Goal: Task Accomplishment & Management: Manage account settings

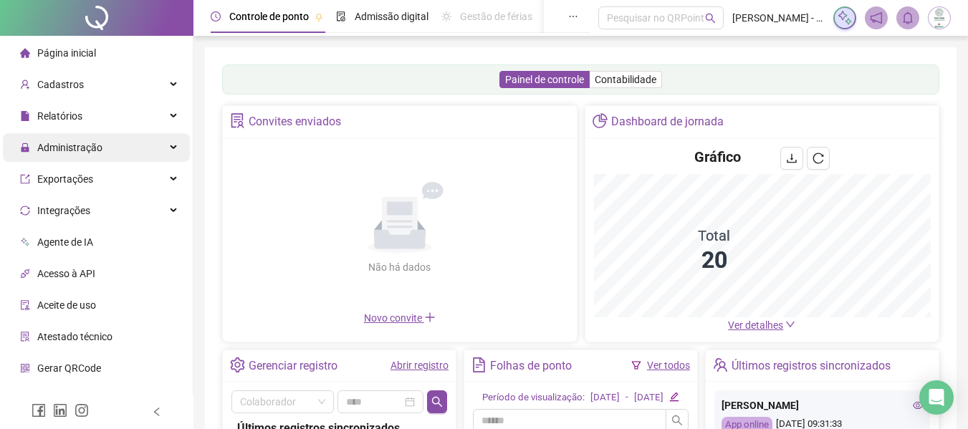
click at [85, 140] on span "Administração" at bounding box center [61, 147] width 82 height 29
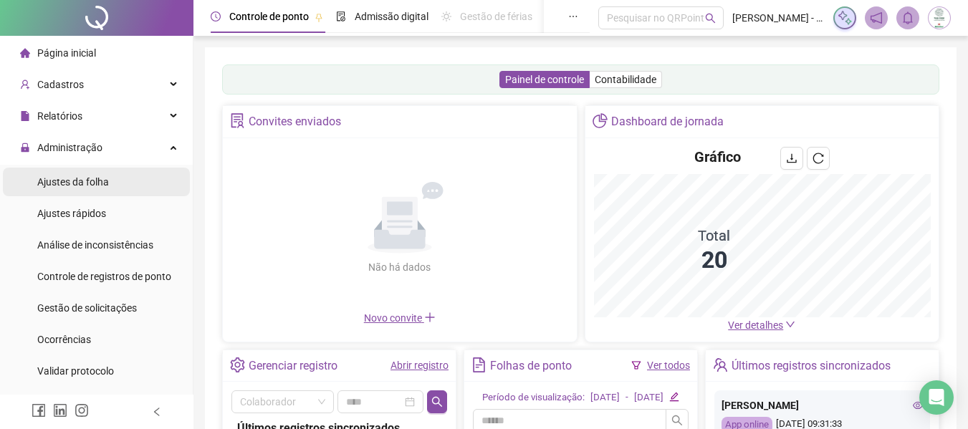
click at [111, 183] on li "Ajustes da folha" at bounding box center [96, 182] width 187 height 29
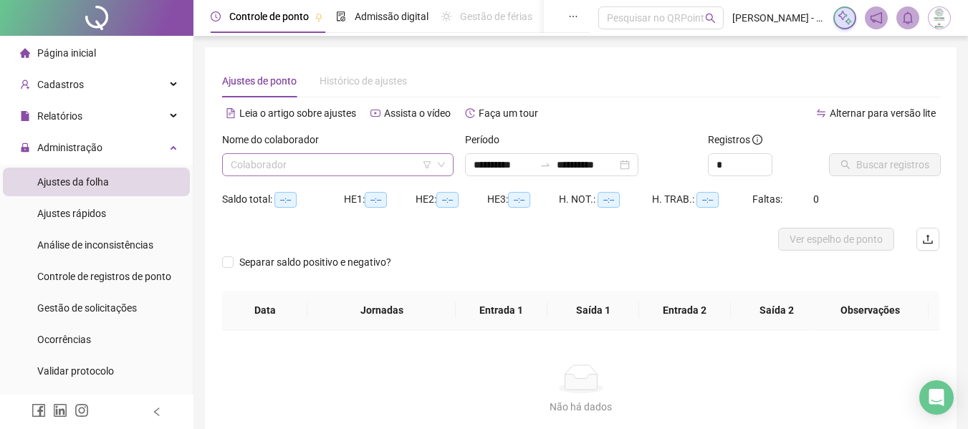
type input "**********"
click at [346, 160] on input "search" at bounding box center [331, 164] width 201 height 21
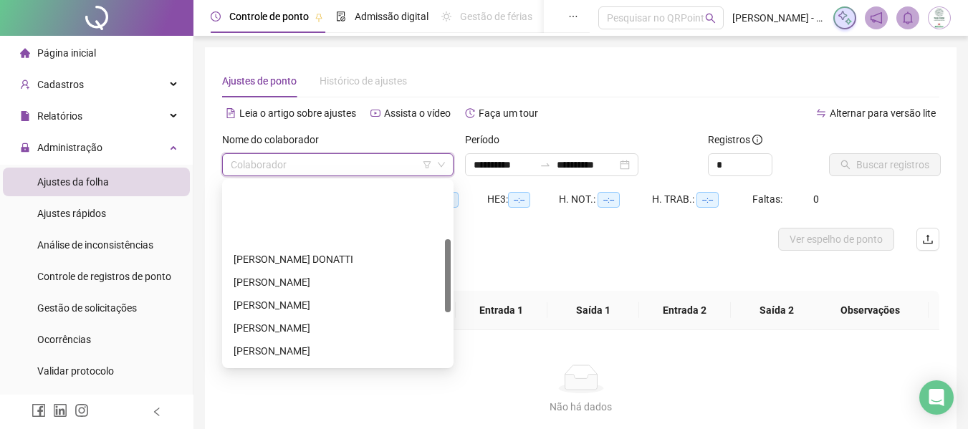
scroll to position [143, 0]
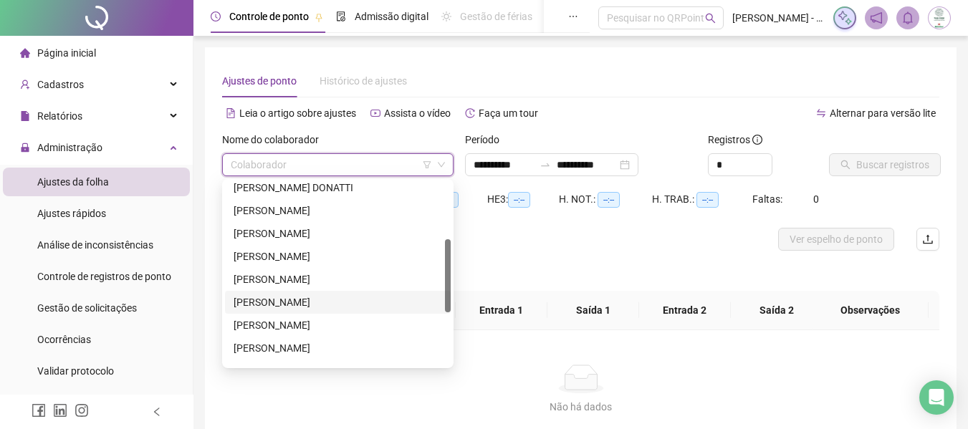
click at [352, 298] on div "[PERSON_NAME]" at bounding box center [338, 303] width 209 height 16
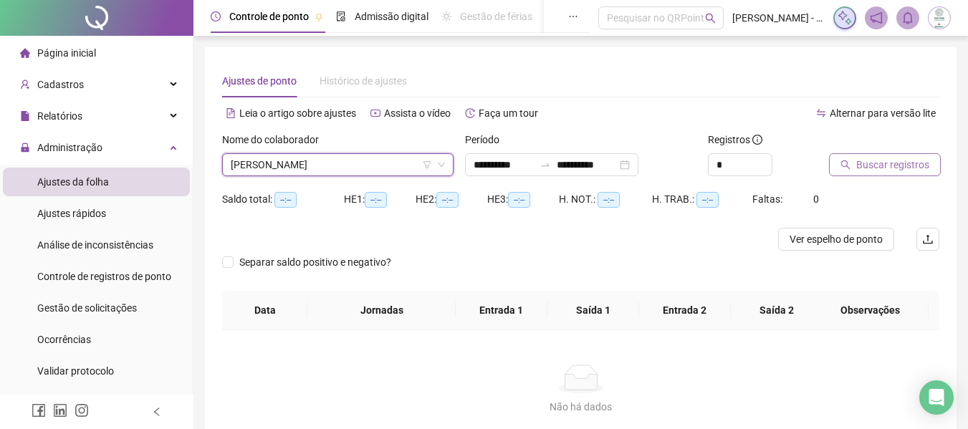
click at [863, 160] on span "Buscar registros" at bounding box center [892, 165] width 73 height 16
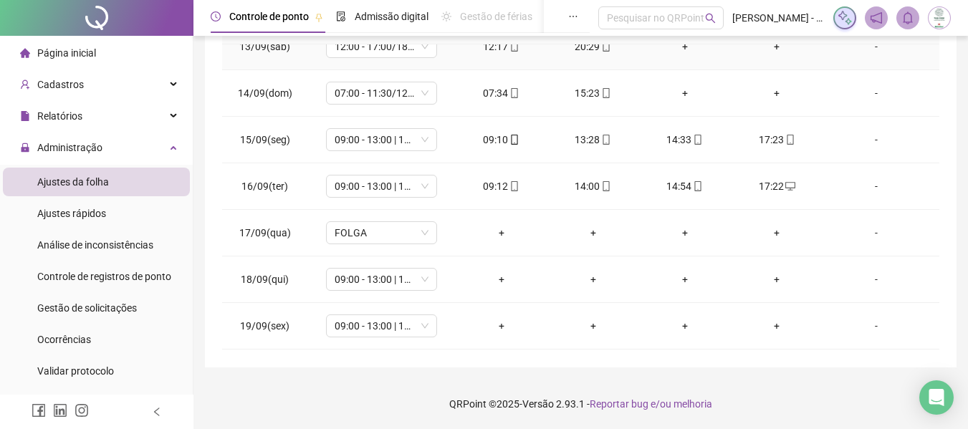
scroll to position [672, 0]
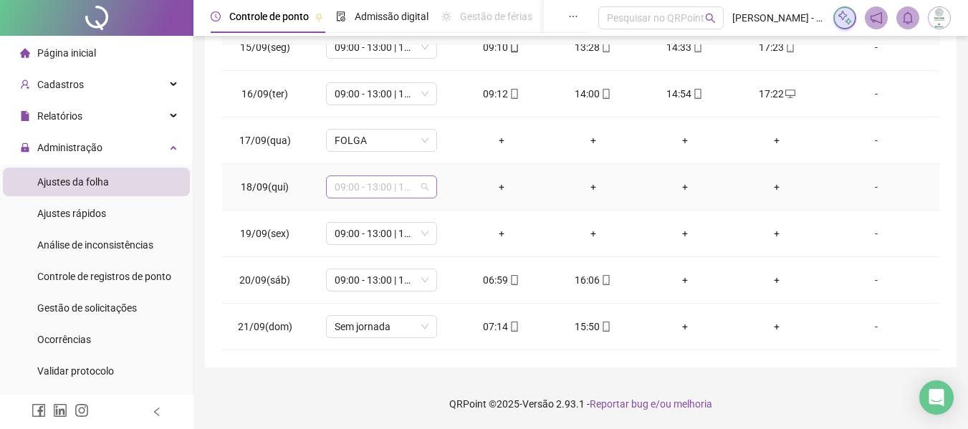
click at [373, 186] on span "09:00 - 13:00 | 14:00 - 17:20" at bounding box center [382, 186] width 94 height 21
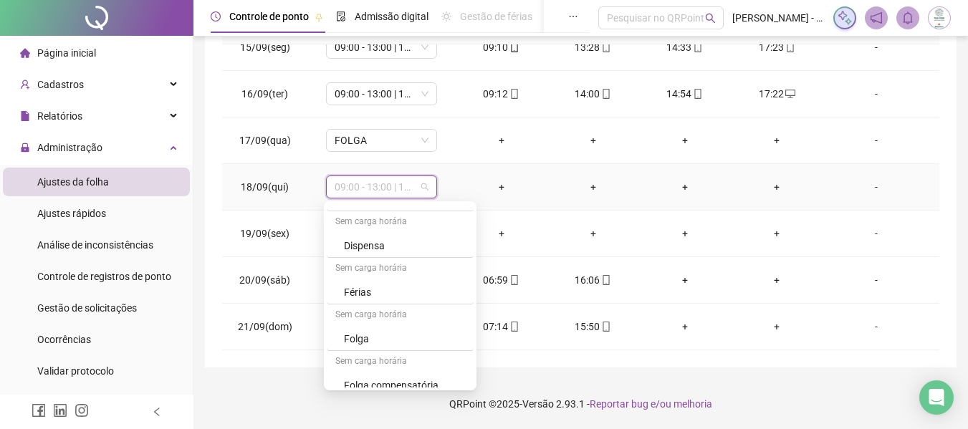
scroll to position [702, 0]
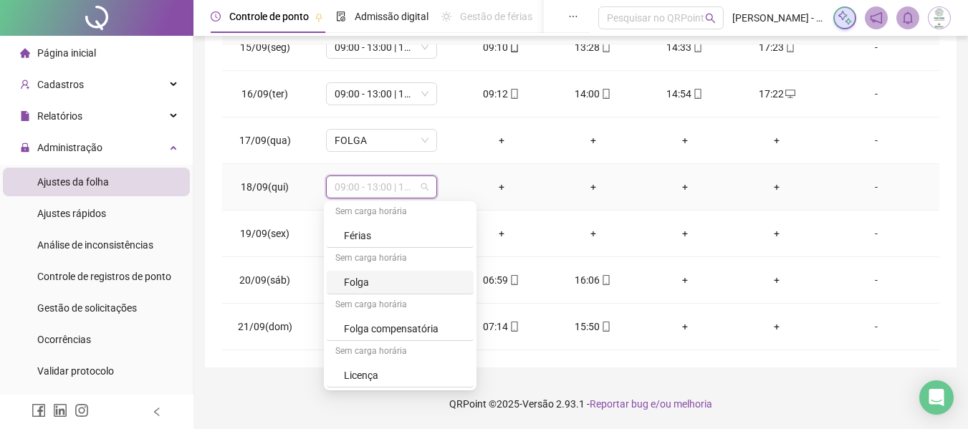
click at [399, 290] on div "Folga" at bounding box center [404, 282] width 121 height 16
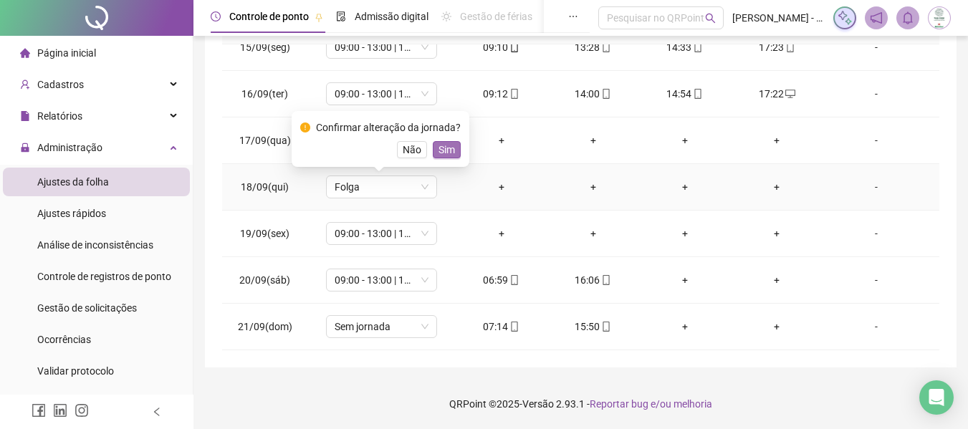
click at [444, 147] on span "Sim" at bounding box center [447, 150] width 16 height 16
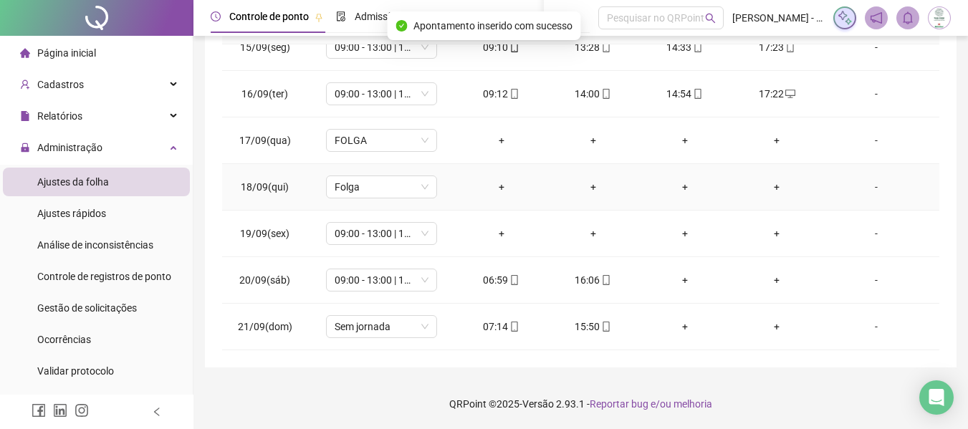
click at [861, 184] on div "-" at bounding box center [876, 187] width 85 height 16
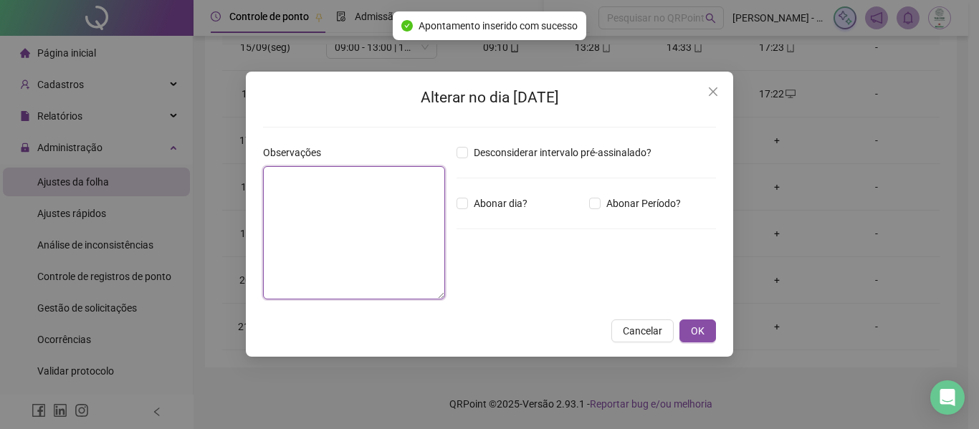
click at [337, 198] on textarea at bounding box center [354, 232] width 182 height 133
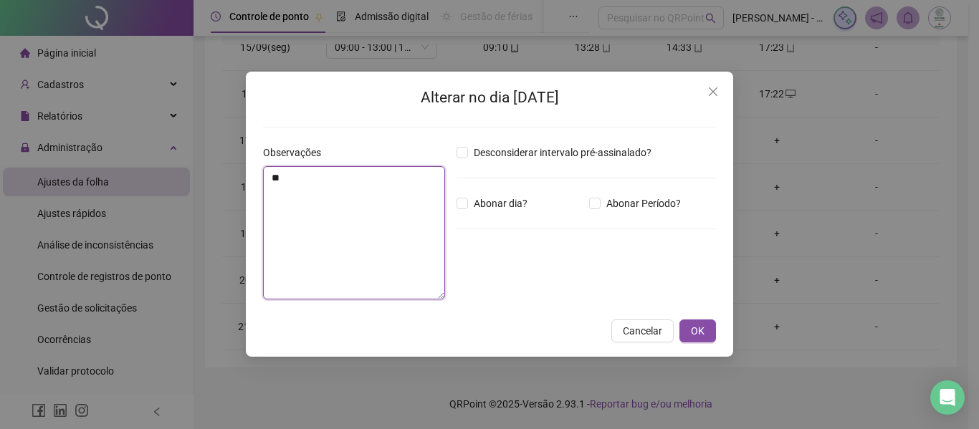
type textarea "*"
type textarea "**********"
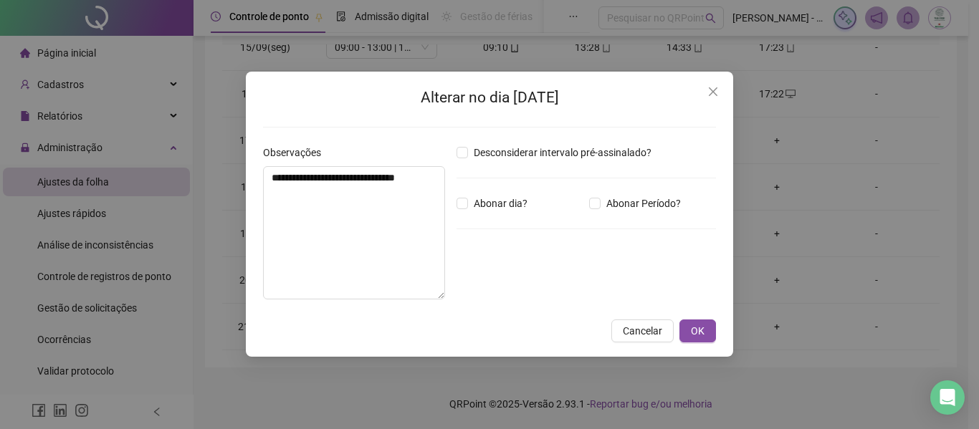
drag, startPoint x: 707, startPoint y: 330, endPoint x: 691, endPoint y: 281, distance: 51.4
click at [707, 330] on button "OK" at bounding box center [697, 331] width 37 height 23
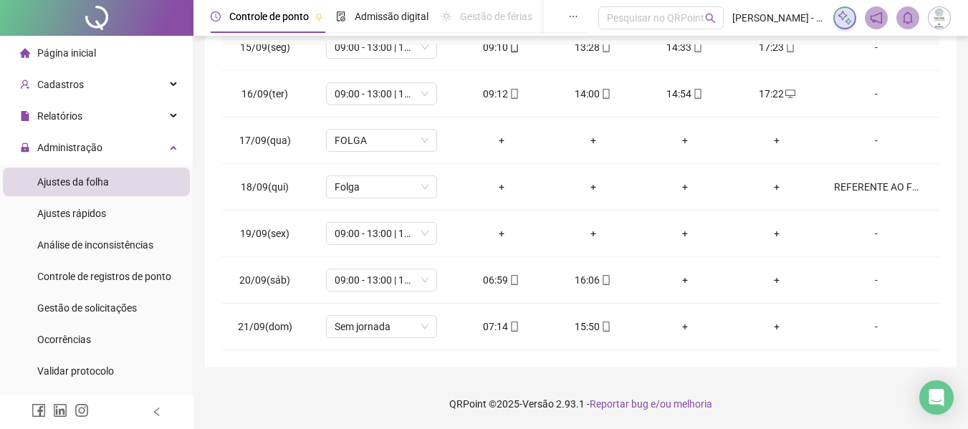
scroll to position [0, 0]
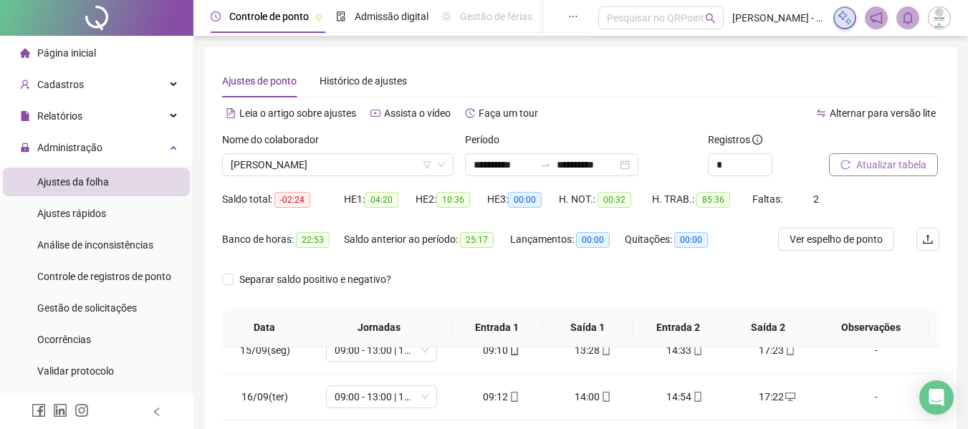
click at [904, 164] on span "Atualizar tabela" at bounding box center [891, 165] width 70 height 16
click at [305, 277] on span "Separar saldo positivo e negativo?" at bounding box center [315, 280] width 163 height 16
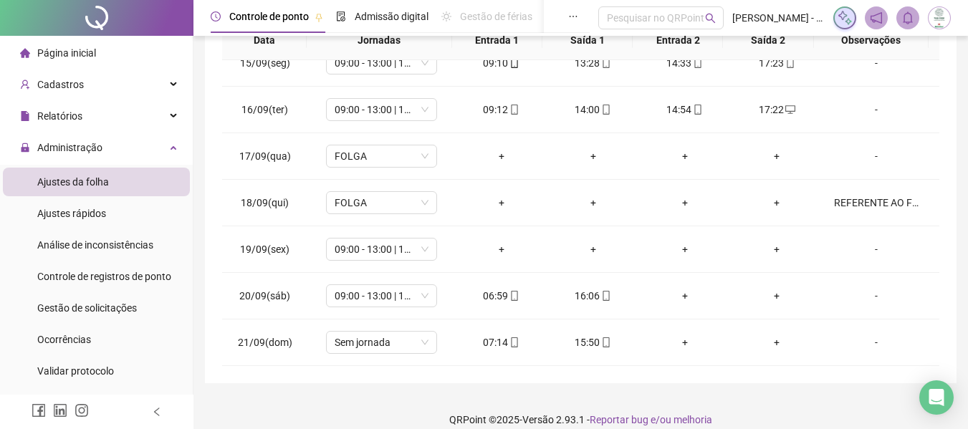
scroll to position [303, 0]
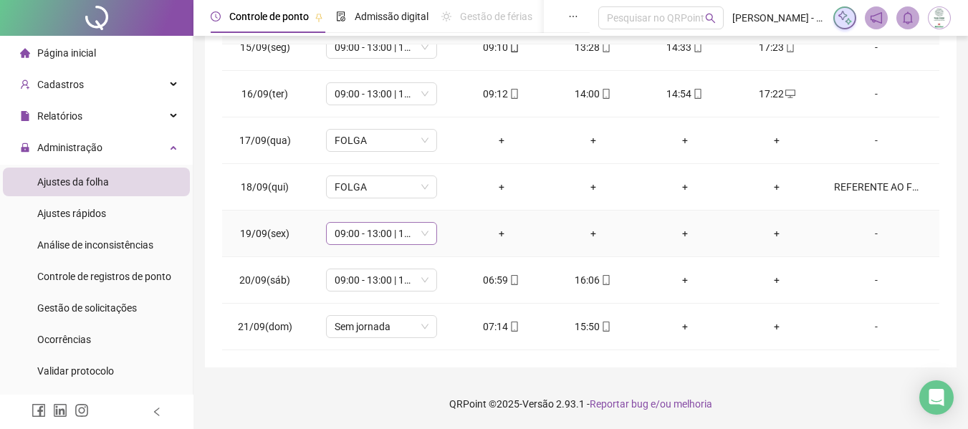
click at [383, 232] on span "09:00 - 13:00 | 14:00 - 17:20" at bounding box center [382, 233] width 94 height 21
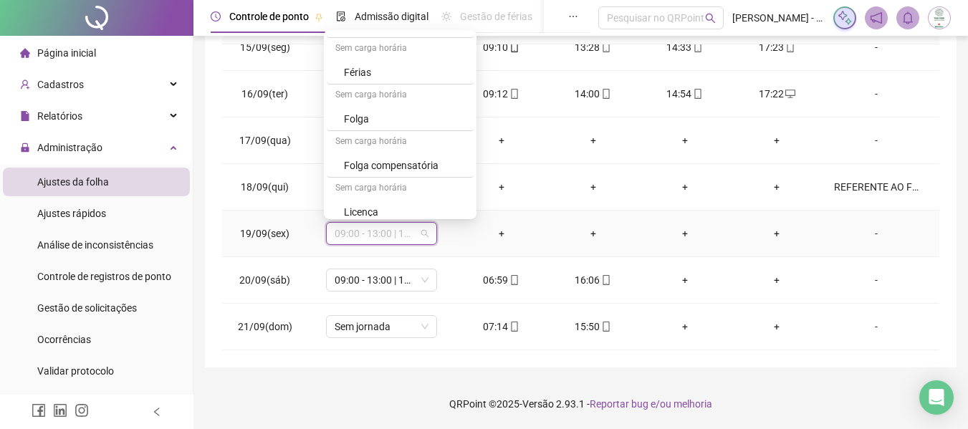
scroll to position [702, 0]
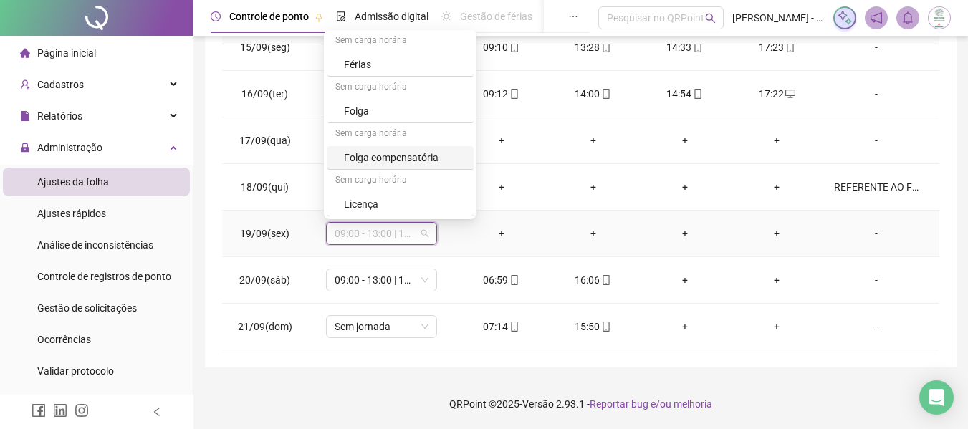
click at [414, 153] on div "Folga compensatória" at bounding box center [404, 158] width 121 height 16
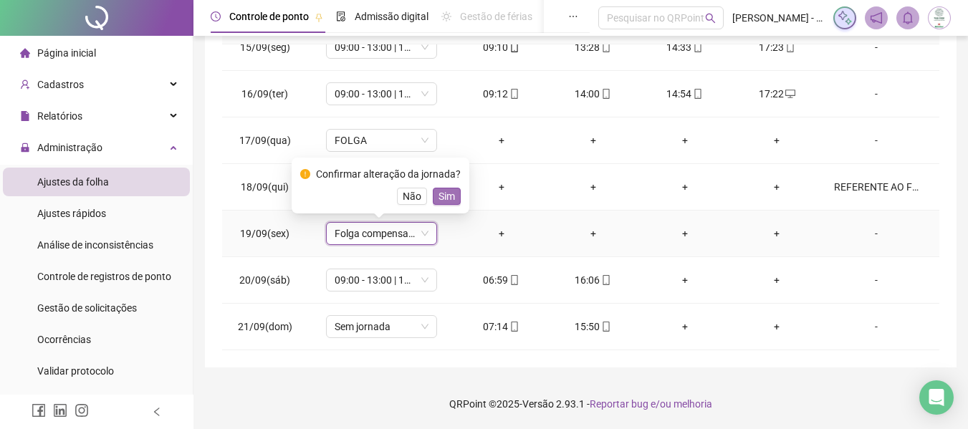
click at [446, 194] on span "Sim" at bounding box center [447, 196] width 16 height 16
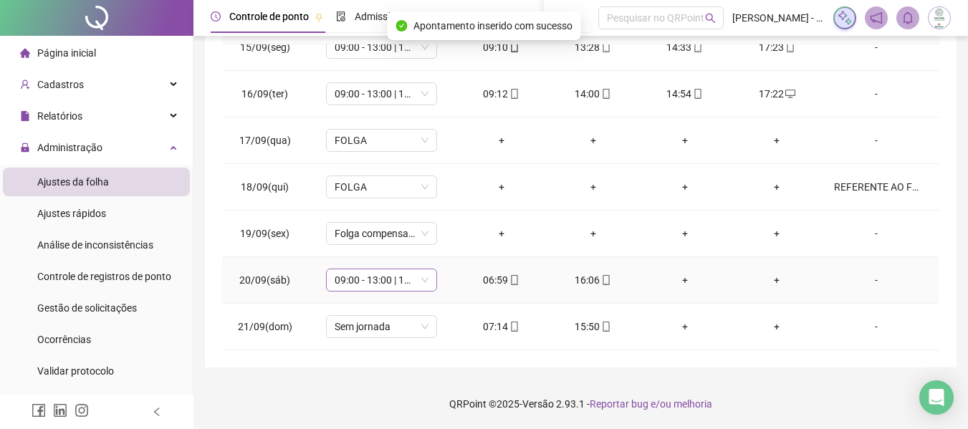
click at [383, 283] on span "09:00 - 13:00 | 14:00 - 17:20" at bounding box center [382, 279] width 94 height 21
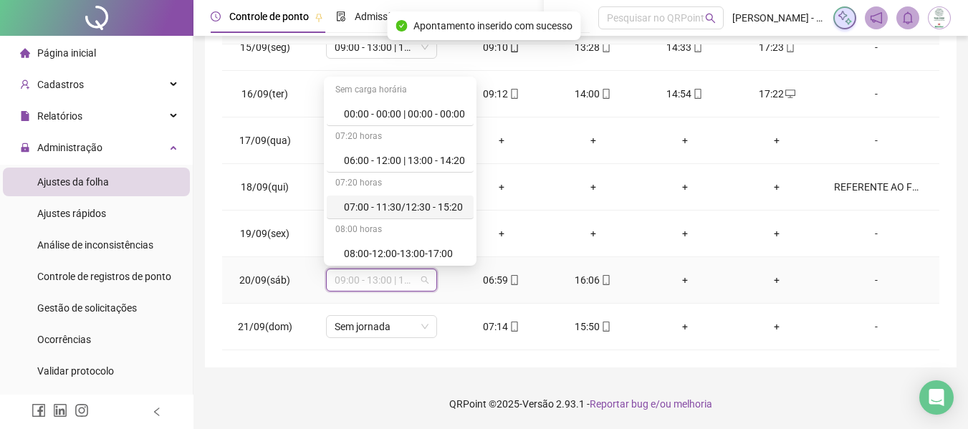
click at [424, 205] on div "07:00 - 11:30/12:30 - 15:20" at bounding box center [404, 207] width 121 height 16
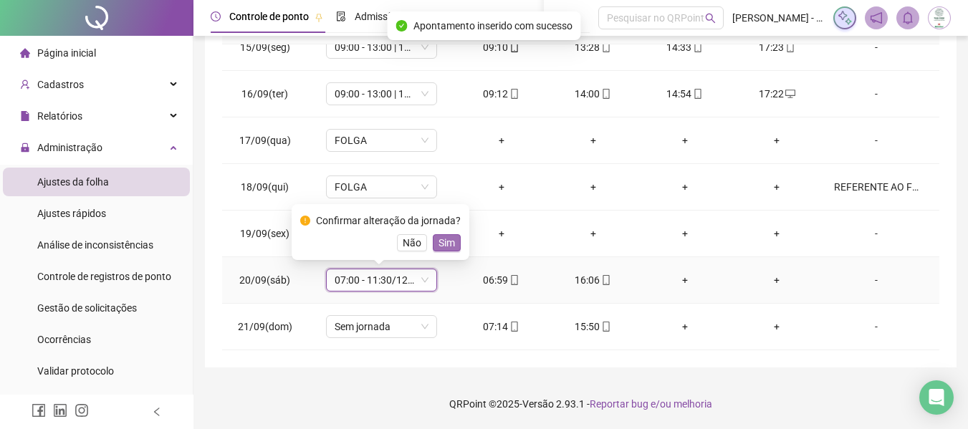
click at [446, 240] on span "Sim" at bounding box center [447, 243] width 16 height 16
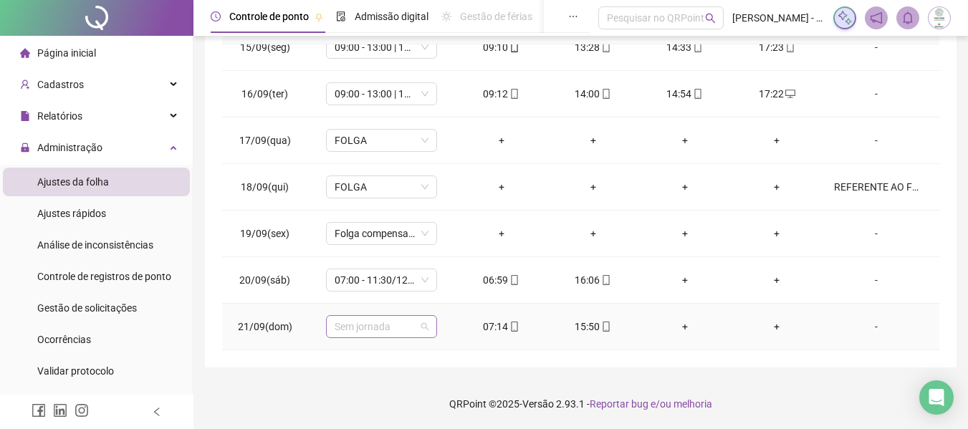
click at [389, 333] on span "Sem jornada" at bounding box center [382, 326] width 94 height 21
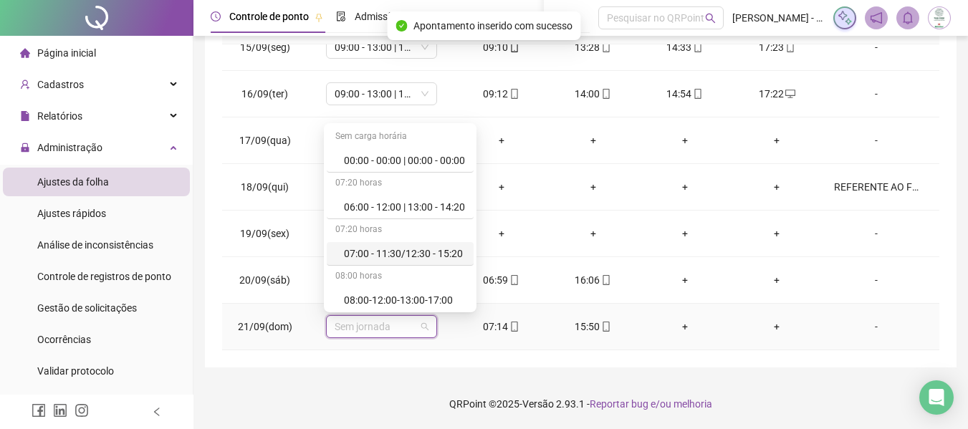
click at [393, 247] on div "07:00 - 11:30/12:30 - 15:20" at bounding box center [404, 254] width 121 height 16
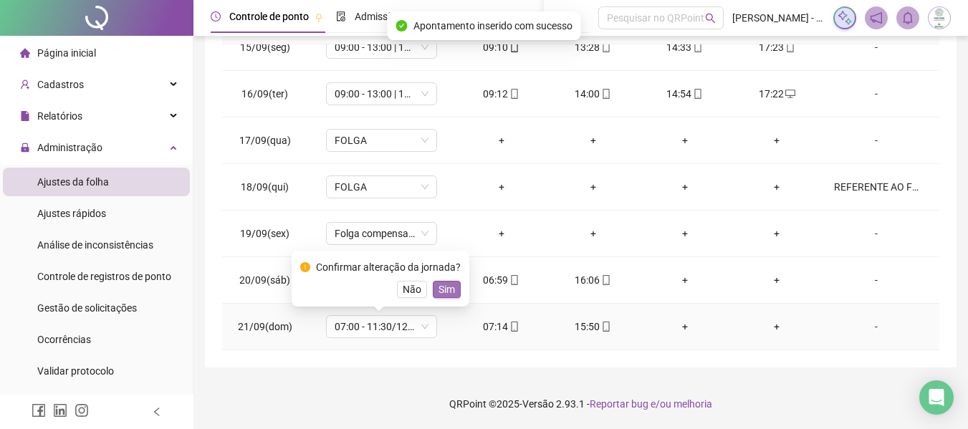
click at [441, 282] on span "Sim" at bounding box center [447, 290] width 16 height 16
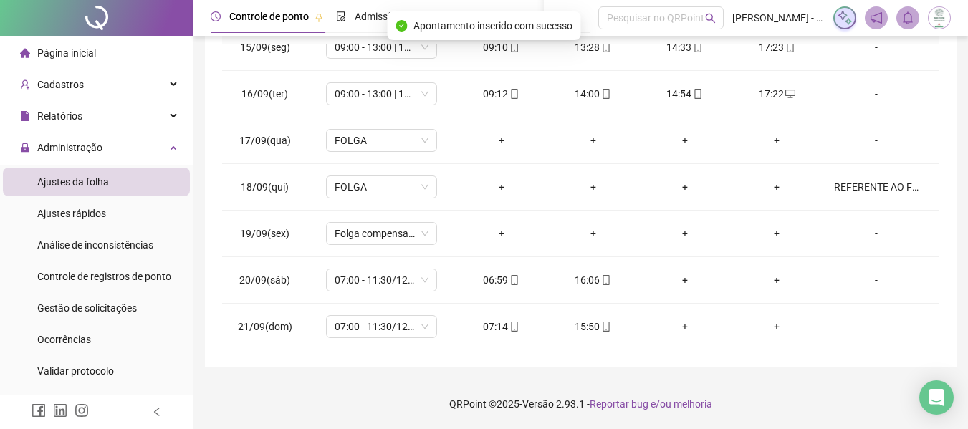
scroll to position [0, 0]
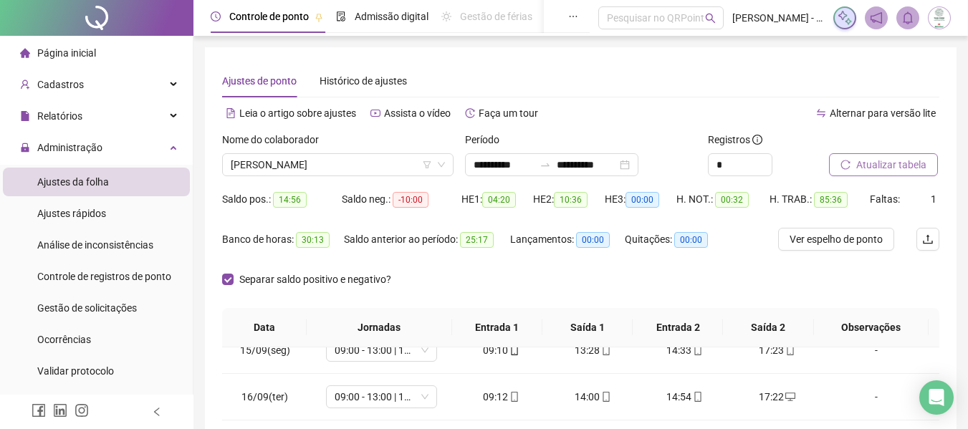
click at [908, 171] on span "Atualizar tabela" at bounding box center [891, 165] width 70 height 16
click at [512, 282] on div "Separar saldo positivo e negativo?" at bounding box center [580, 288] width 717 height 40
click at [470, 163] on div "**********" at bounding box center [551, 164] width 173 height 23
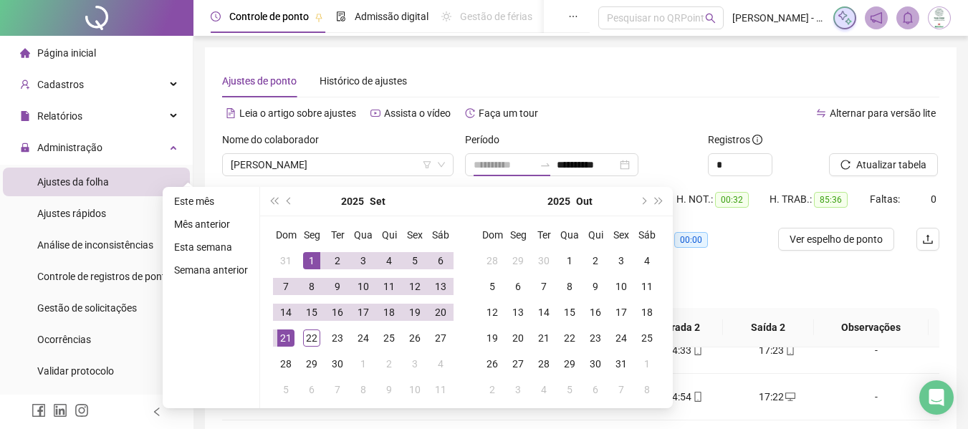
click at [311, 259] on div "1" at bounding box center [311, 260] width 17 height 17
type input "**********"
click at [315, 334] on div "22" at bounding box center [311, 338] width 17 height 17
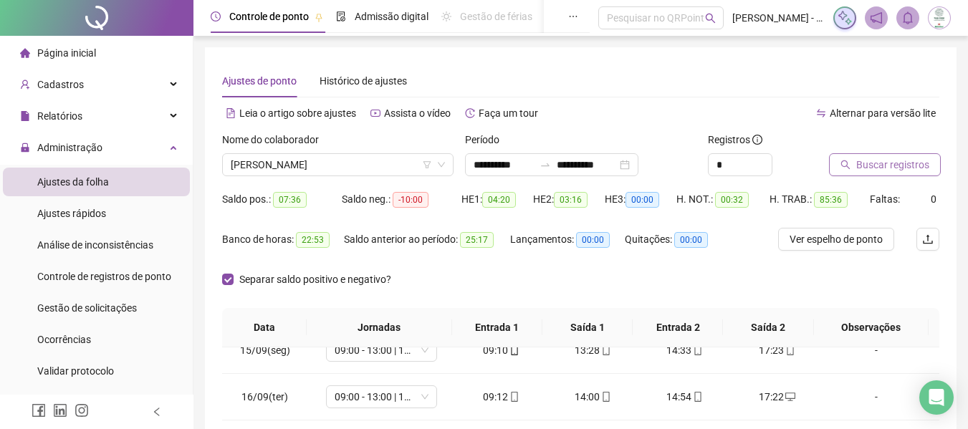
click at [890, 167] on span "Buscar registros" at bounding box center [892, 165] width 73 height 16
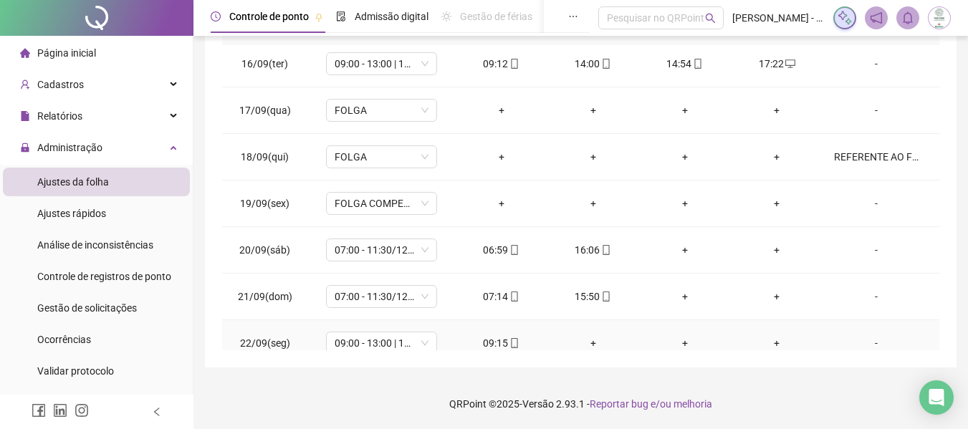
scroll to position [719, 0]
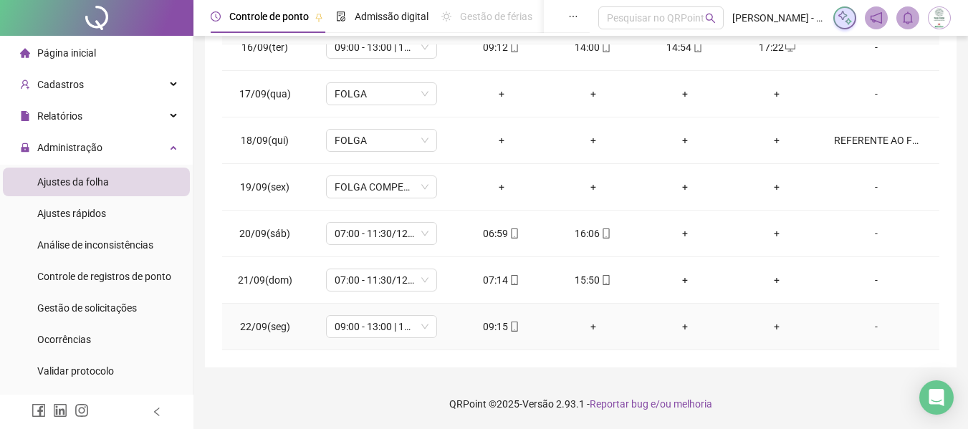
click at [510, 328] on icon "mobile" at bounding box center [515, 327] width 10 height 10
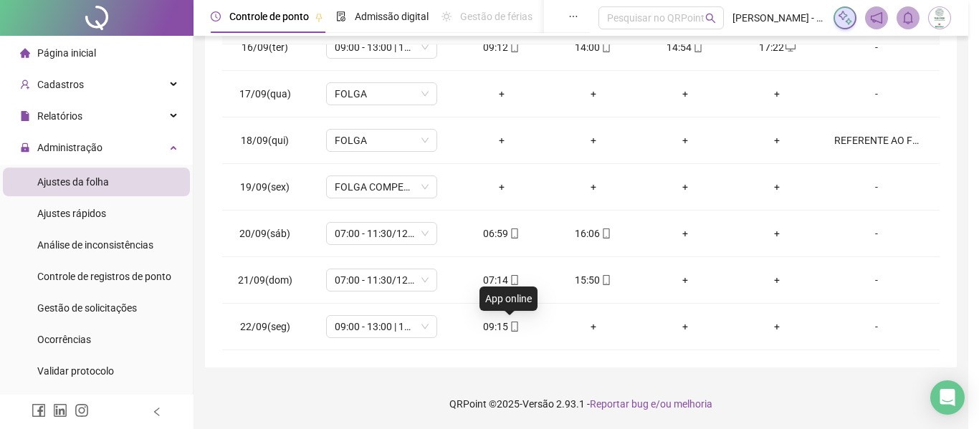
type input "**********"
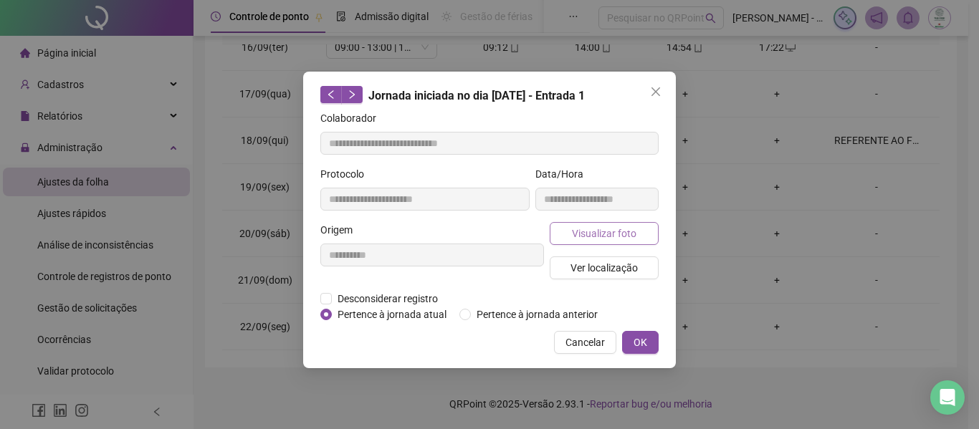
click at [591, 229] on span "Visualizar foto" at bounding box center [604, 234] width 64 height 16
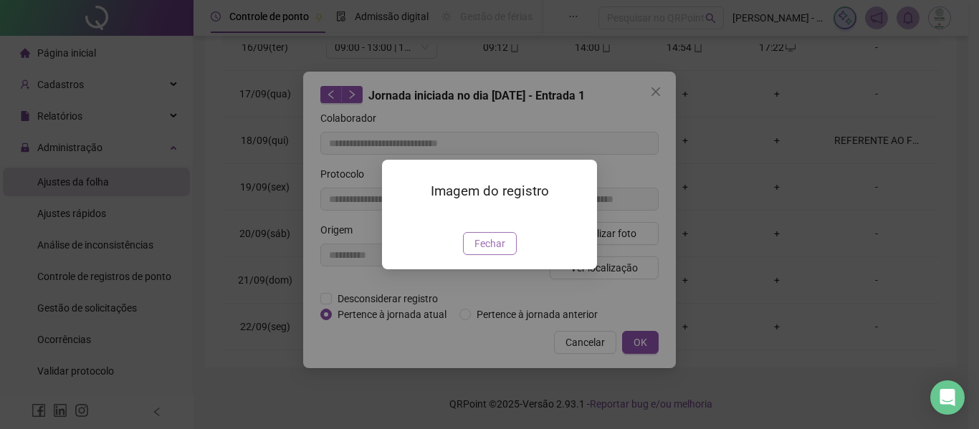
click at [494, 252] on span "Fechar" at bounding box center [489, 244] width 31 height 16
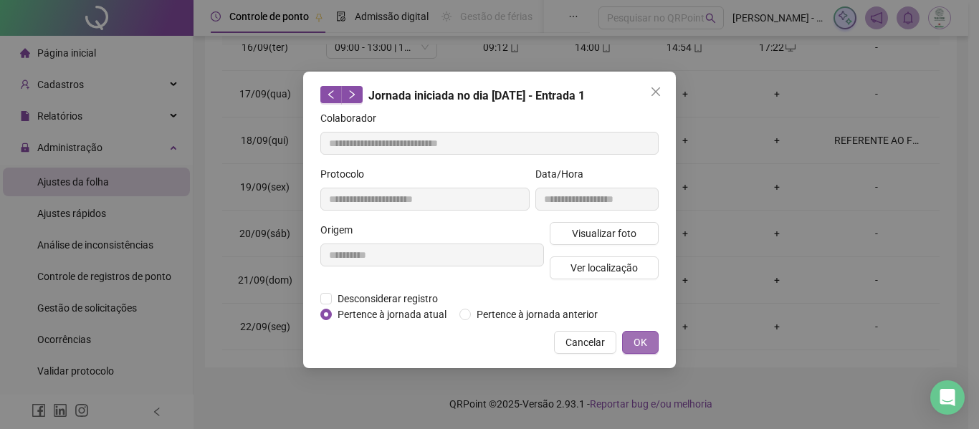
click at [633, 340] on span "OK" at bounding box center [640, 343] width 14 height 16
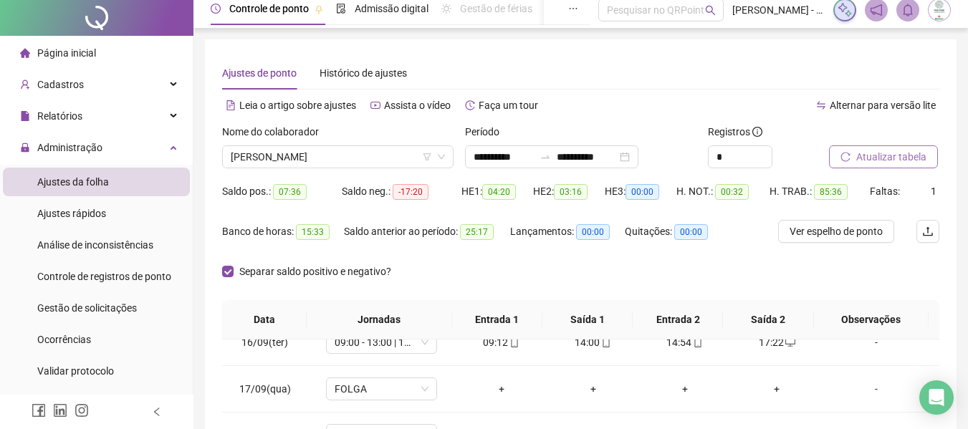
scroll to position [0, 0]
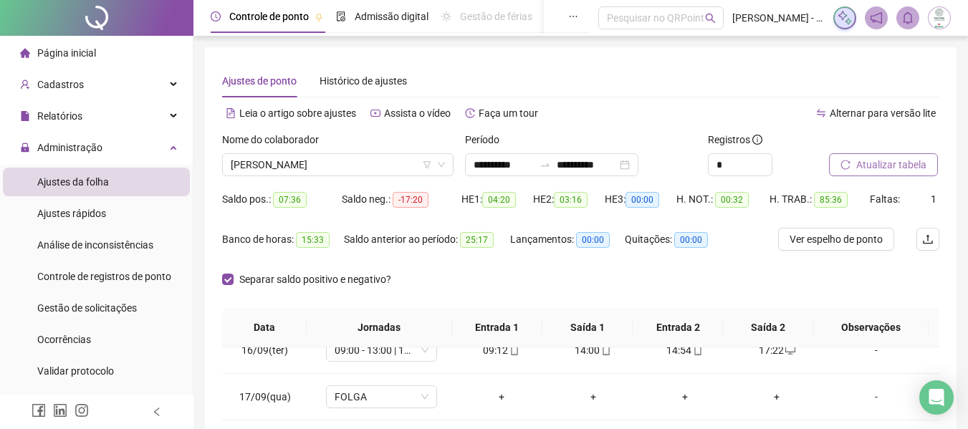
click at [413, 253] on div "Saldo anterior ao período: 25:17" at bounding box center [427, 248] width 166 height 40
click at [370, 302] on div "Separar saldo positivo e negativo?" at bounding box center [318, 288] width 193 height 40
click at [367, 156] on span "[PERSON_NAME]" at bounding box center [338, 164] width 214 height 21
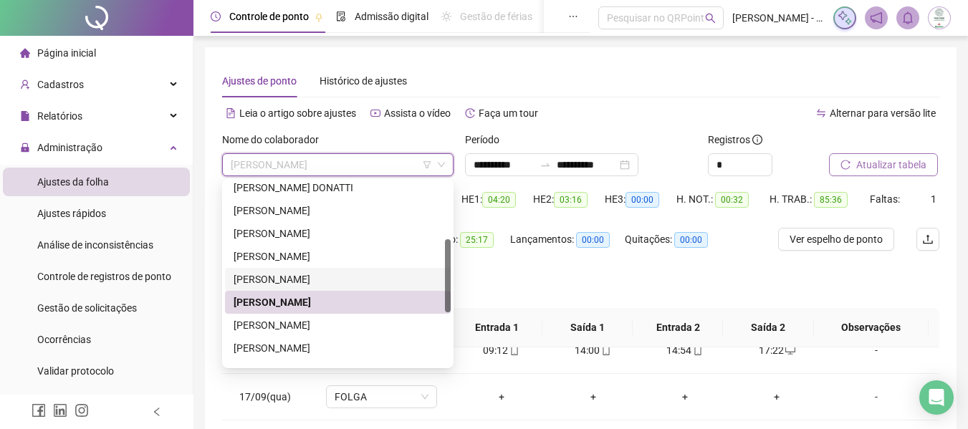
click at [316, 277] on div "[PERSON_NAME]" at bounding box center [338, 280] width 209 height 16
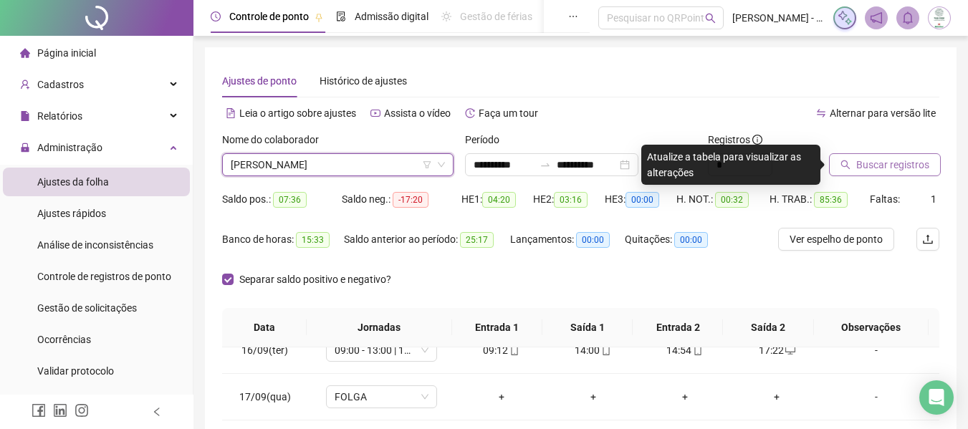
click at [880, 167] on span "Buscar registros" at bounding box center [892, 165] width 73 height 16
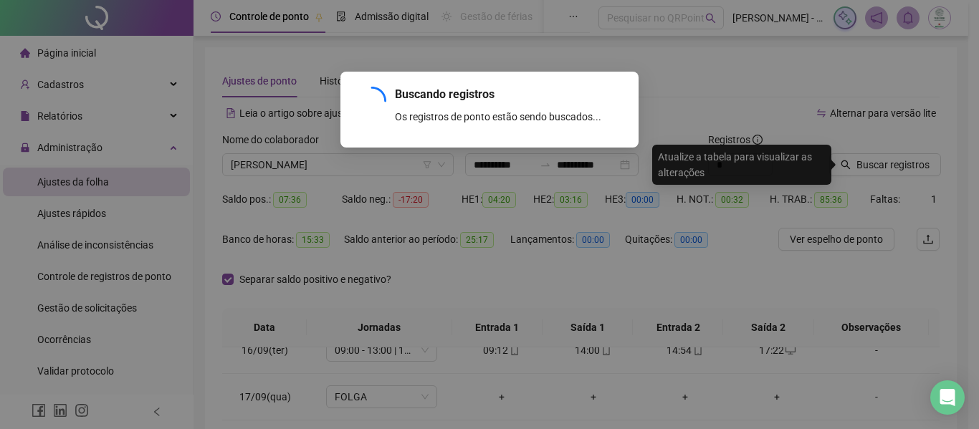
click at [425, 277] on div "Buscando registros Os registros de ponto estão sendo buscados... OK" at bounding box center [489, 214] width 979 height 429
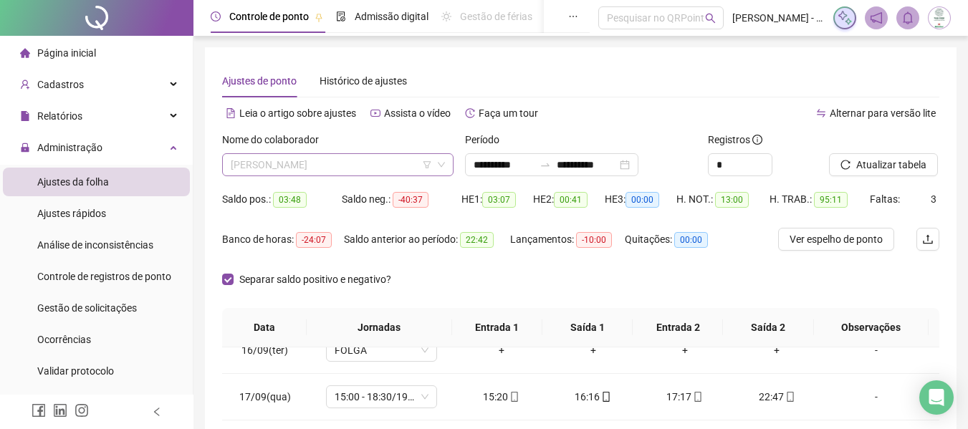
click at [345, 157] on span "[PERSON_NAME]" at bounding box center [338, 164] width 214 height 21
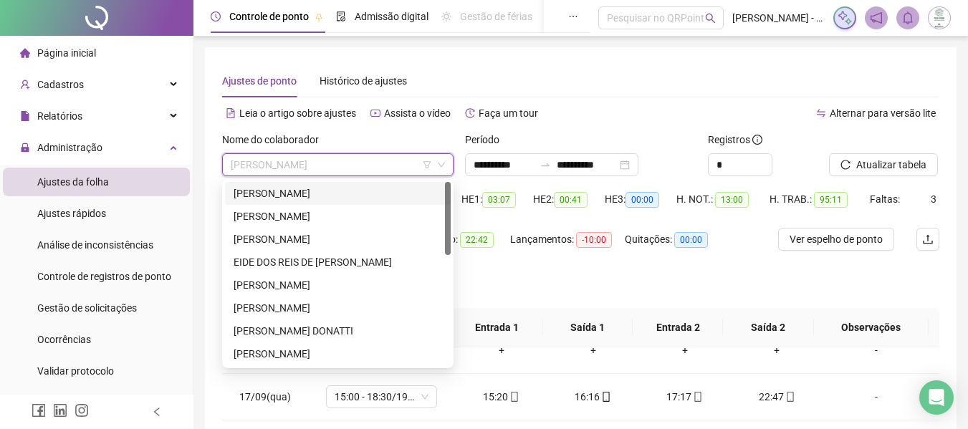
click at [318, 183] on div "[PERSON_NAME]" at bounding box center [338, 193] width 226 height 23
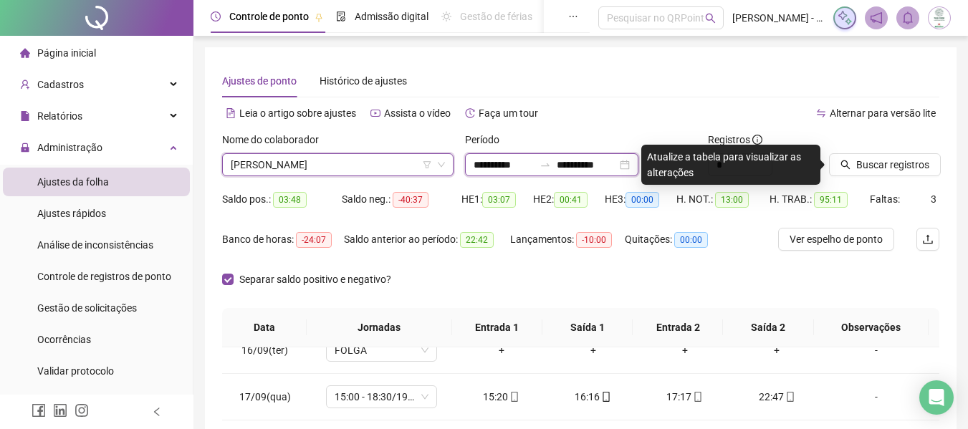
click at [494, 158] on input "**********" at bounding box center [504, 165] width 60 height 16
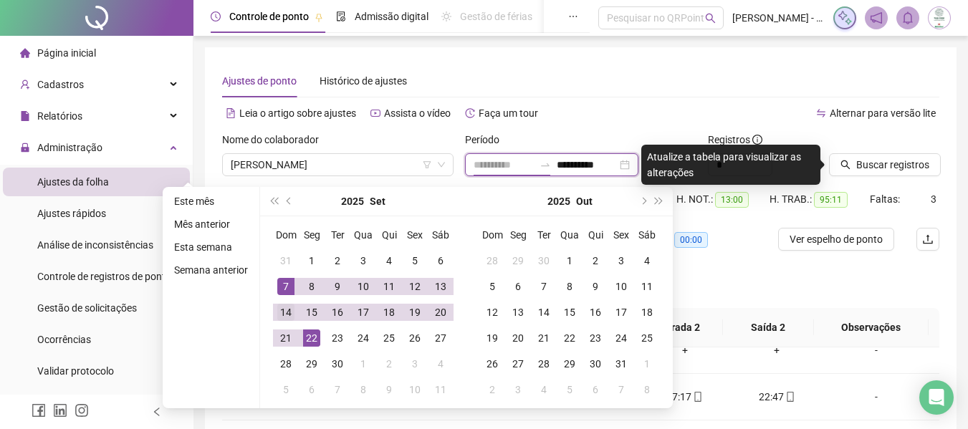
type input "**********"
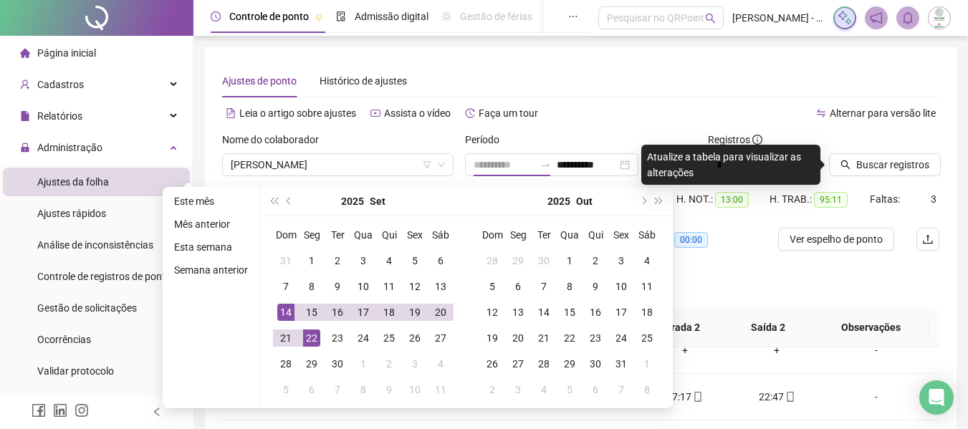
click at [282, 310] on div "14" at bounding box center [285, 312] width 17 height 17
type input "**********"
click at [310, 340] on div "22" at bounding box center [311, 338] width 17 height 17
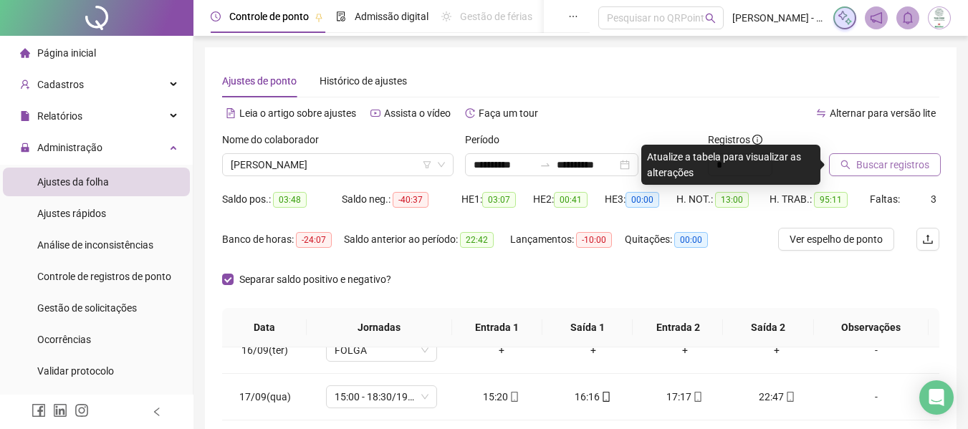
click at [881, 171] on span "Buscar registros" at bounding box center [892, 165] width 73 height 16
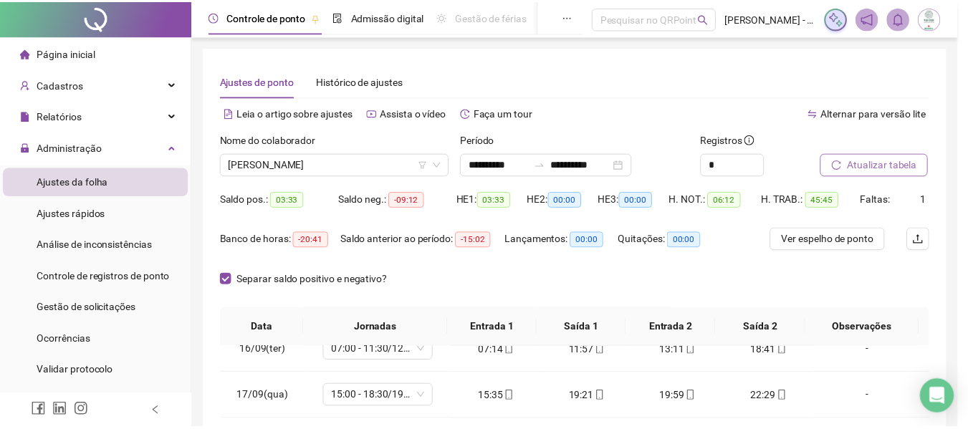
scroll to position [113, 0]
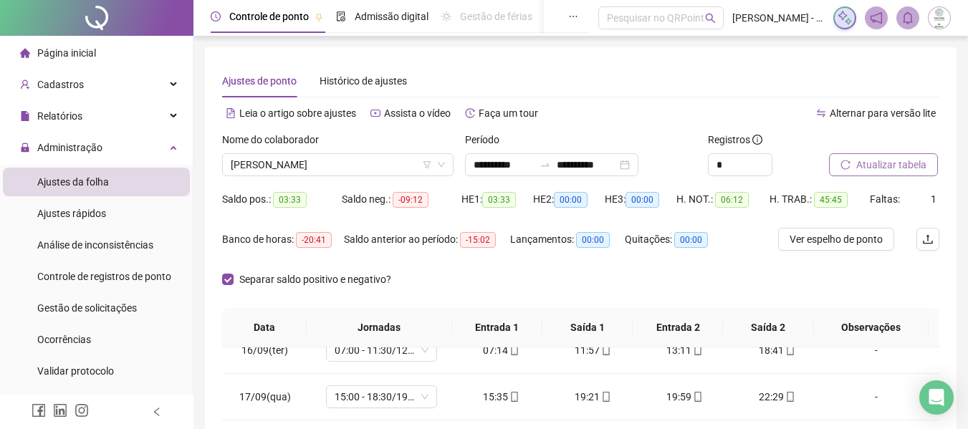
click at [450, 286] on div "Separar saldo positivo e negativo?" at bounding box center [580, 288] width 717 height 40
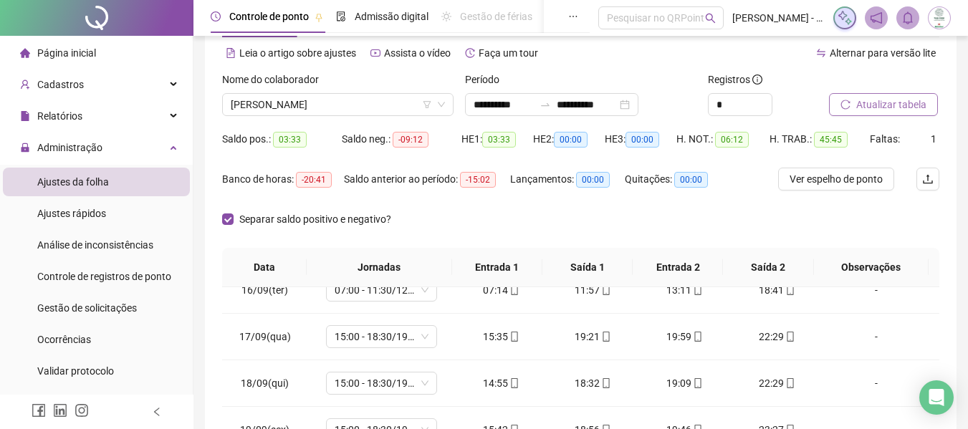
scroll to position [47, 0]
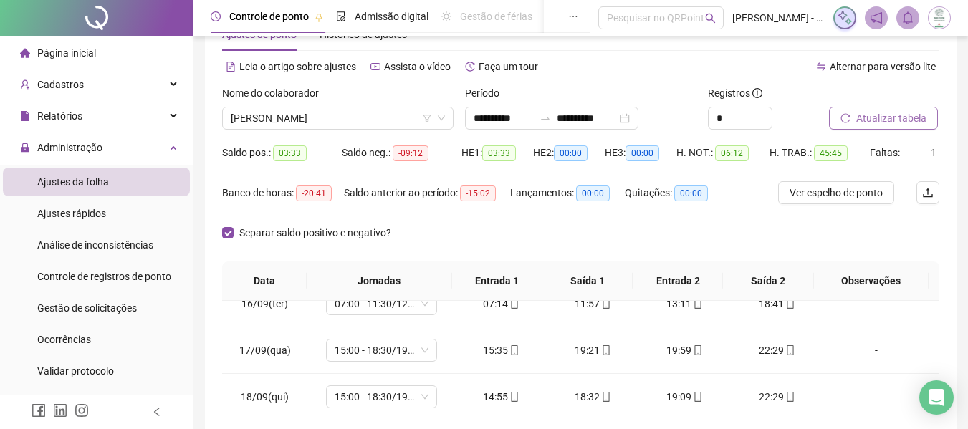
click at [876, 113] on span "Atualizar tabela" at bounding box center [891, 118] width 70 height 16
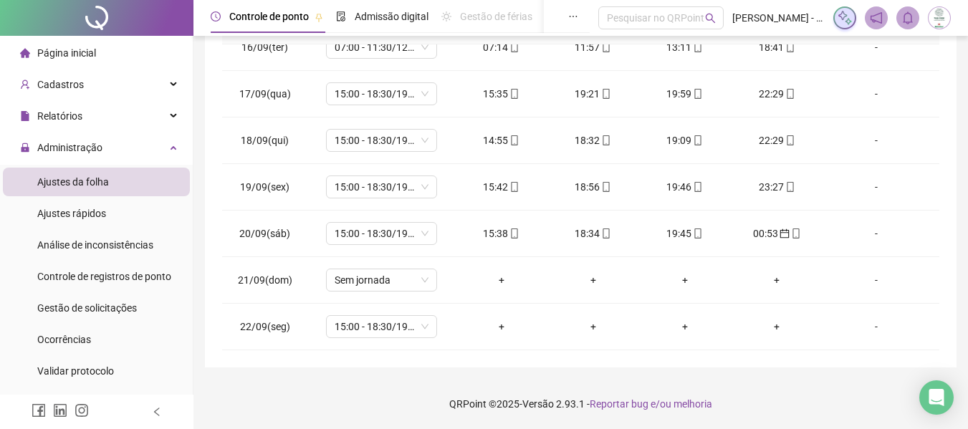
scroll to position [0, 0]
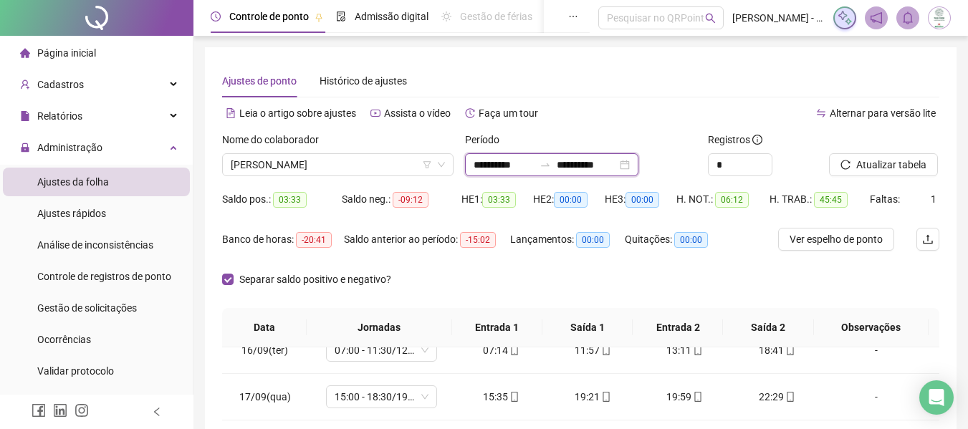
click at [474, 163] on input "**********" at bounding box center [504, 165] width 60 height 16
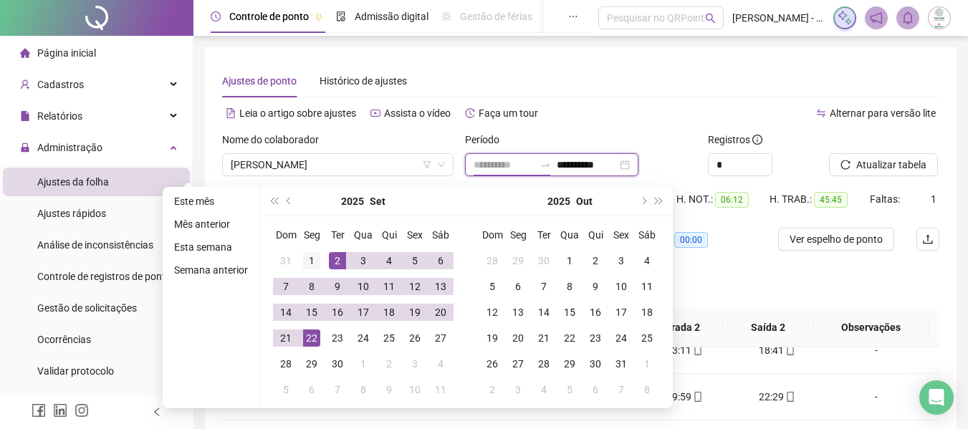
type input "**********"
click at [306, 255] on div "1" at bounding box center [311, 260] width 17 height 17
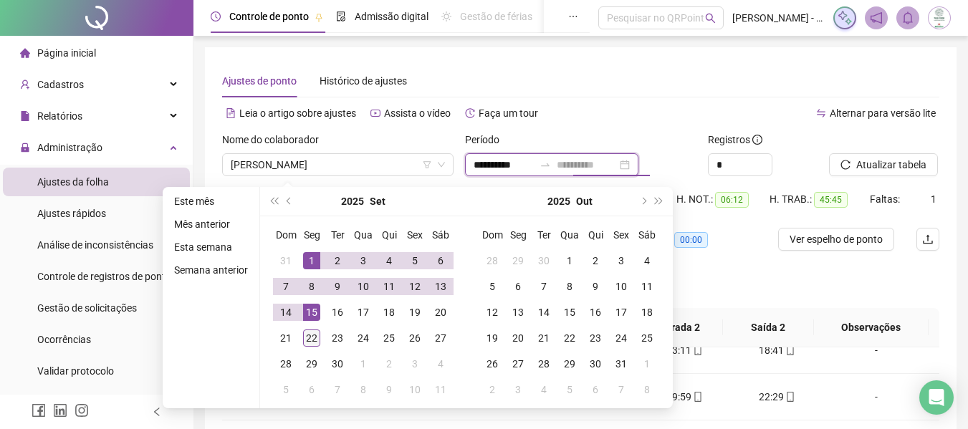
type input "**********"
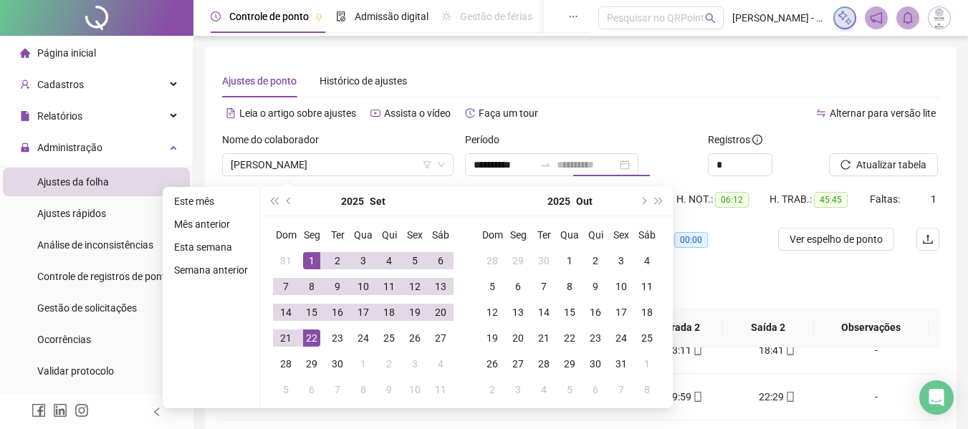
click at [310, 341] on div "22" at bounding box center [311, 338] width 17 height 17
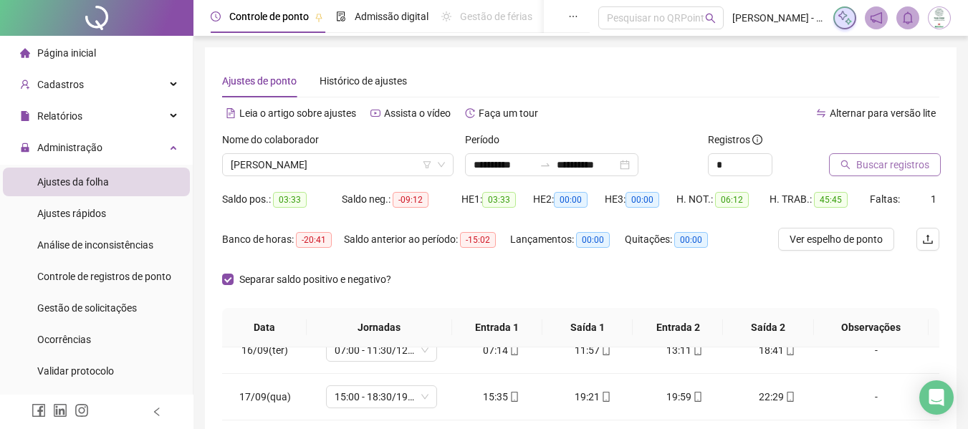
click at [885, 162] on span "Buscar registros" at bounding box center [892, 165] width 73 height 16
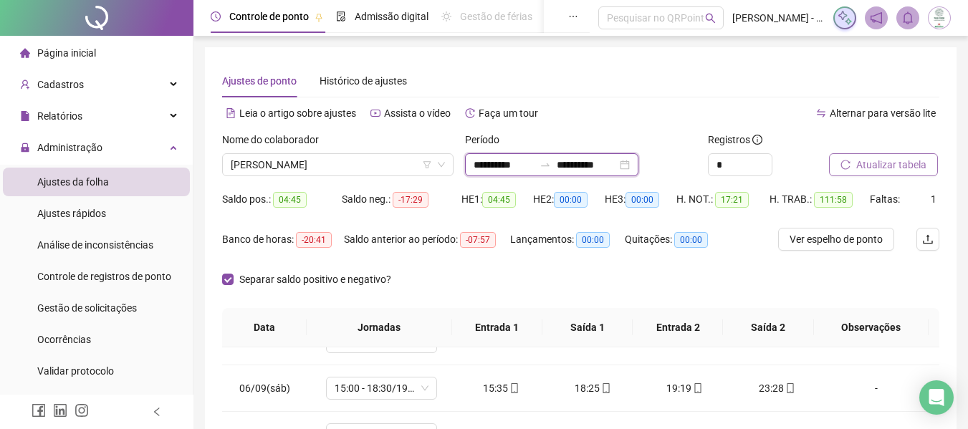
click at [489, 164] on input "**********" at bounding box center [504, 165] width 60 height 16
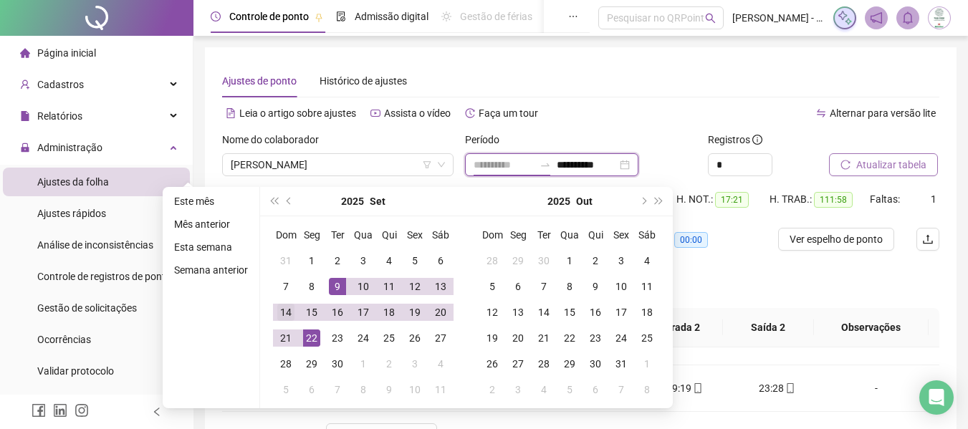
type input "**********"
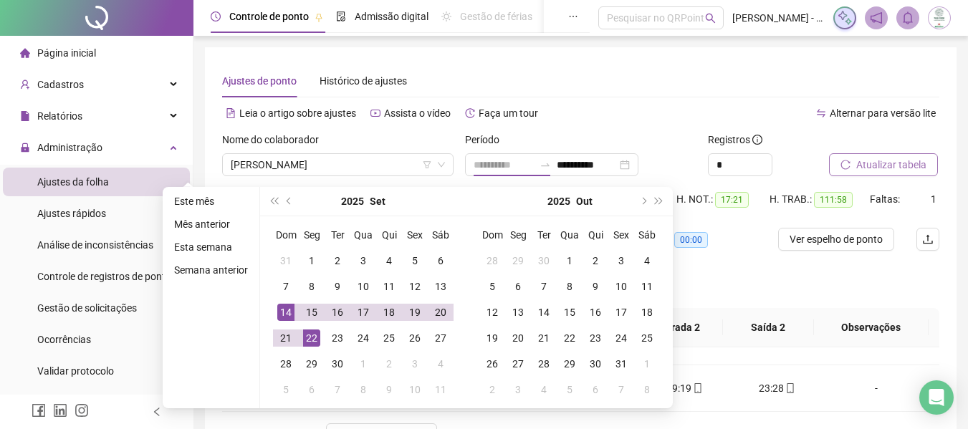
click at [285, 315] on div "14" at bounding box center [285, 312] width 17 height 17
click at [306, 333] on div "22" at bounding box center [311, 338] width 17 height 17
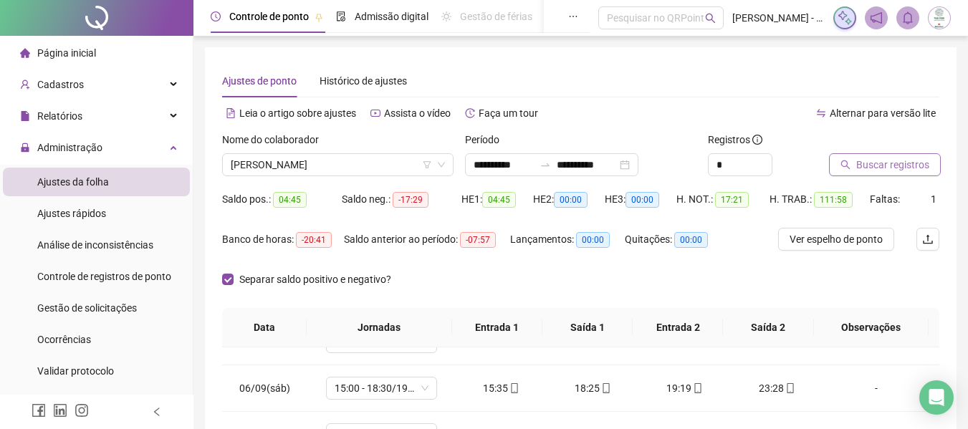
click at [914, 164] on span "Buscar registros" at bounding box center [892, 165] width 73 height 16
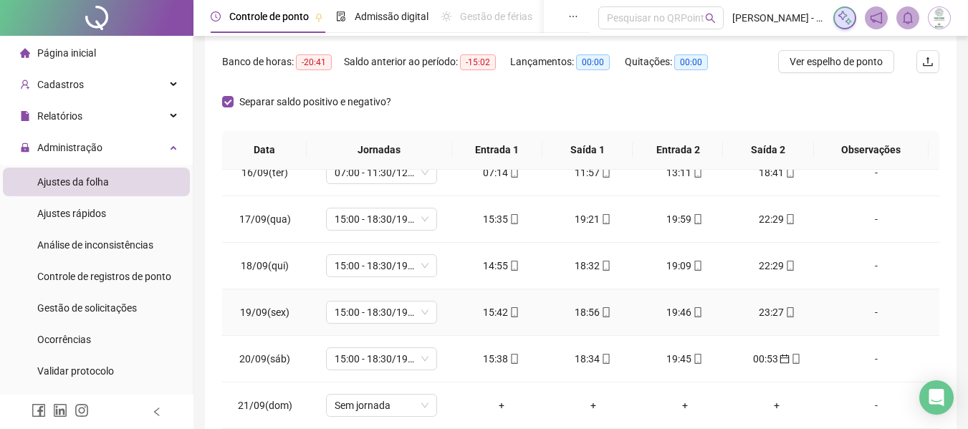
scroll to position [303, 0]
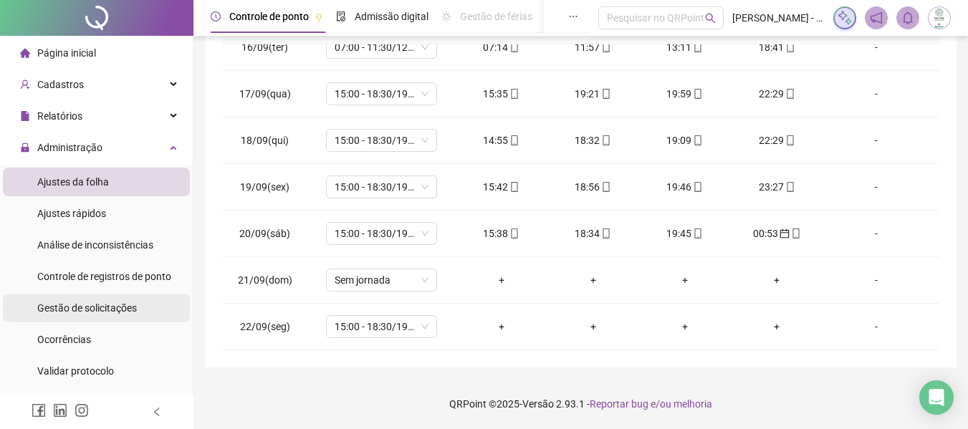
click at [98, 306] on span "Gestão de solicitações" at bounding box center [87, 307] width 100 height 11
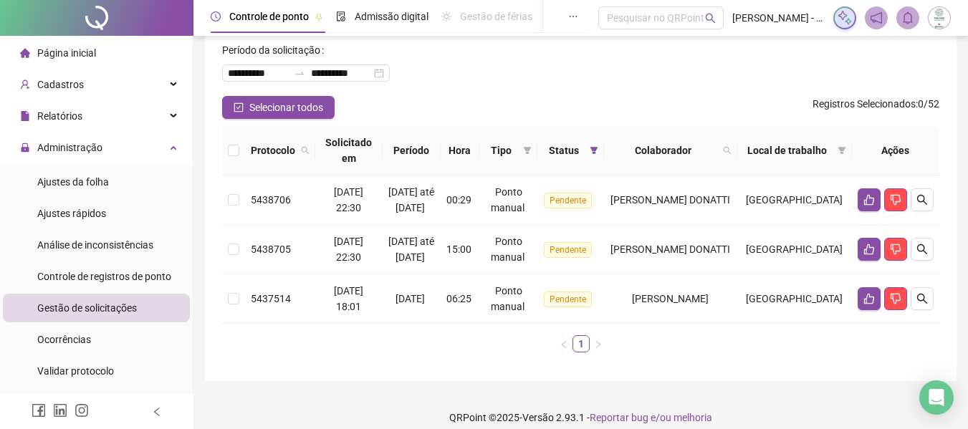
scroll to position [115, 0]
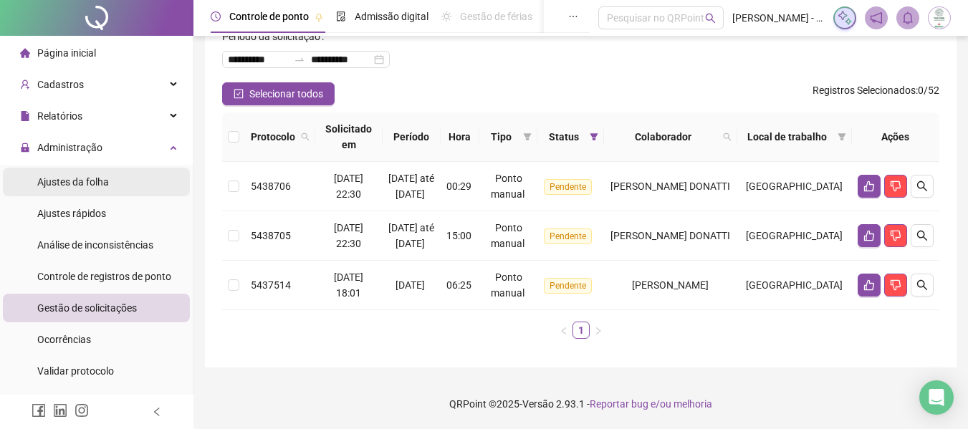
click at [90, 178] on span "Ajustes da folha" at bounding box center [73, 181] width 72 height 11
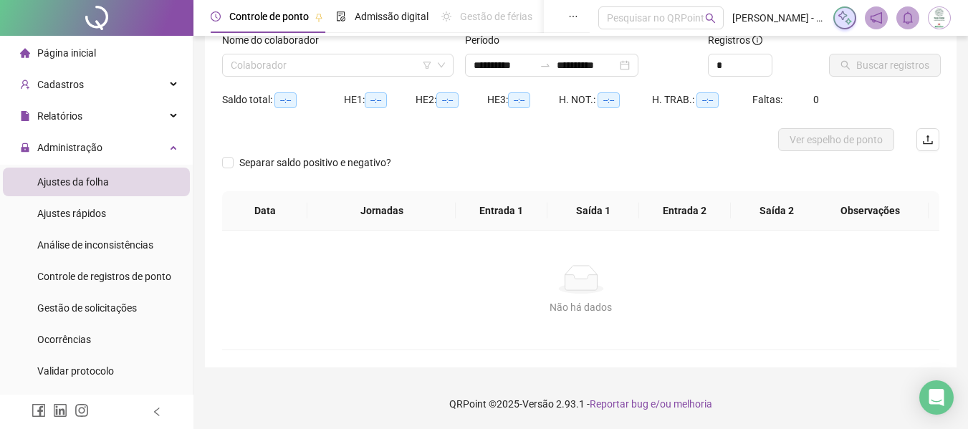
scroll to position [100, 0]
type input "**********"
click at [316, 70] on input "search" at bounding box center [331, 64] width 201 height 21
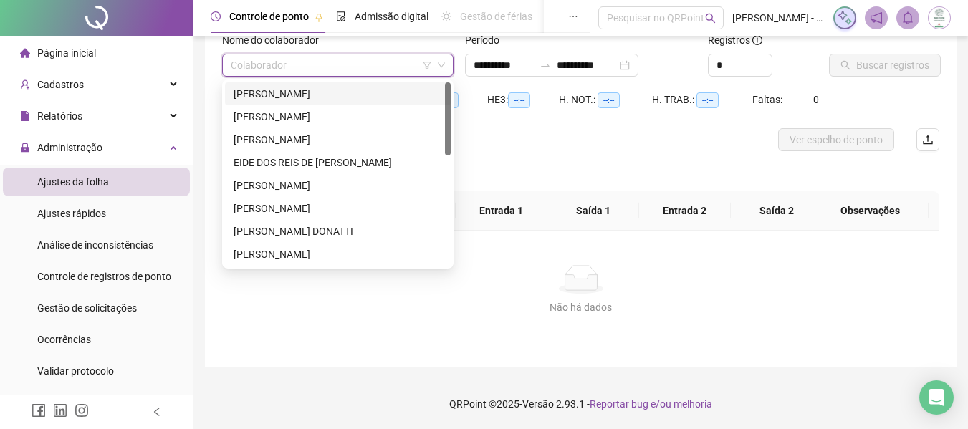
click at [271, 90] on div "[PERSON_NAME]" at bounding box center [338, 94] width 209 height 16
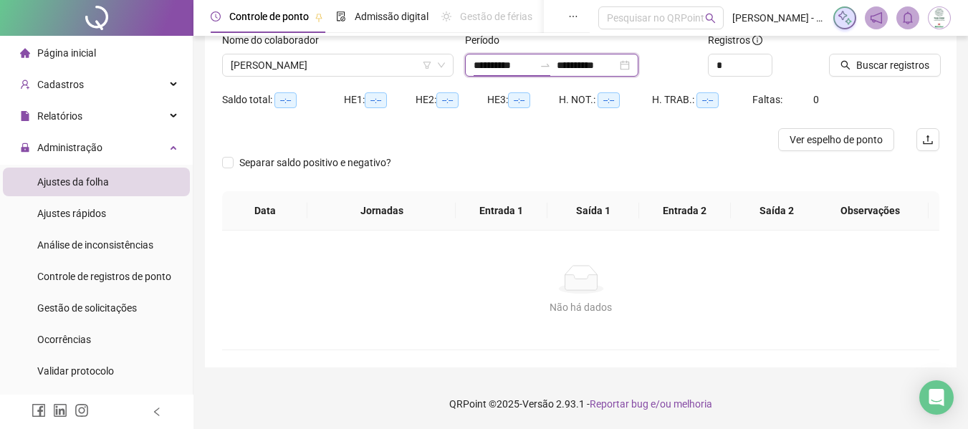
click at [480, 61] on input "**********" at bounding box center [504, 65] width 60 height 16
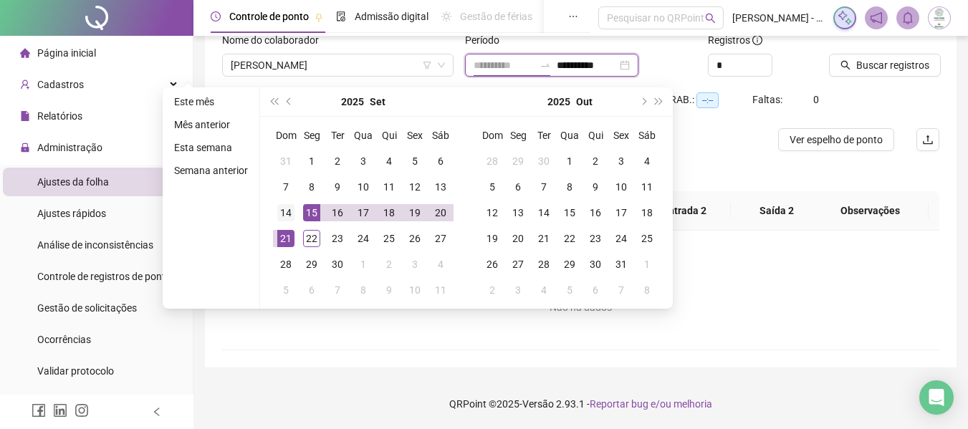
type input "**********"
click at [290, 210] on div "14" at bounding box center [285, 212] width 17 height 17
type input "**********"
click at [310, 230] on div "22" at bounding box center [311, 238] width 17 height 17
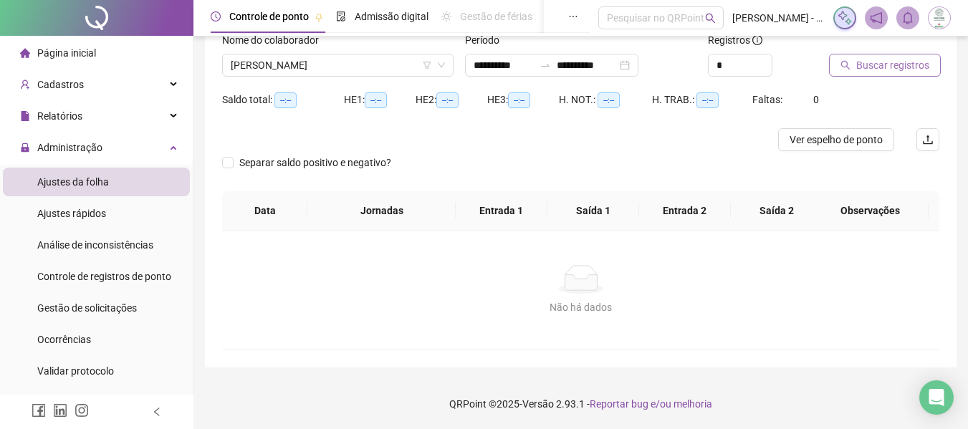
click at [894, 64] on span "Buscar registros" at bounding box center [892, 65] width 73 height 16
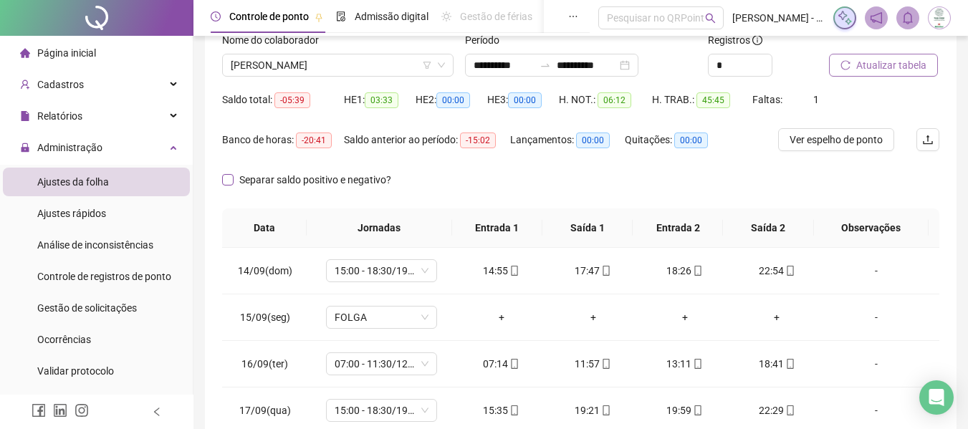
click at [282, 173] on span "Separar saldo positivo e negativo?" at bounding box center [315, 180] width 163 height 16
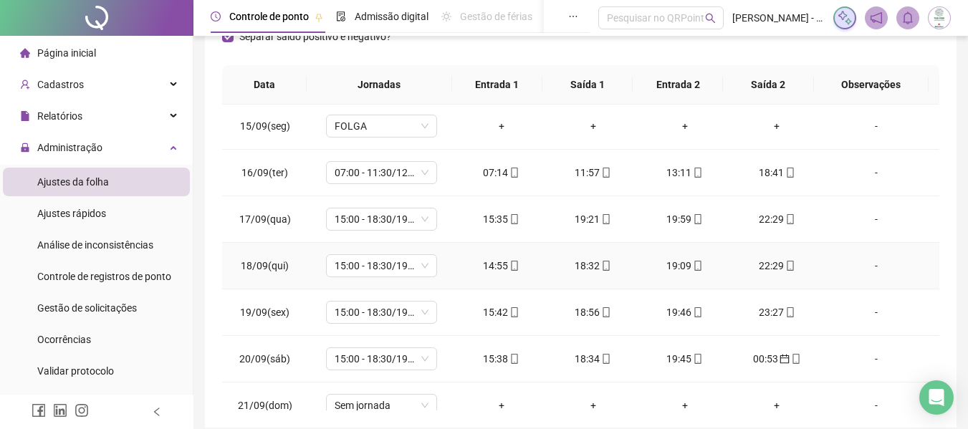
scroll to position [72, 0]
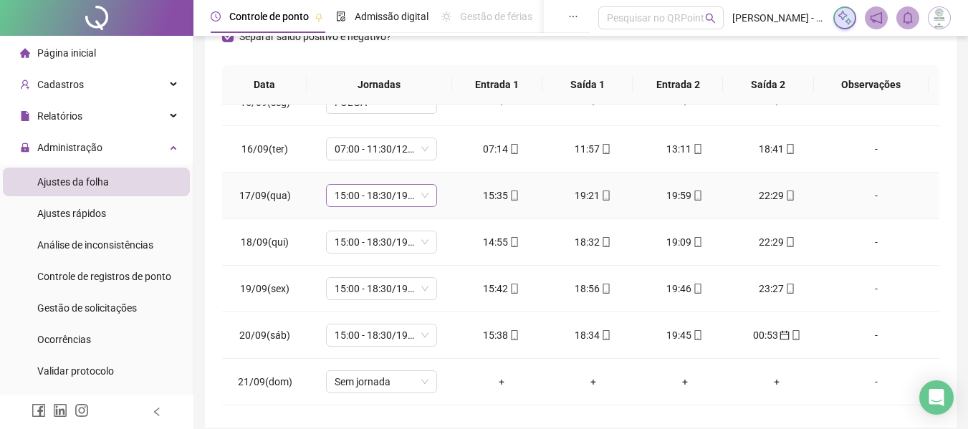
click at [401, 193] on span "15:00 - 18:30/19:30 - 23:20" at bounding box center [382, 195] width 94 height 21
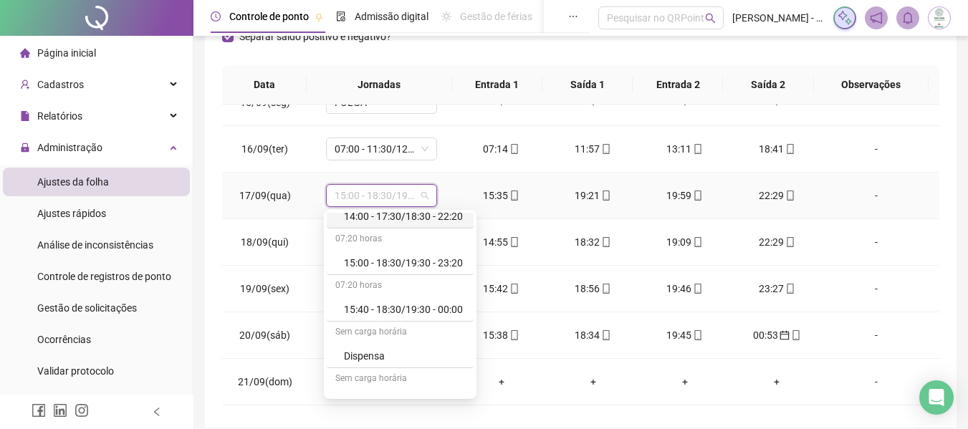
scroll to position [573, 0]
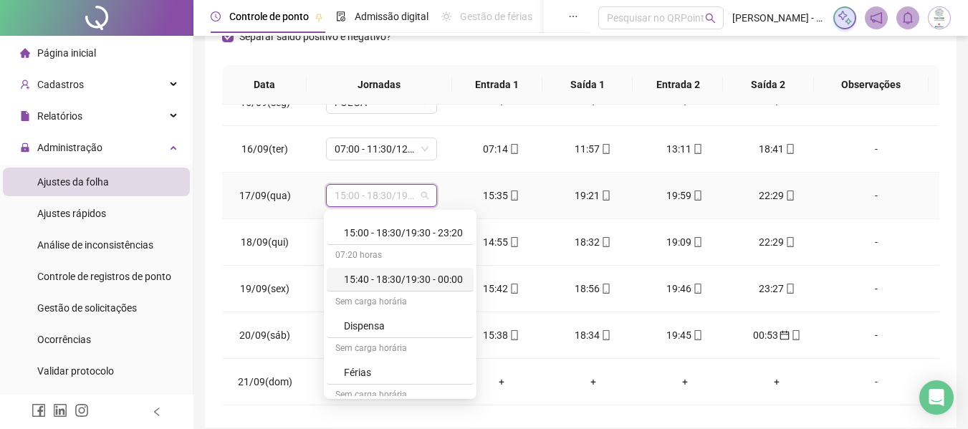
click at [397, 277] on div "15:40 - 18:30/19:30 - 00:00" at bounding box center [404, 280] width 121 height 16
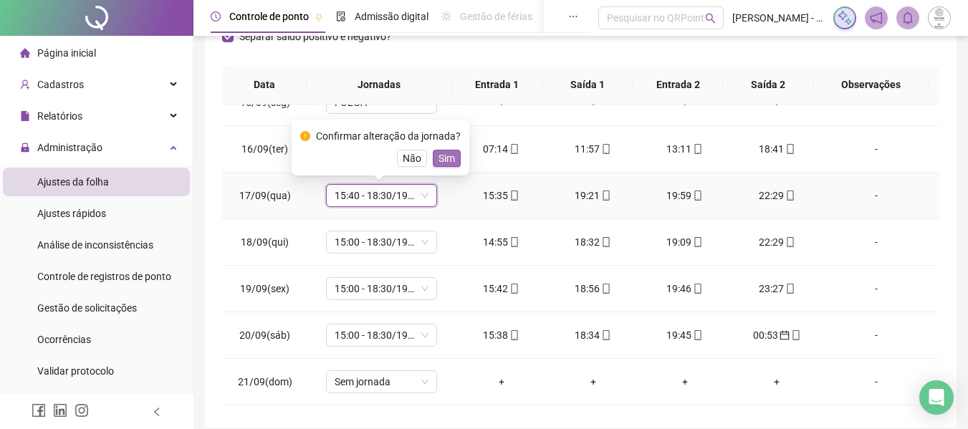
click at [443, 156] on span "Sim" at bounding box center [447, 158] width 16 height 16
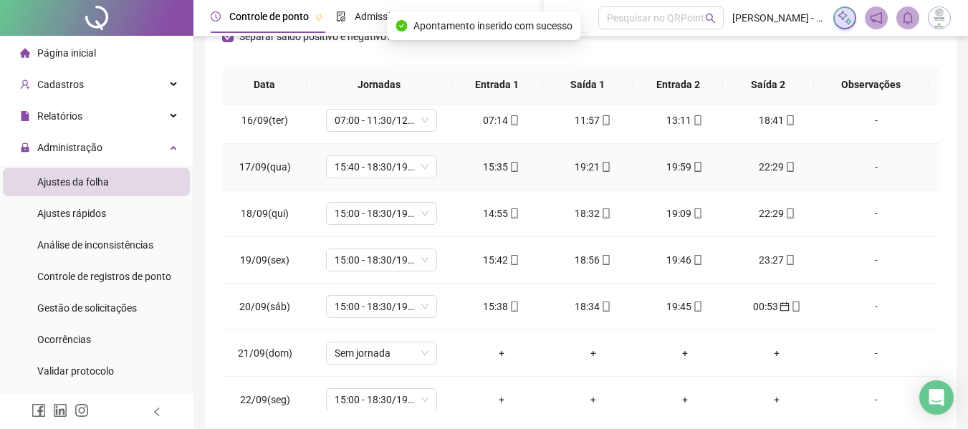
scroll to position [113, 0]
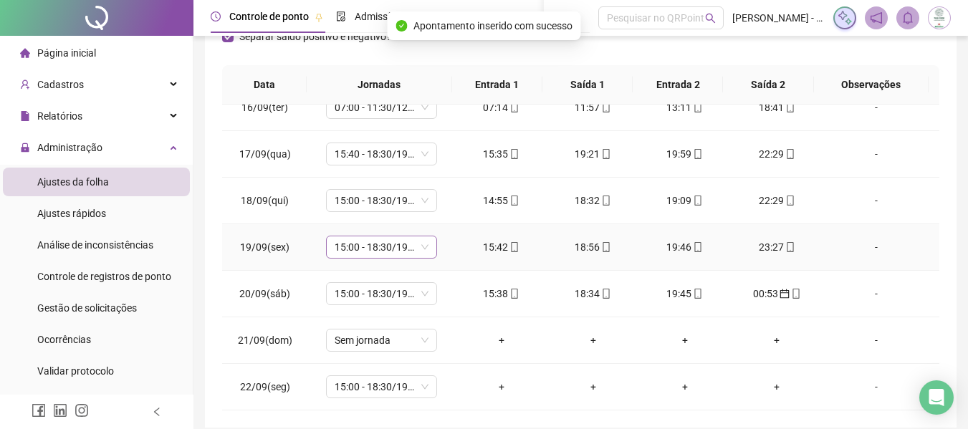
click at [385, 239] on span "15:00 - 18:30/19:30 - 23:20" at bounding box center [382, 246] width 94 height 21
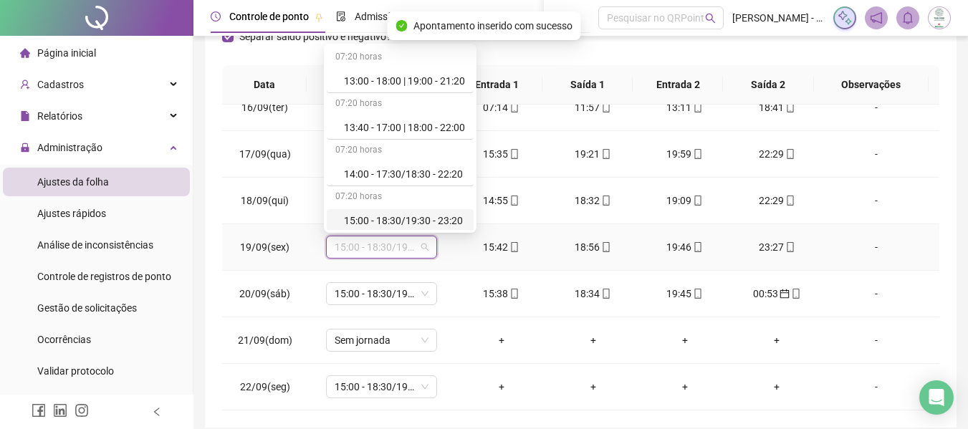
scroll to position [502, 0]
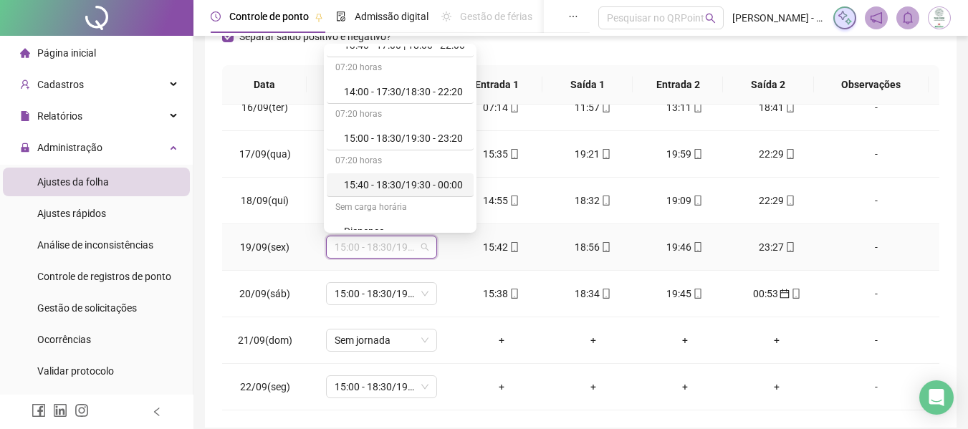
click at [410, 186] on div "15:40 - 18:30/19:30 - 00:00" at bounding box center [404, 185] width 121 height 16
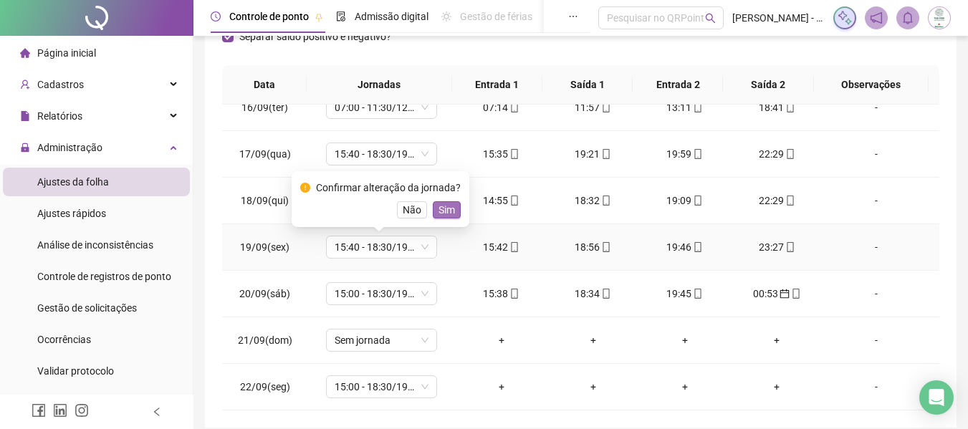
drag, startPoint x: 441, startPoint y: 213, endPoint x: 433, endPoint y: 233, distance: 21.8
click at [440, 212] on span "Sim" at bounding box center [447, 210] width 16 height 16
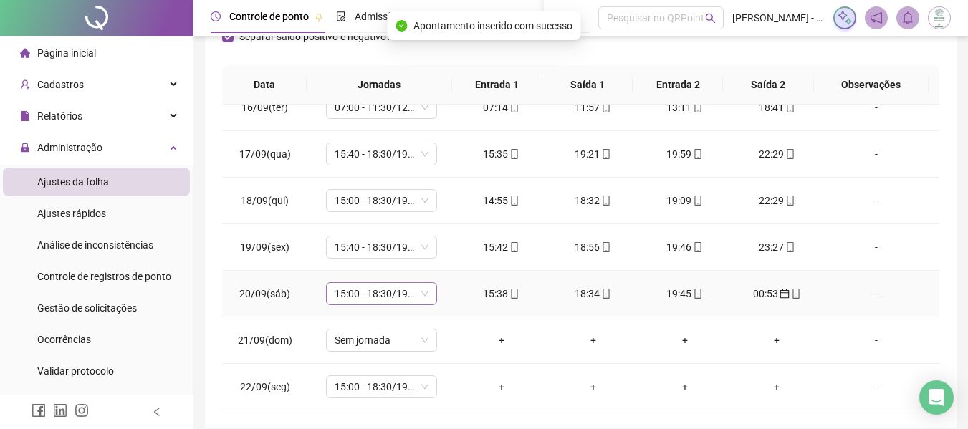
click at [375, 295] on span "15:00 - 18:30/19:30 - 23:20" at bounding box center [382, 293] width 94 height 21
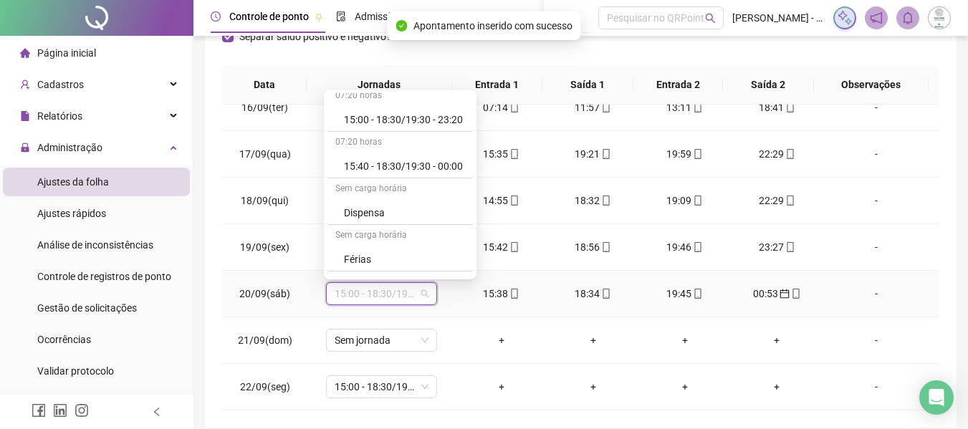
scroll to position [573, 0]
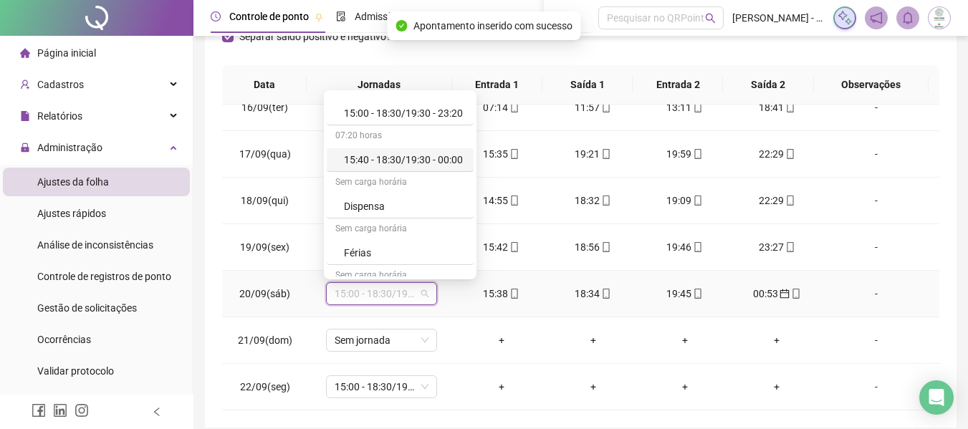
click at [400, 161] on div "15:40 - 18:30/19:30 - 00:00" at bounding box center [404, 160] width 121 height 16
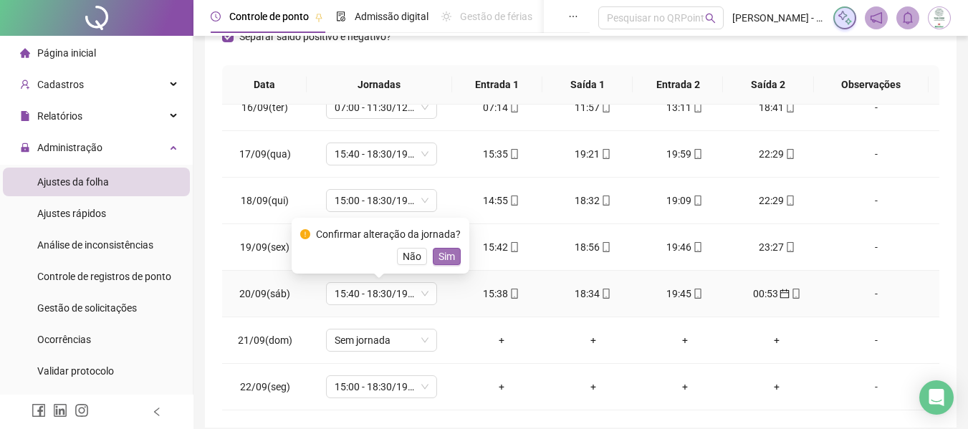
click at [450, 255] on span "Sim" at bounding box center [447, 257] width 16 height 16
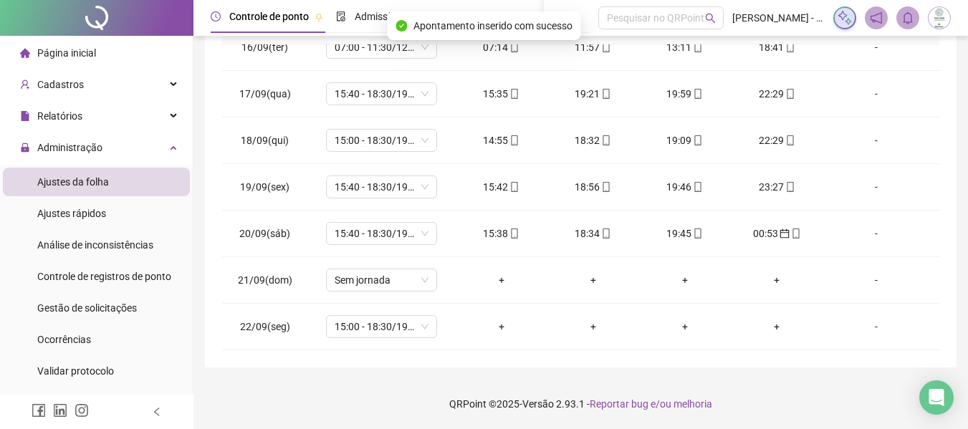
scroll to position [0, 0]
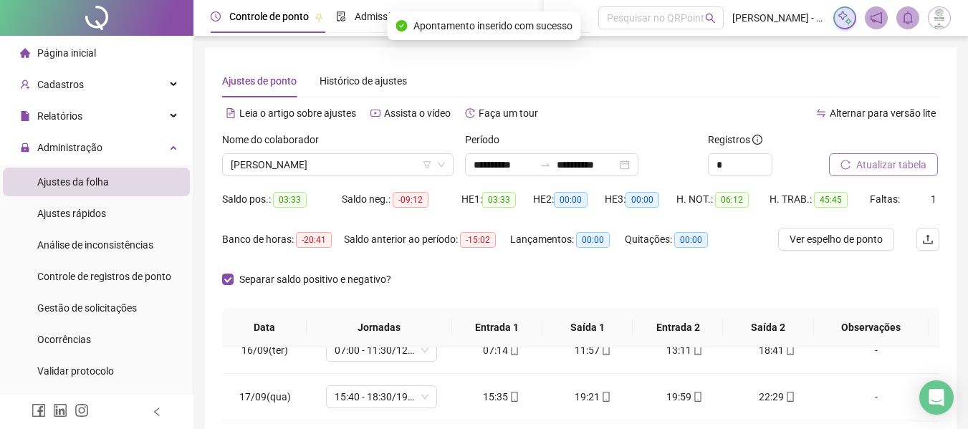
click at [903, 165] on span "Atualizar tabela" at bounding box center [891, 165] width 70 height 16
click at [274, 160] on span "[PERSON_NAME]" at bounding box center [338, 164] width 214 height 21
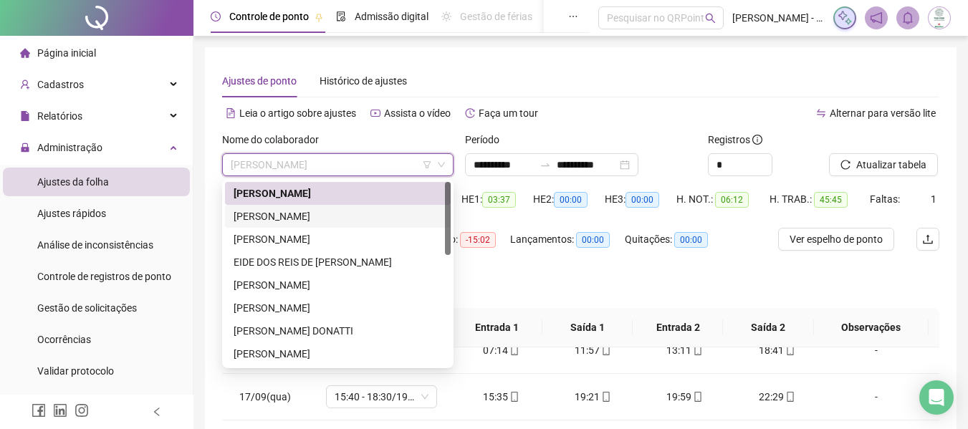
click at [284, 211] on div "[PERSON_NAME]" at bounding box center [338, 217] width 209 height 16
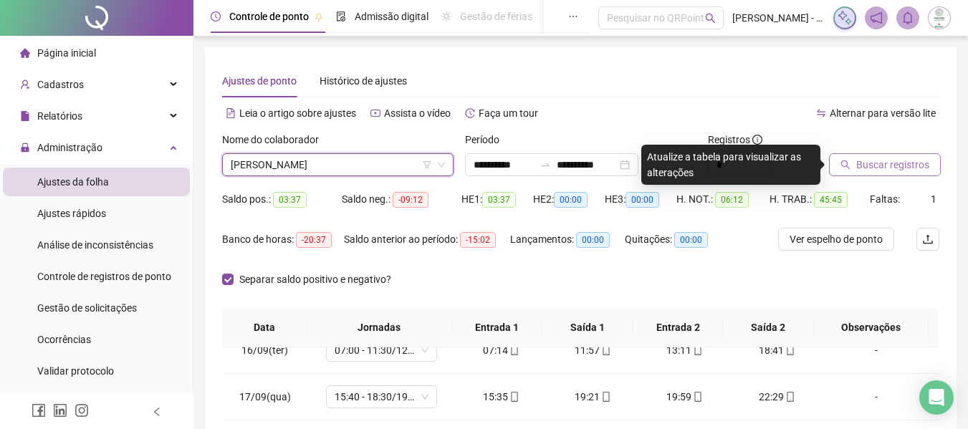
click at [843, 160] on icon "search" at bounding box center [846, 165] width 10 height 10
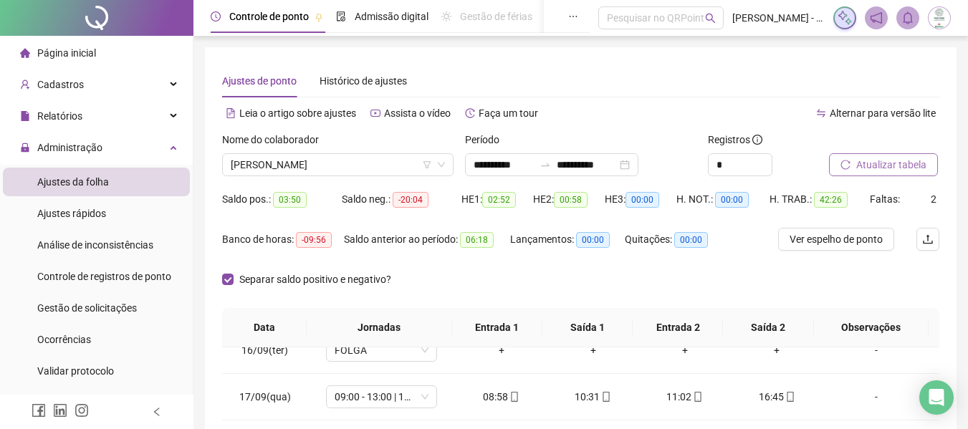
click at [557, 274] on div "Separar saldo positivo e negativo?" at bounding box center [580, 288] width 717 height 40
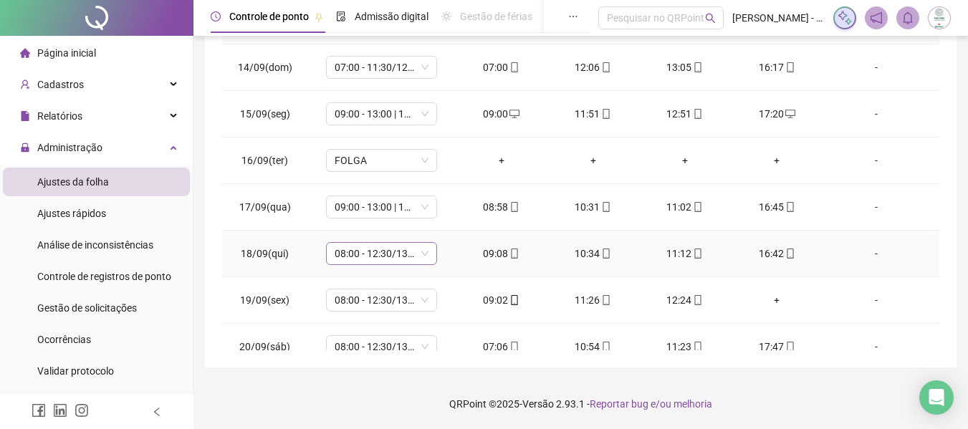
click at [363, 259] on span "08:00 - 12:30/13:30 - 16:20" at bounding box center [382, 253] width 94 height 21
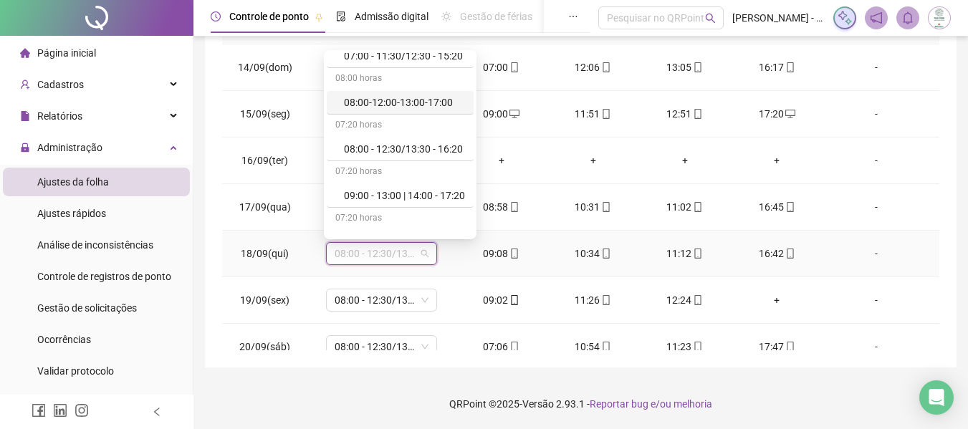
scroll to position [143, 0]
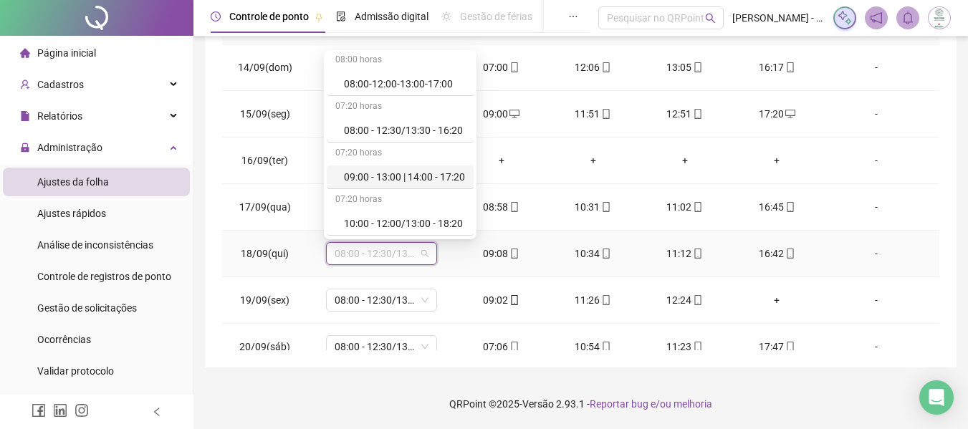
click at [378, 175] on div "09:00 - 13:00 | 14:00 - 17:20" at bounding box center [404, 177] width 121 height 16
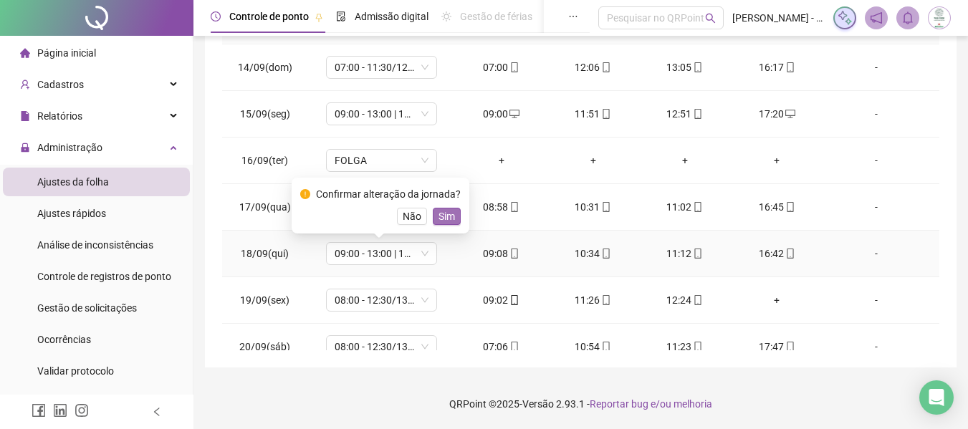
click at [456, 217] on button "Sim" at bounding box center [447, 216] width 28 height 17
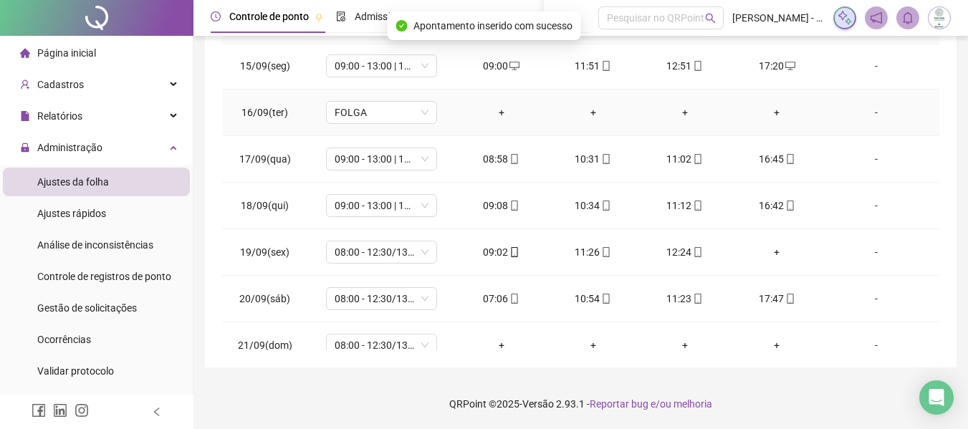
scroll to position [113, 0]
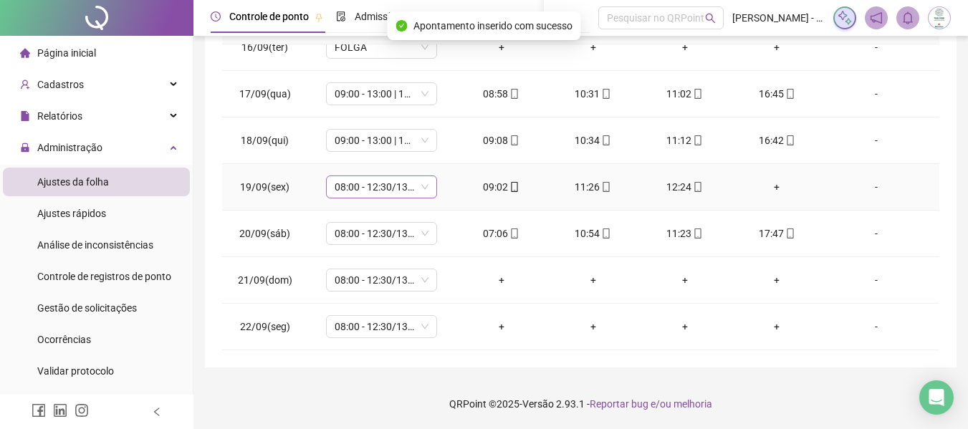
click at [363, 189] on span "08:00 - 12:30/13:30 - 16:20" at bounding box center [382, 186] width 94 height 21
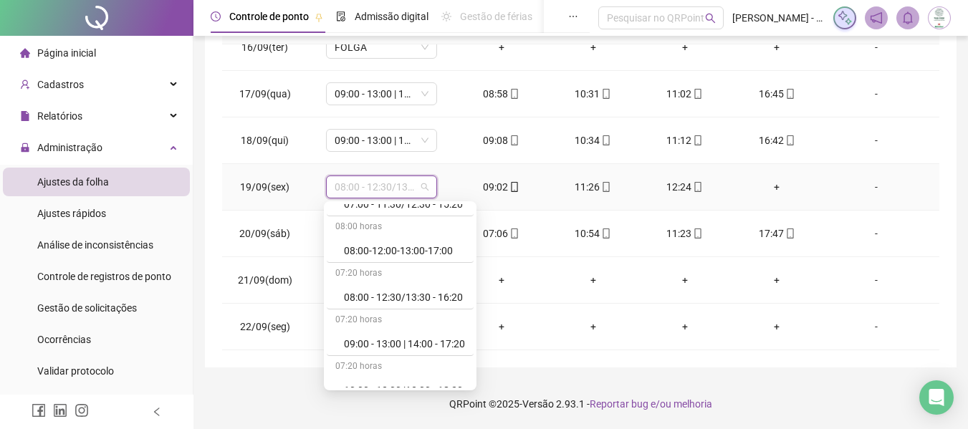
scroll to position [143, 0]
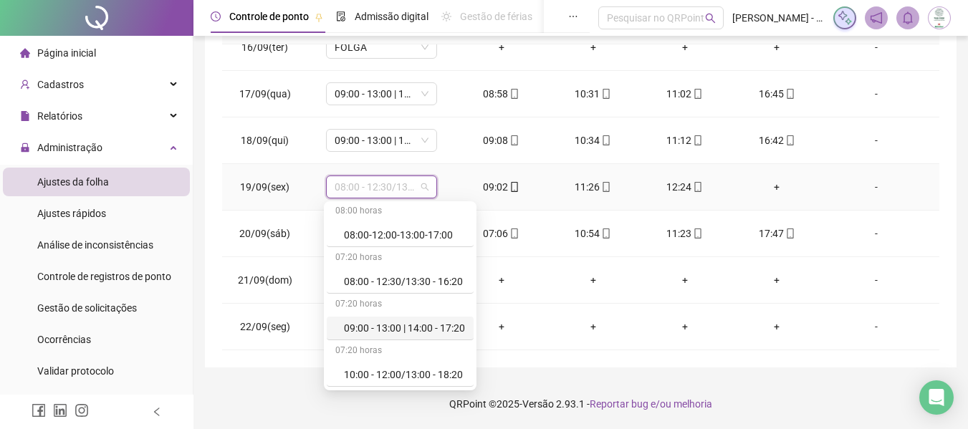
click at [411, 324] on div "09:00 - 13:00 | 14:00 - 17:20" at bounding box center [404, 328] width 121 height 16
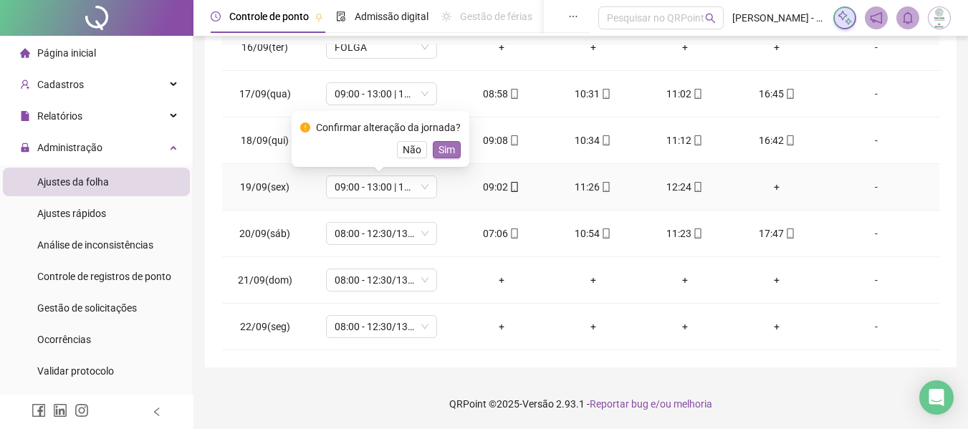
click at [446, 151] on span "Sim" at bounding box center [447, 150] width 16 height 16
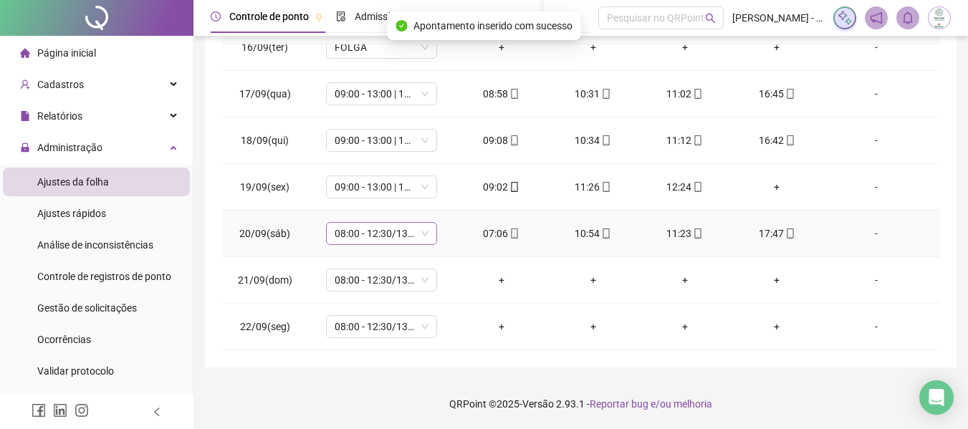
click at [373, 234] on span "08:00 - 12:30/13:30 - 16:20" at bounding box center [382, 233] width 94 height 21
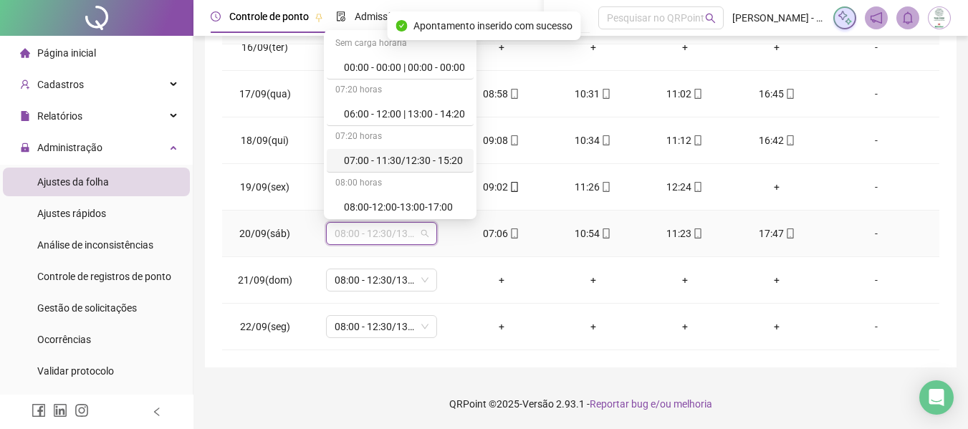
click at [399, 166] on div "07:00 - 11:30/12:30 - 15:20" at bounding box center [404, 161] width 121 height 16
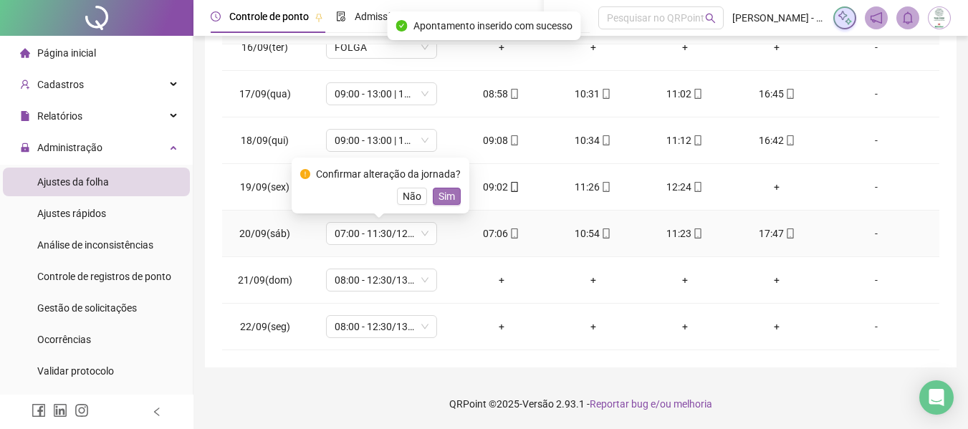
click at [439, 194] on span "Sim" at bounding box center [447, 196] width 16 height 16
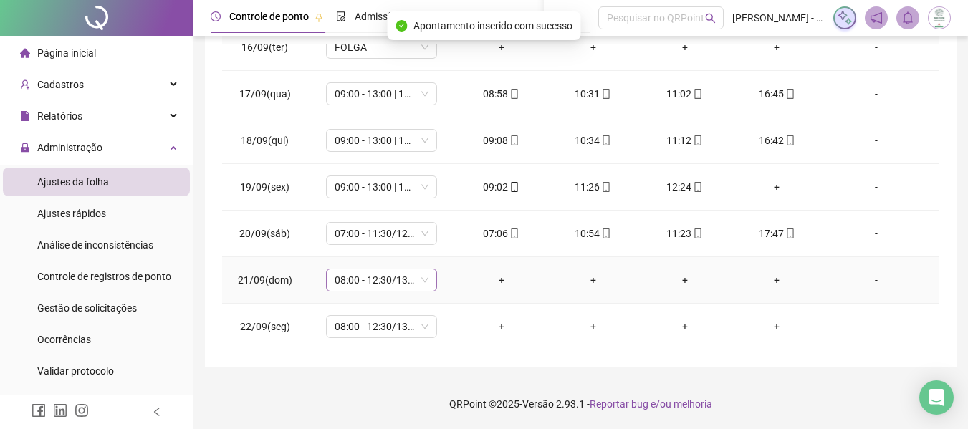
click at [393, 282] on span "08:00 - 12:30/13:30 - 16:20" at bounding box center [382, 279] width 94 height 21
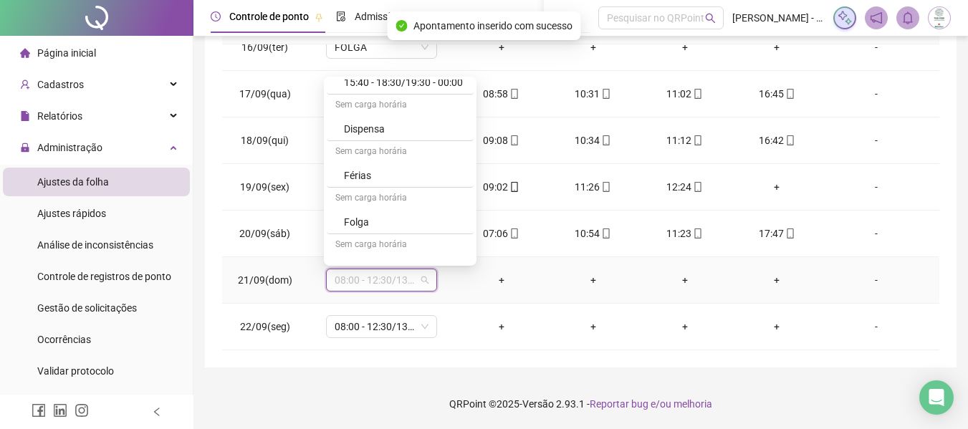
scroll to position [669, 0]
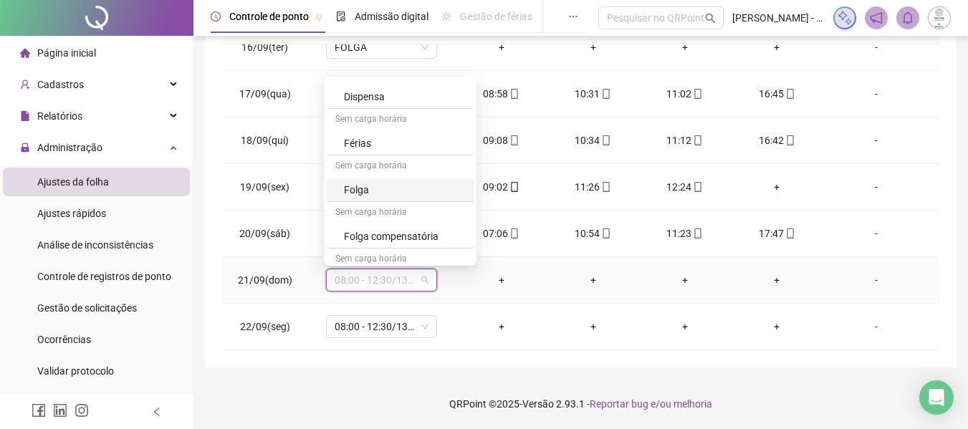
click at [369, 186] on div "Folga" at bounding box center [404, 190] width 121 height 16
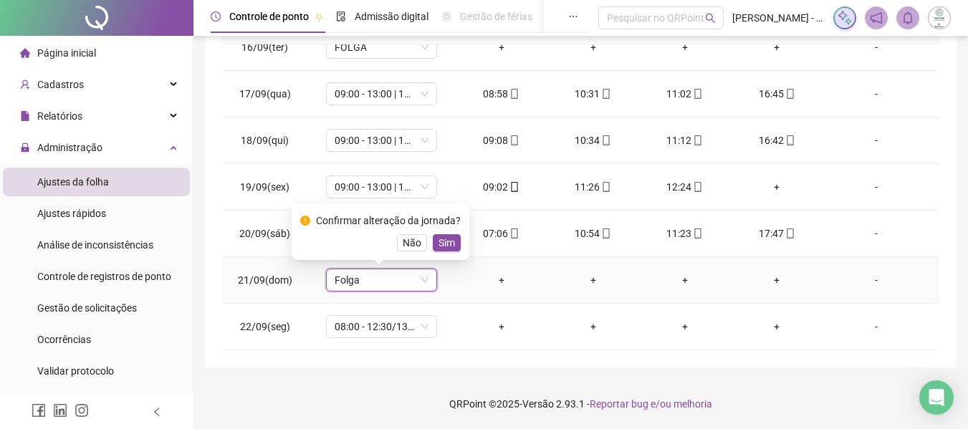
click at [439, 237] on span "Sim" at bounding box center [447, 243] width 16 height 16
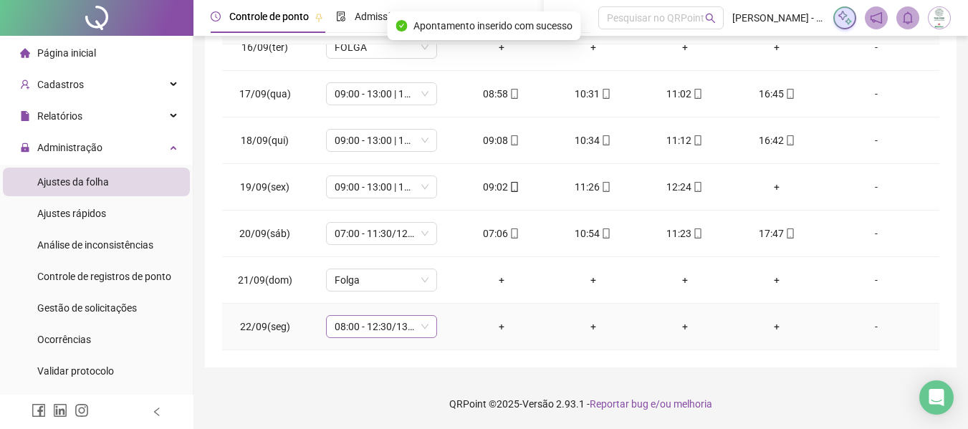
click at [391, 325] on span "08:00 - 12:30/13:30 - 16:20" at bounding box center [382, 326] width 94 height 21
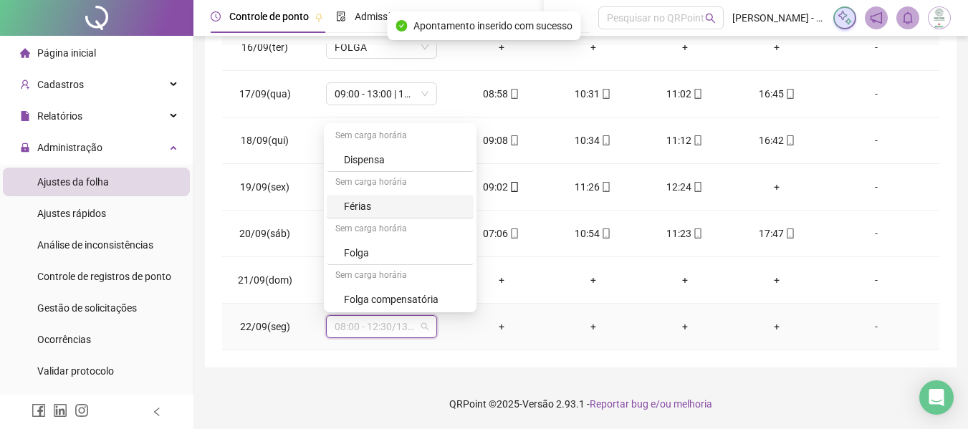
scroll to position [702, 0]
click at [370, 201] on div "Folga" at bounding box center [404, 204] width 121 height 16
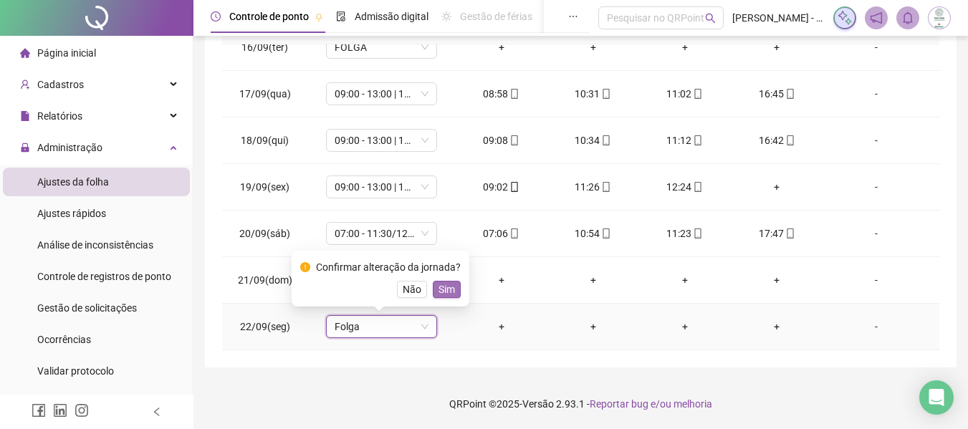
click at [446, 284] on span "Sim" at bounding box center [447, 290] width 16 height 16
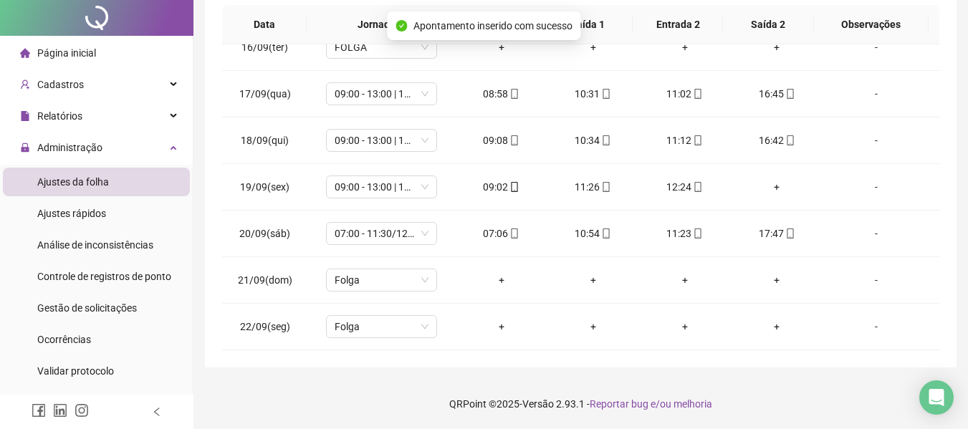
scroll to position [0, 0]
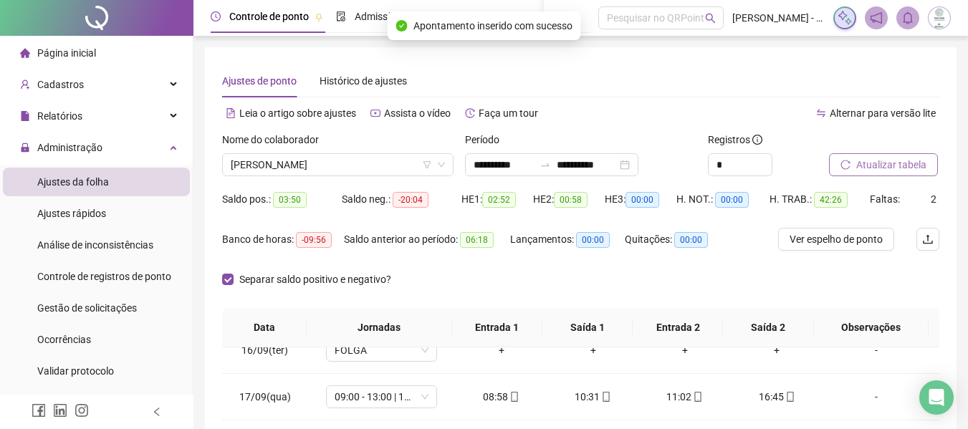
click at [899, 163] on span "Atualizar tabela" at bounding box center [891, 165] width 70 height 16
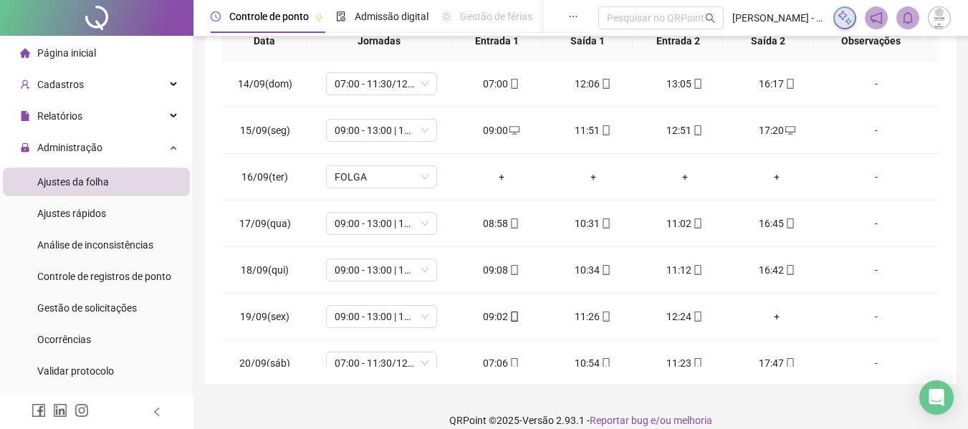
drag, startPoint x: 940, startPoint y: 152, endPoint x: 930, endPoint y: 201, distance: 49.8
click at [930, 201] on div "**********" at bounding box center [581, 72] width 752 height 623
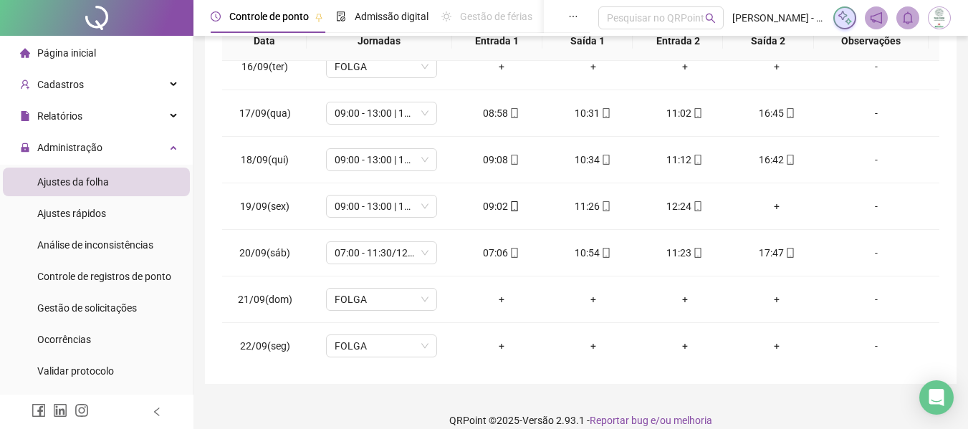
scroll to position [113, 0]
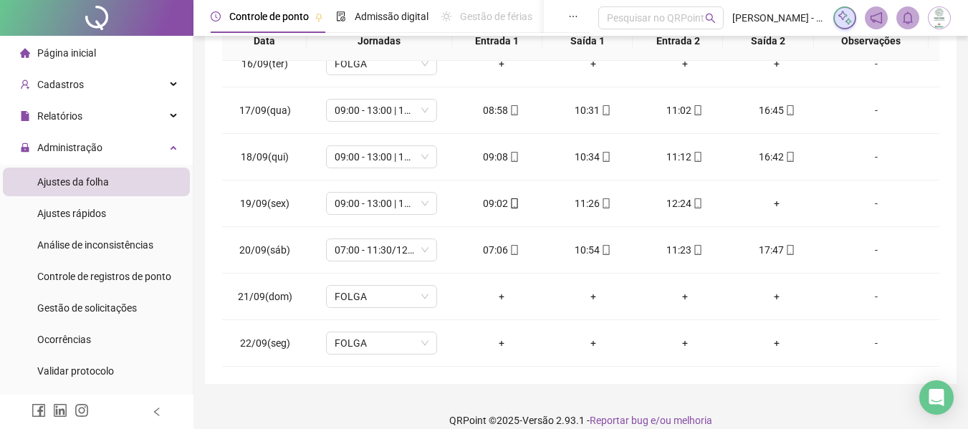
click at [965, 149] on div "**********" at bounding box center [580, 79] width 775 height 732
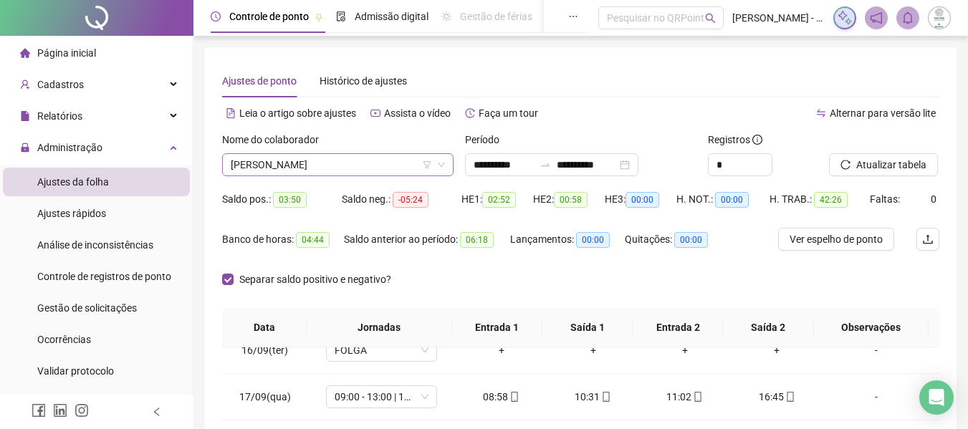
click at [374, 163] on span "[PERSON_NAME]" at bounding box center [338, 164] width 214 height 21
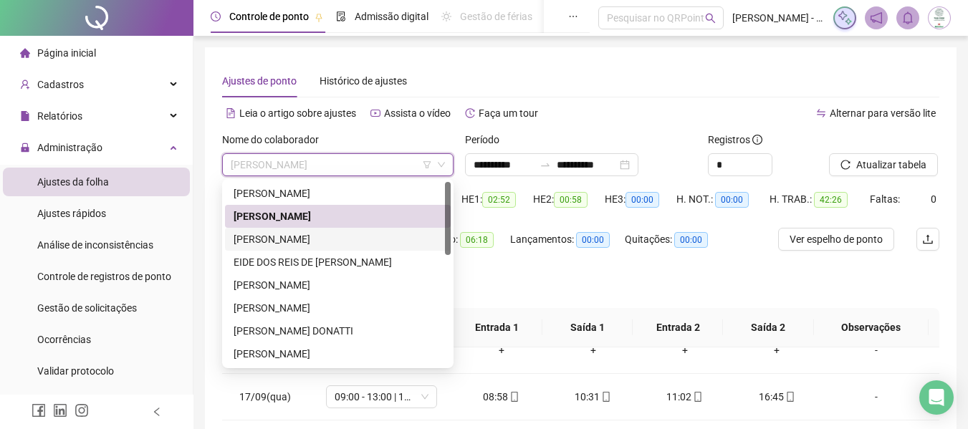
click at [316, 240] on div "[PERSON_NAME]" at bounding box center [338, 239] width 209 height 16
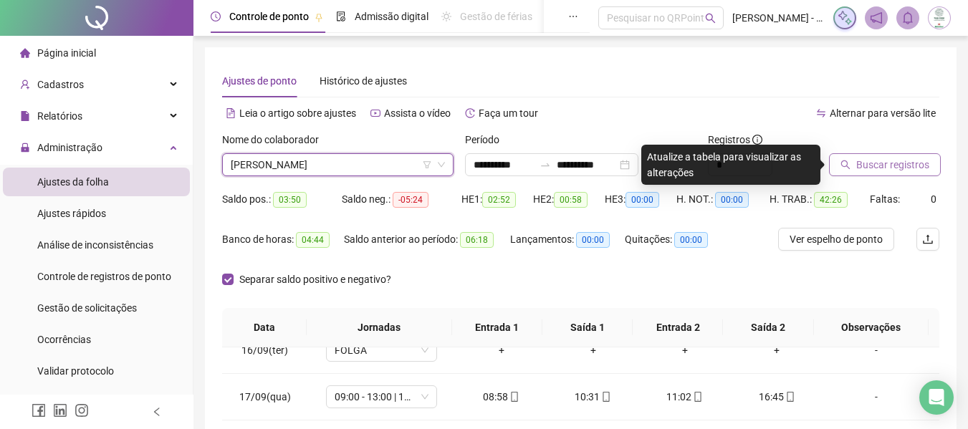
click at [872, 160] on span "Buscar registros" at bounding box center [892, 165] width 73 height 16
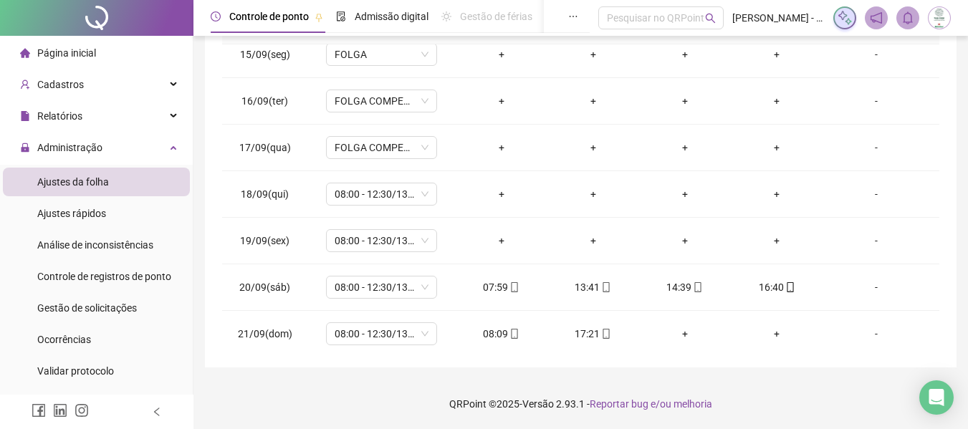
scroll to position [61, 0]
click at [375, 195] on span "08:00 - 12:30/13:30 - 16:20" at bounding box center [382, 192] width 94 height 21
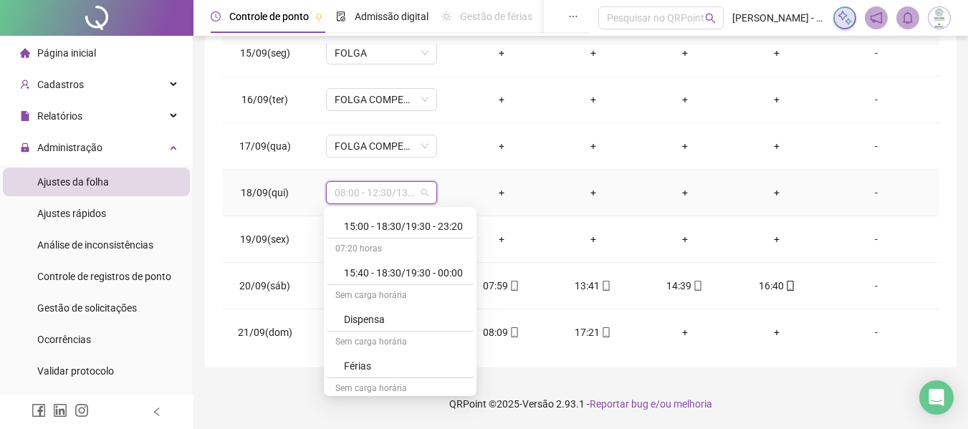
scroll to position [702, 0]
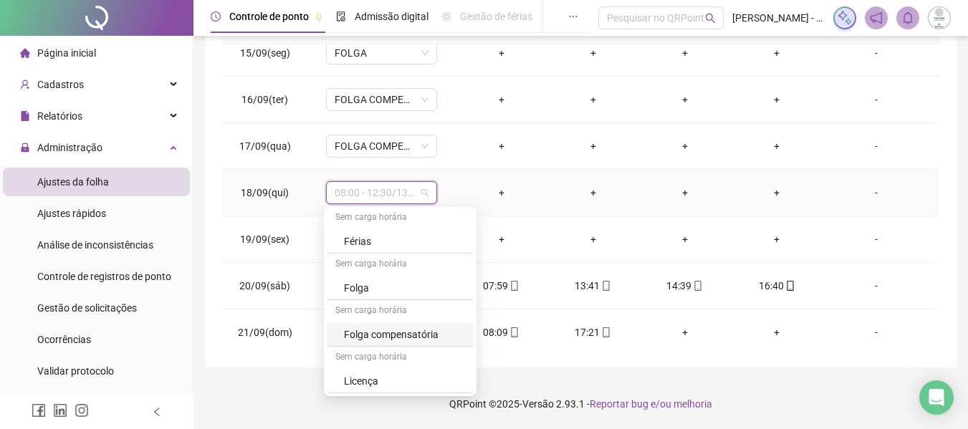
click at [361, 331] on div "Folga compensatória" at bounding box center [404, 335] width 121 height 16
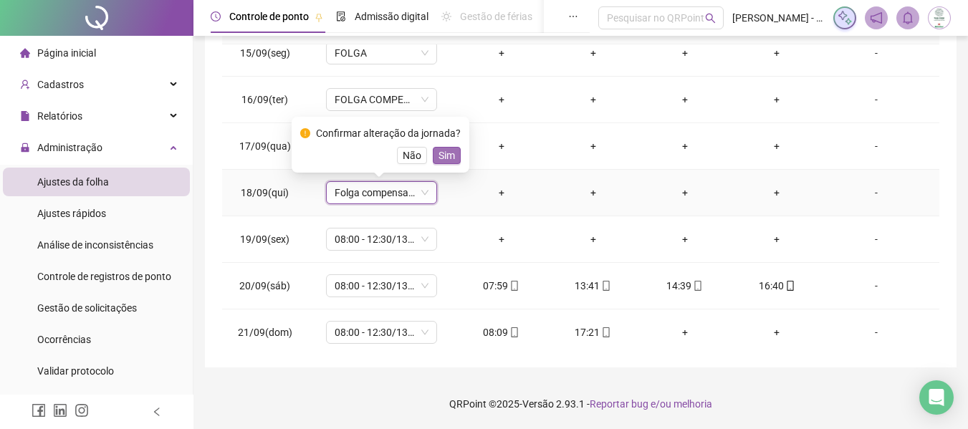
click at [449, 153] on span "Sim" at bounding box center [447, 156] width 16 height 16
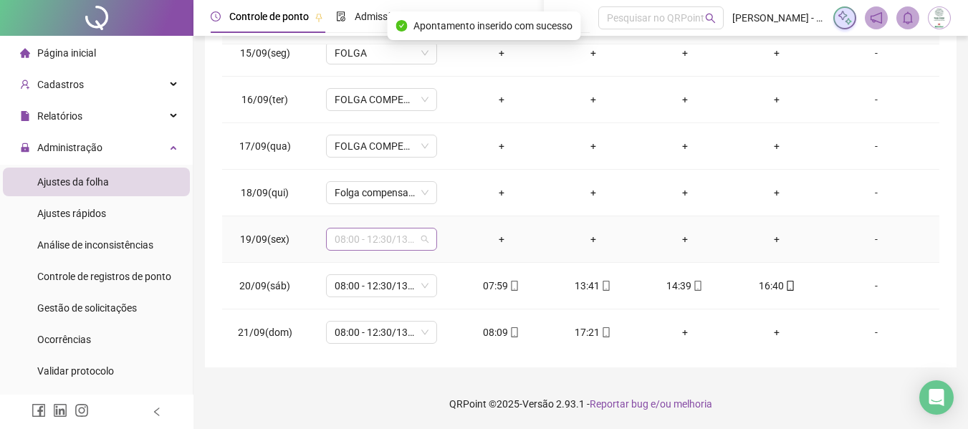
drag, startPoint x: 385, startPoint y: 232, endPoint x: 421, endPoint y: 233, distance: 36.6
click at [385, 233] on span "08:00 - 12:30/13:30 - 16:20" at bounding box center [382, 239] width 94 height 21
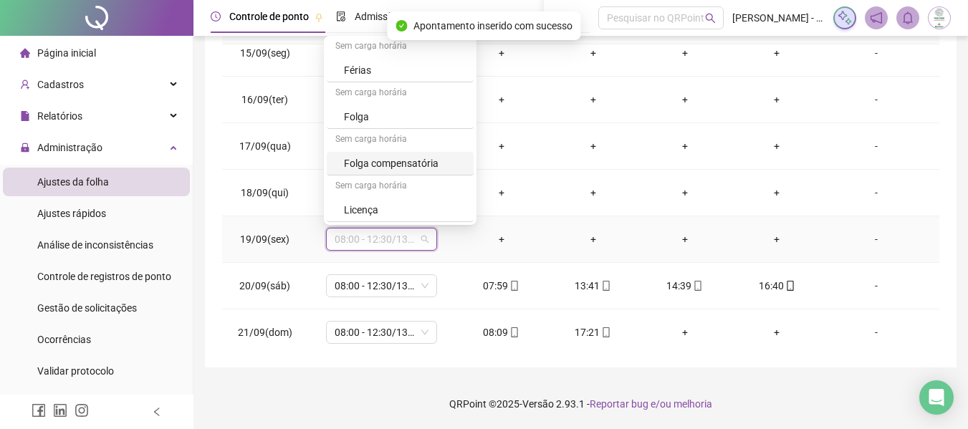
click at [410, 163] on div "Folga compensatória" at bounding box center [404, 164] width 121 height 16
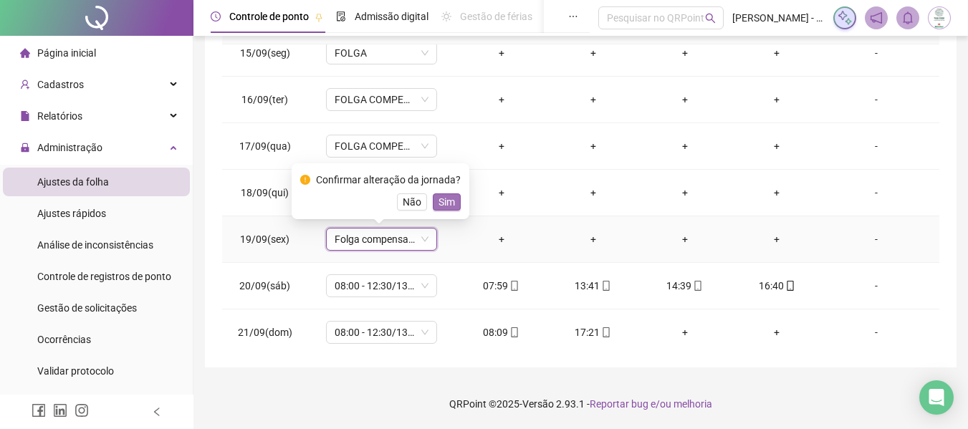
click at [455, 204] on button "Sim" at bounding box center [447, 201] width 28 height 17
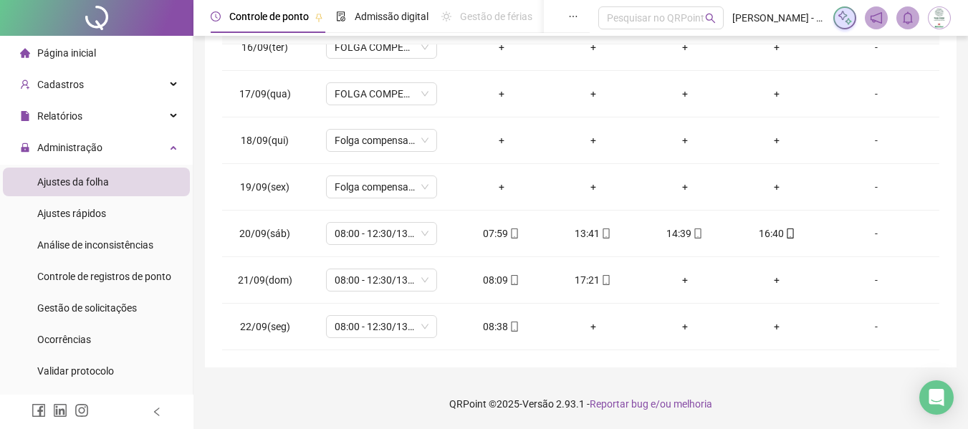
scroll to position [0, 0]
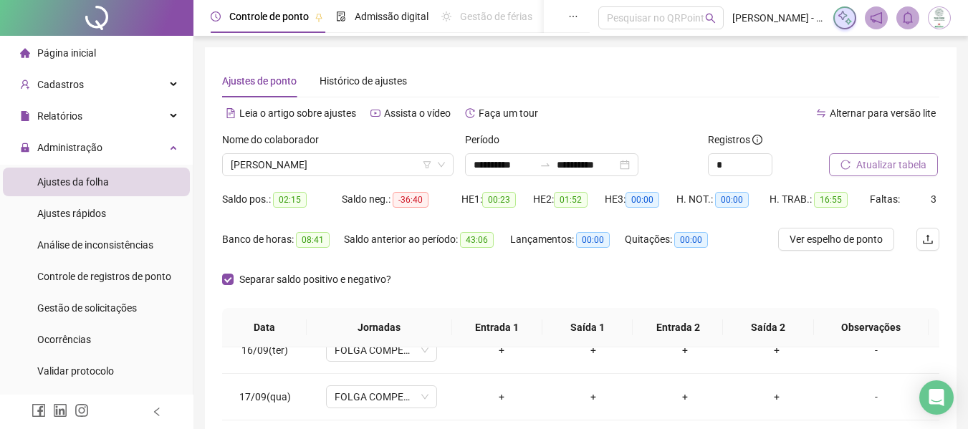
click at [893, 163] on span "Atualizar tabela" at bounding box center [891, 165] width 70 height 16
click at [619, 280] on div "Separar saldo positivo e negativo?" at bounding box center [580, 288] width 717 height 40
click at [118, 303] on span "Gestão de solicitações" at bounding box center [87, 307] width 100 height 11
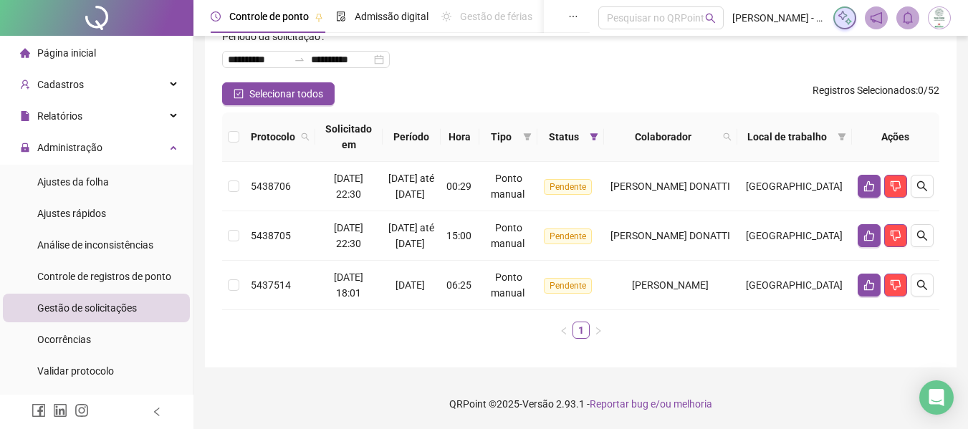
scroll to position [115, 0]
click at [76, 182] on span "Ajustes da folha" at bounding box center [73, 181] width 72 height 11
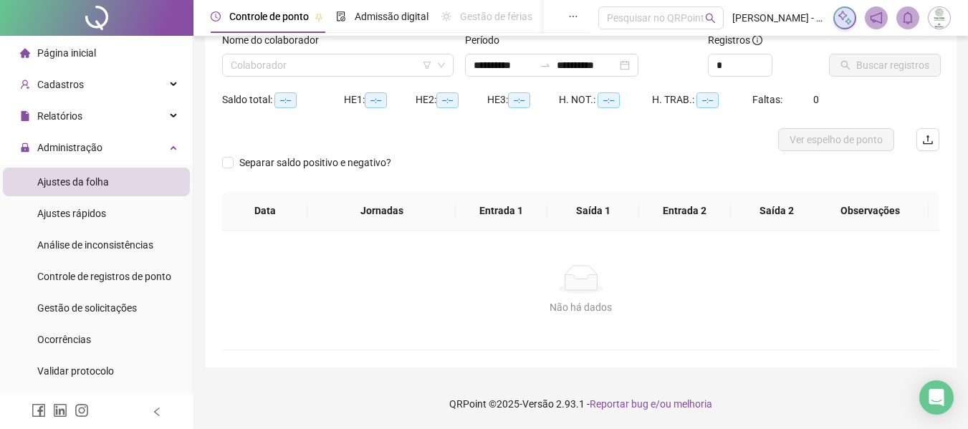
scroll to position [100, 0]
type input "**********"
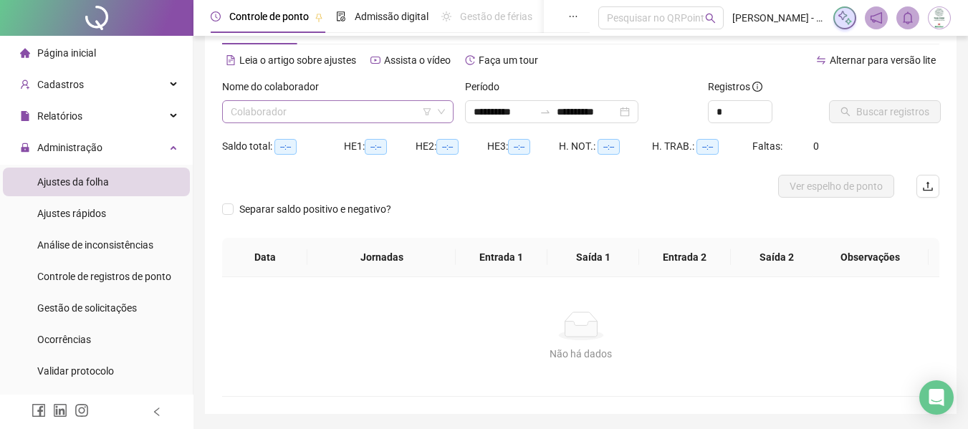
scroll to position [28, 0]
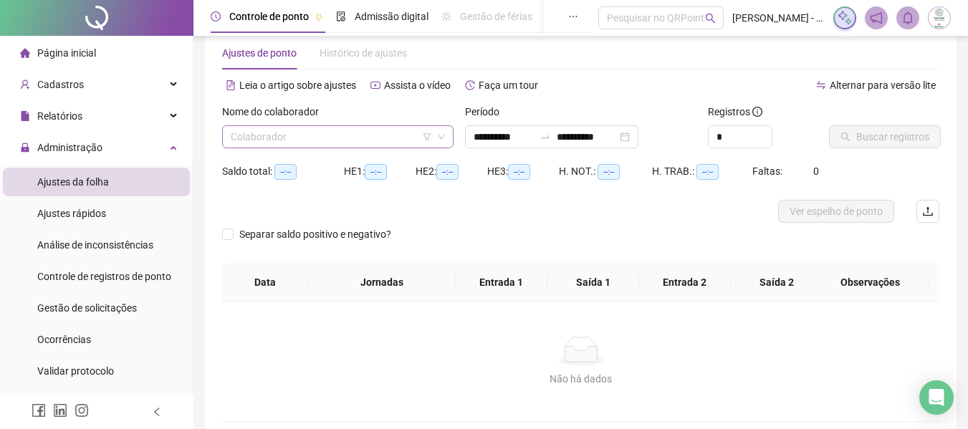
click at [338, 130] on input "search" at bounding box center [331, 136] width 201 height 21
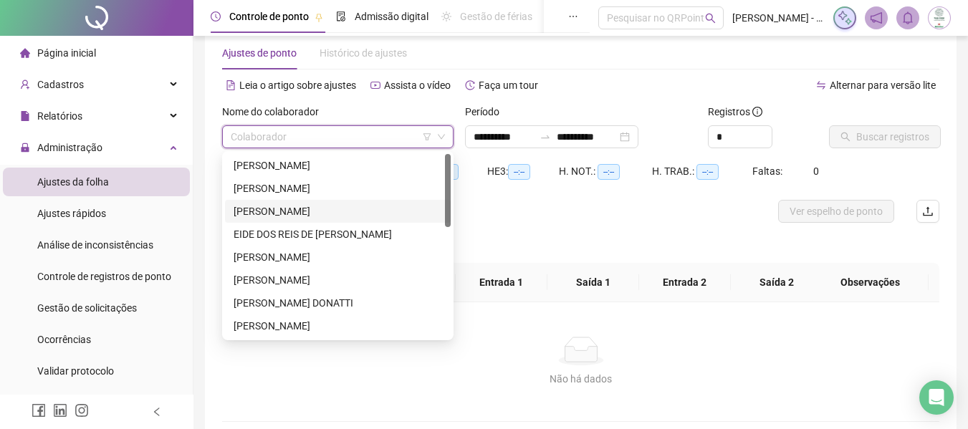
click at [307, 206] on div "[PERSON_NAME]" at bounding box center [338, 212] width 209 height 16
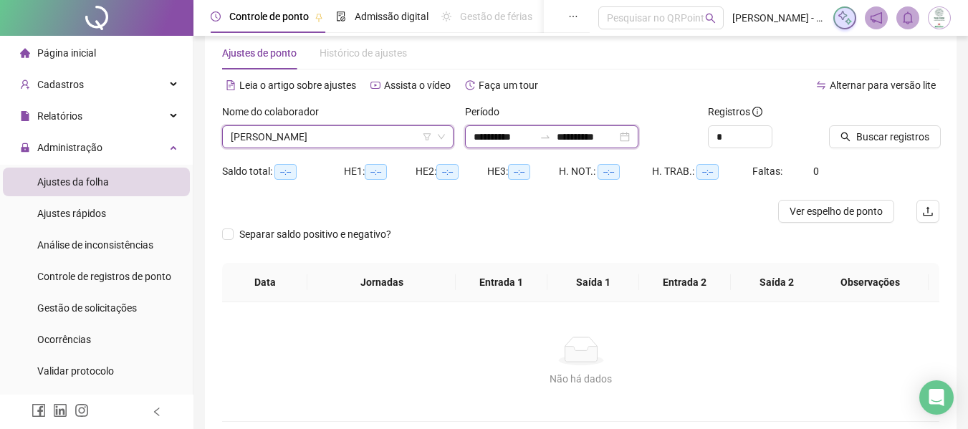
click at [501, 138] on input "**********" at bounding box center [504, 137] width 60 height 16
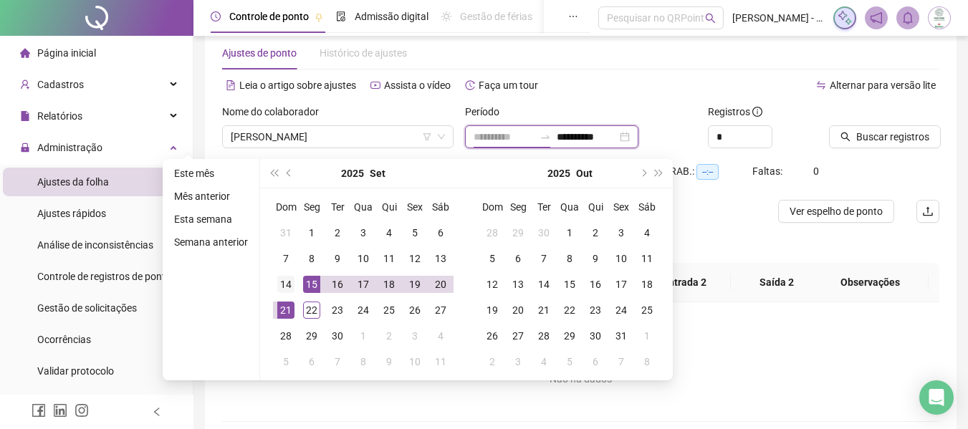
type input "**********"
click at [287, 284] on div "14" at bounding box center [285, 284] width 17 height 17
type input "**********"
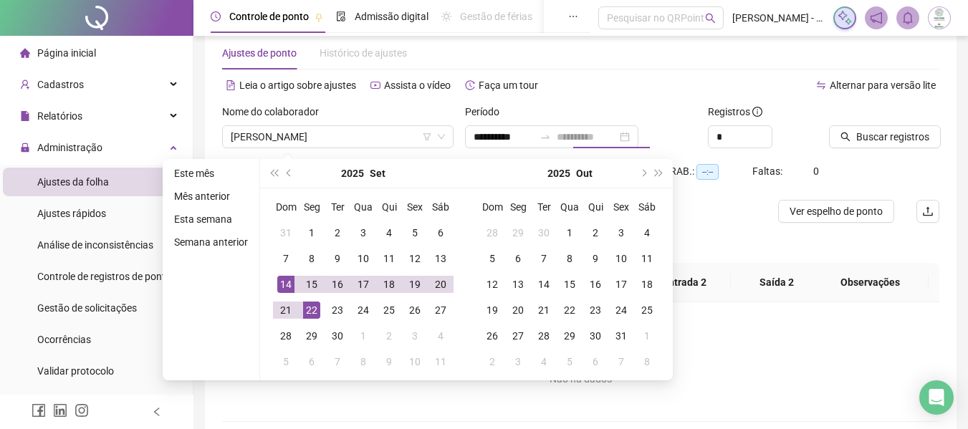
click at [309, 306] on div "22" at bounding box center [311, 310] width 17 height 17
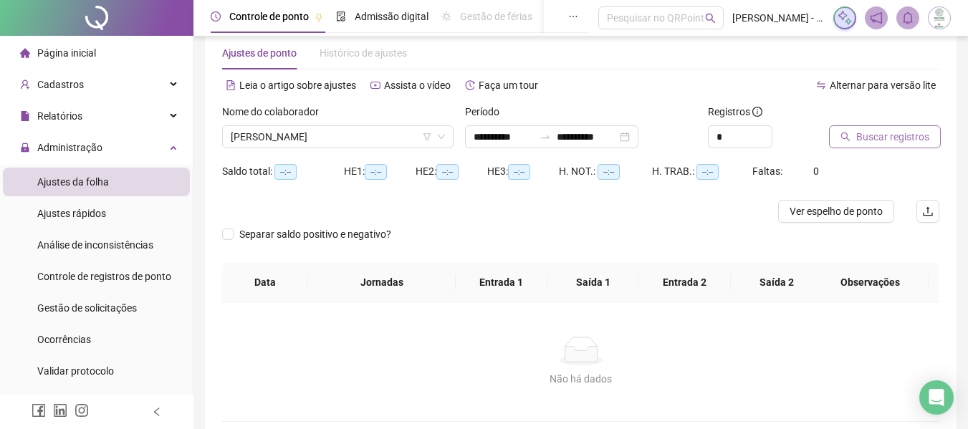
click at [853, 133] on button "Buscar registros" at bounding box center [885, 136] width 112 height 23
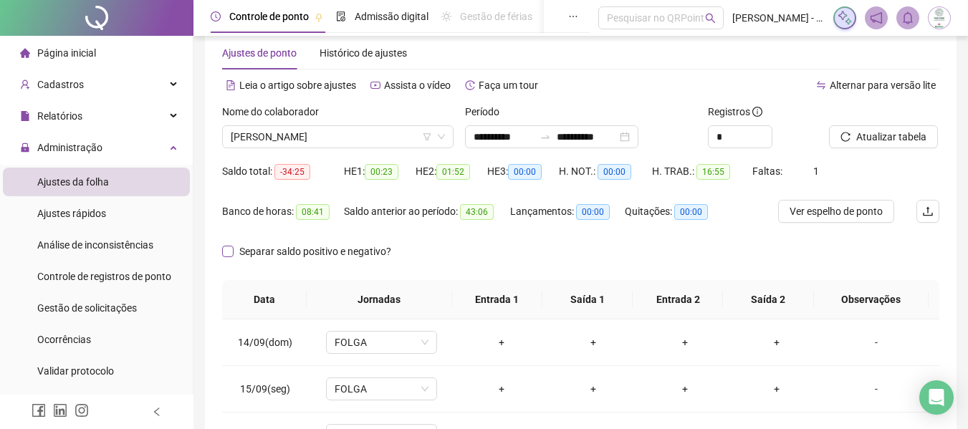
click at [254, 252] on span "Separar saldo positivo e negativo?" at bounding box center [315, 252] width 163 height 16
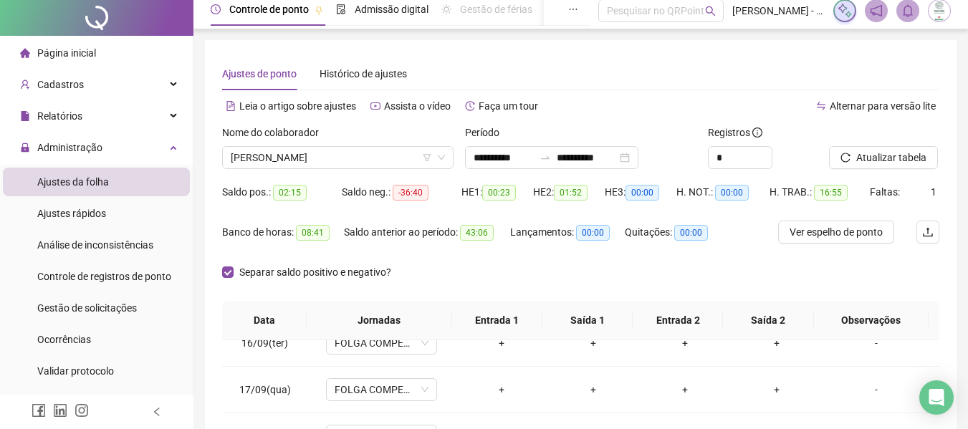
scroll to position [0, 0]
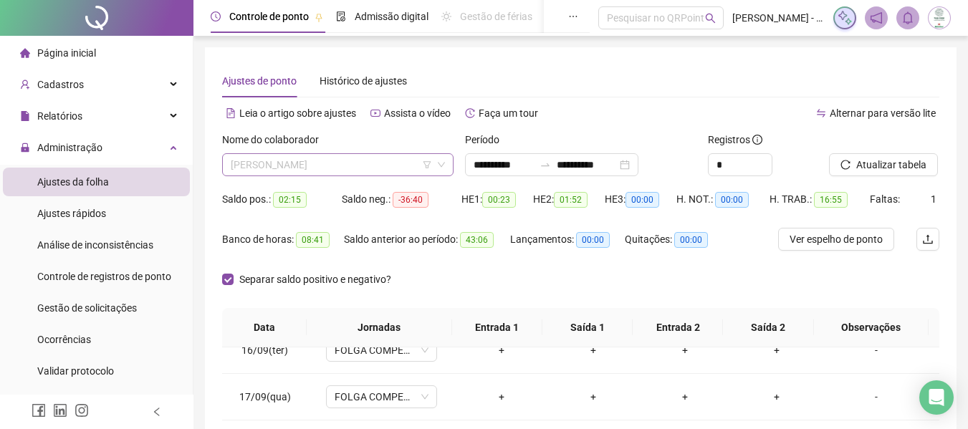
click at [360, 163] on span "[PERSON_NAME]" at bounding box center [338, 164] width 214 height 21
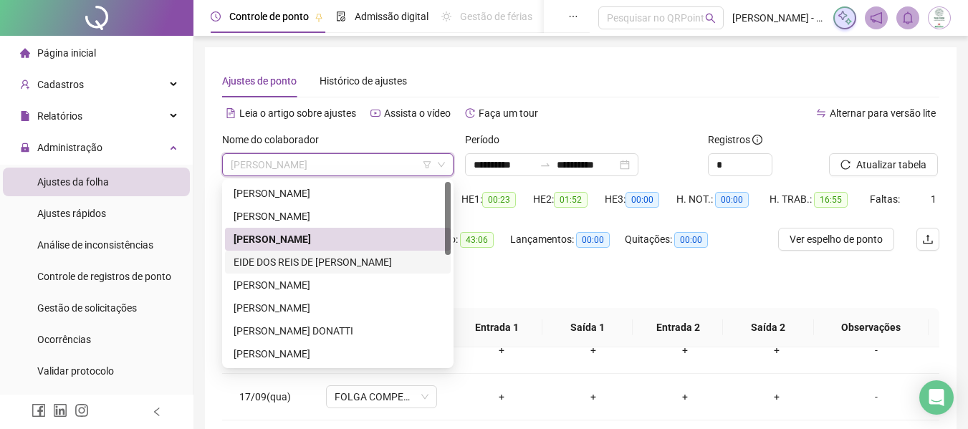
click at [333, 264] on div "EIDE DOS REIS DE [PERSON_NAME]" at bounding box center [338, 262] width 209 height 16
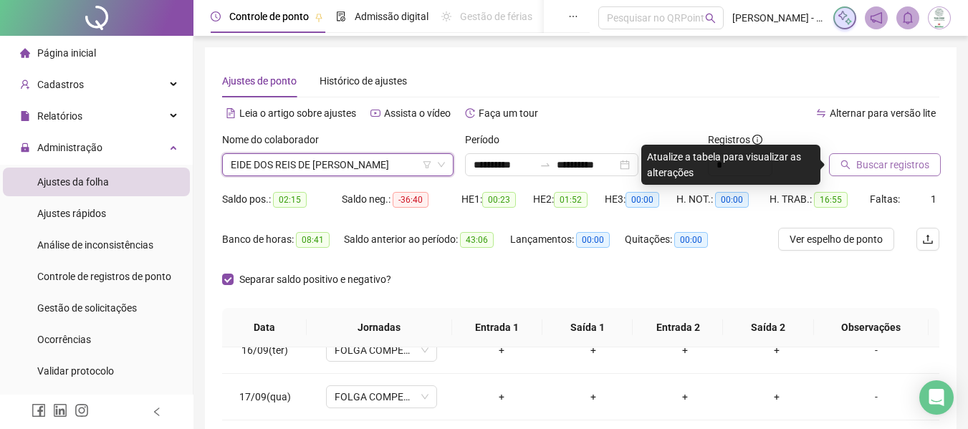
click at [900, 158] on span "Buscar registros" at bounding box center [892, 165] width 73 height 16
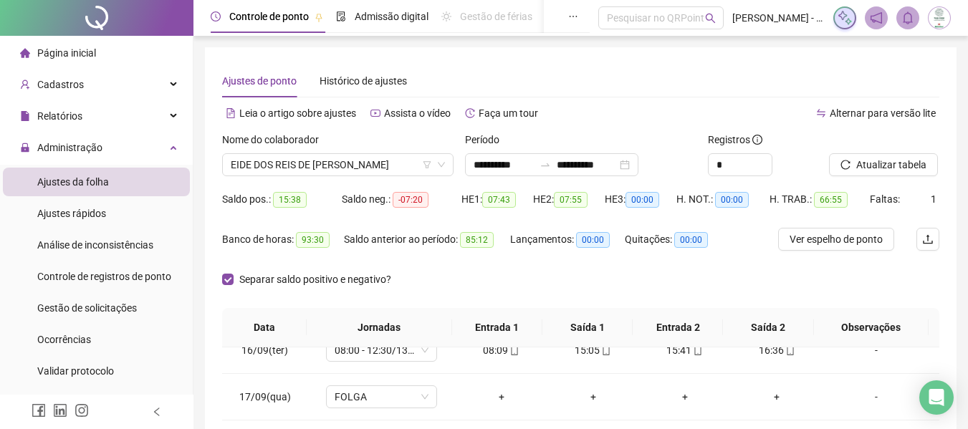
click at [538, 248] on div "Lançamentos: 00:00" at bounding box center [567, 239] width 115 height 23
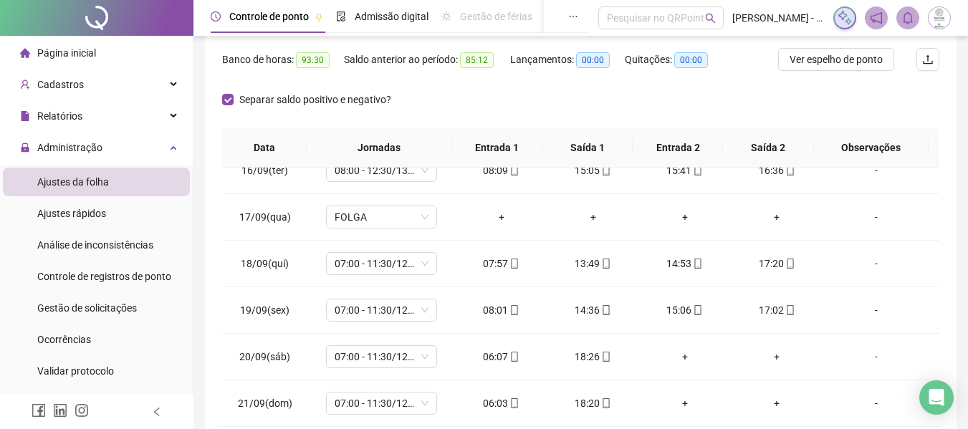
scroll to position [303, 0]
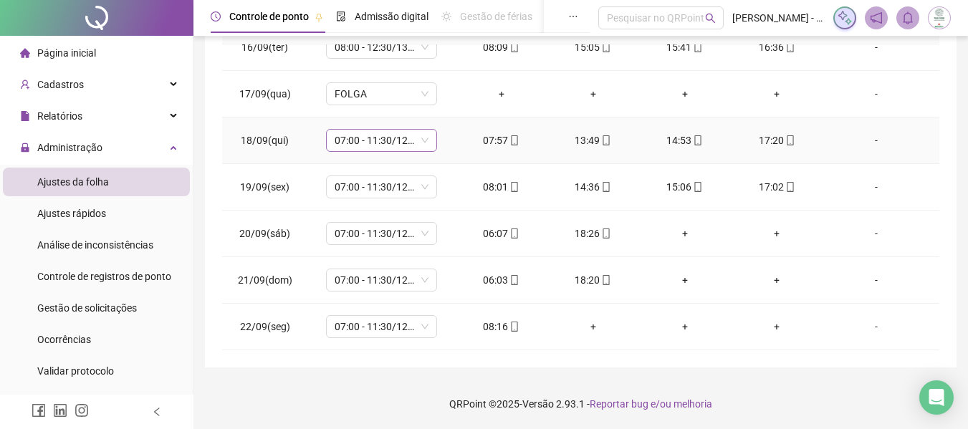
click at [400, 143] on span "07:00 - 11:30/12:30 - 15:20" at bounding box center [382, 140] width 94 height 21
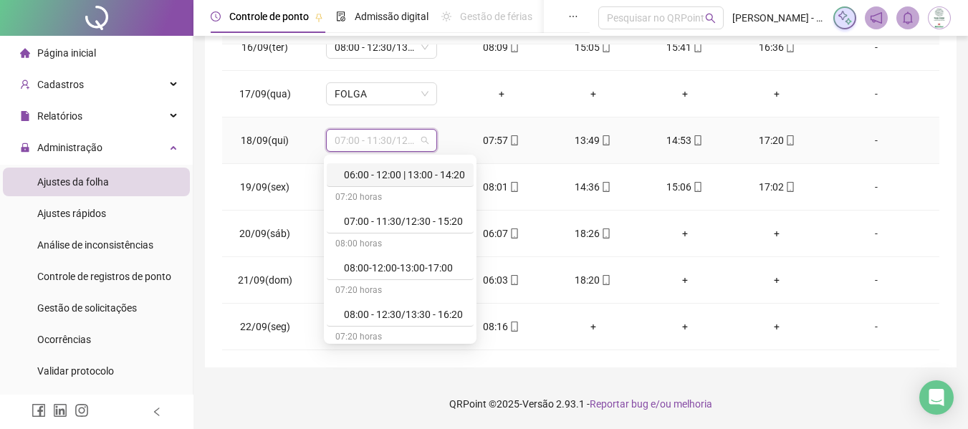
scroll to position [72, 0]
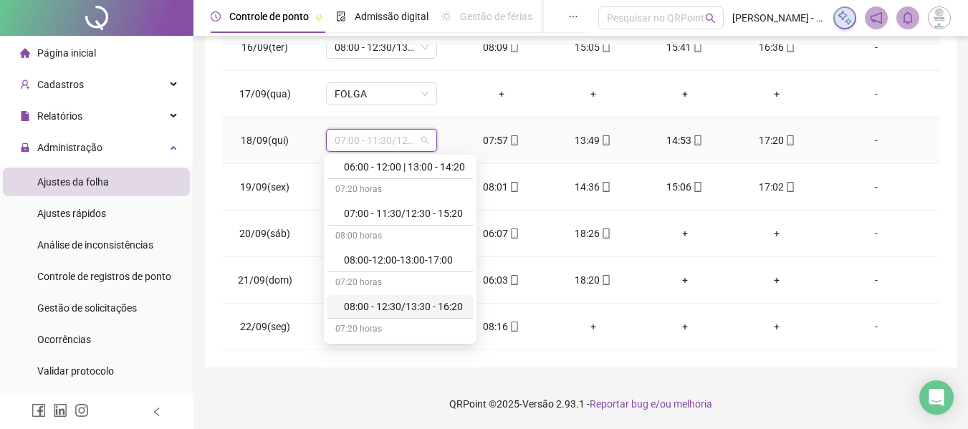
click at [413, 306] on div "08:00 - 12:30/13:30 - 16:20" at bounding box center [404, 307] width 121 height 16
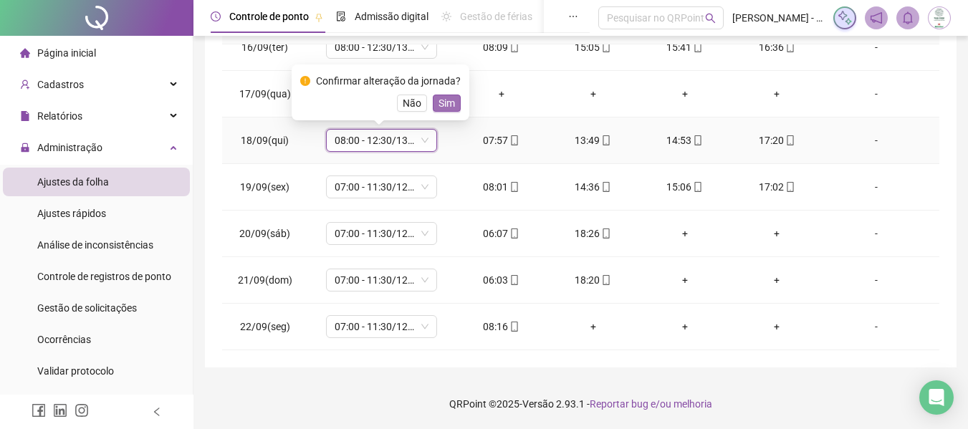
click at [445, 102] on span "Sim" at bounding box center [447, 103] width 16 height 16
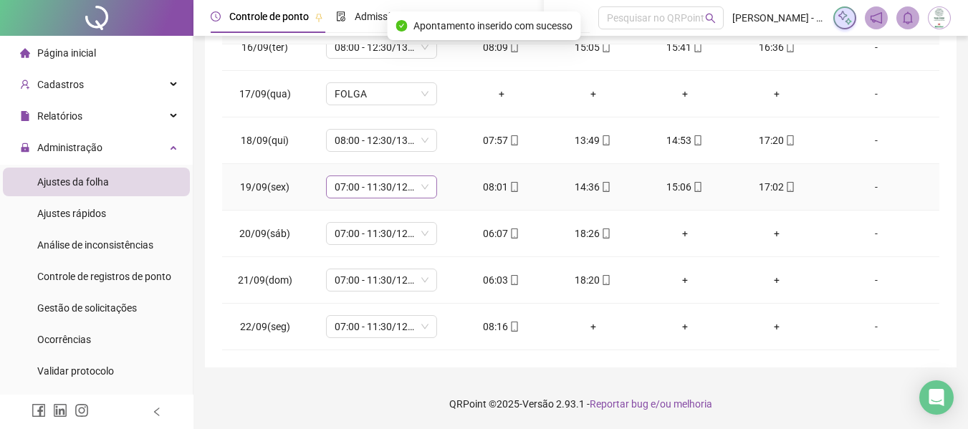
click at [389, 178] on span "07:00 - 11:30/12:30 - 15:20" at bounding box center [382, 186] width 94 height 21
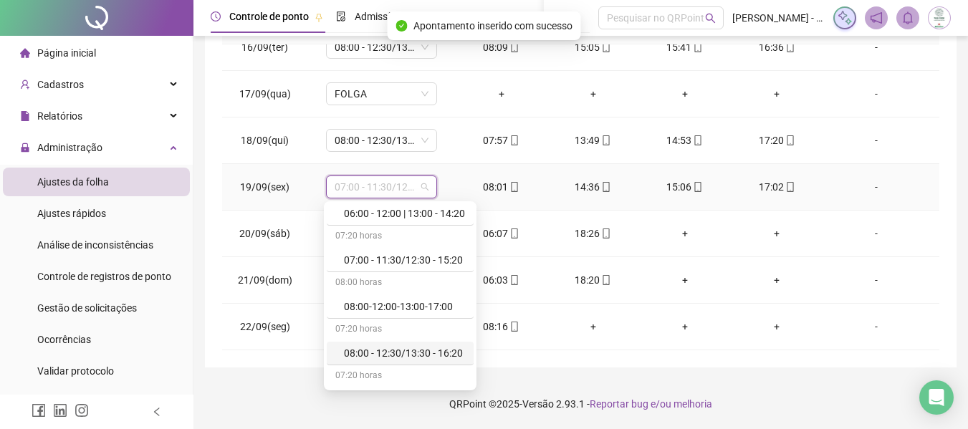
click at [402, 352] on div "08:00 - 12:30/13:30 - 16:20" at bounding box center [404, 353] width 121 height 16
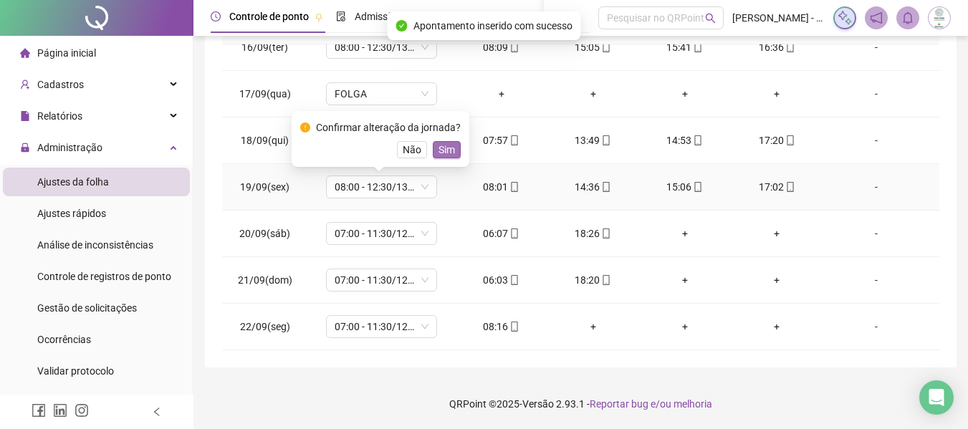
click at [439, 147] on span "Sim" at bounding box center [447, 150] width 16 height 16
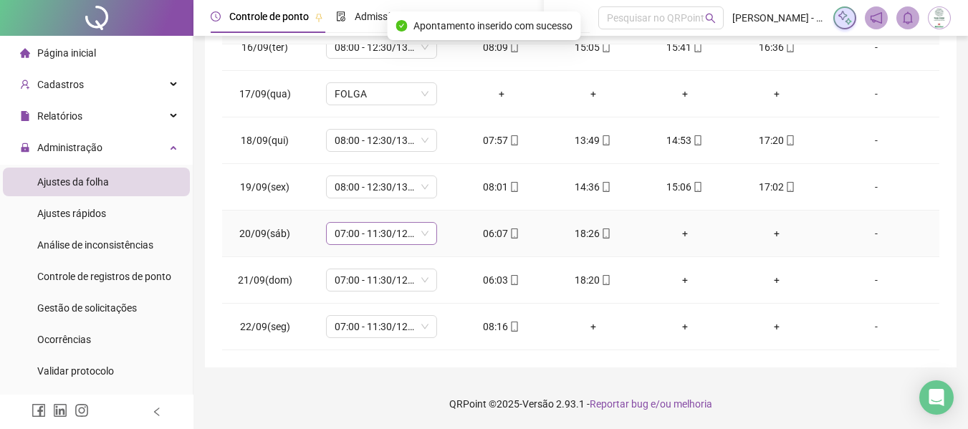
click at [369, 232] on span "07:00 - 11:30/12:30 - 15:20" at bounding box center [382, 233] width 94 height 21
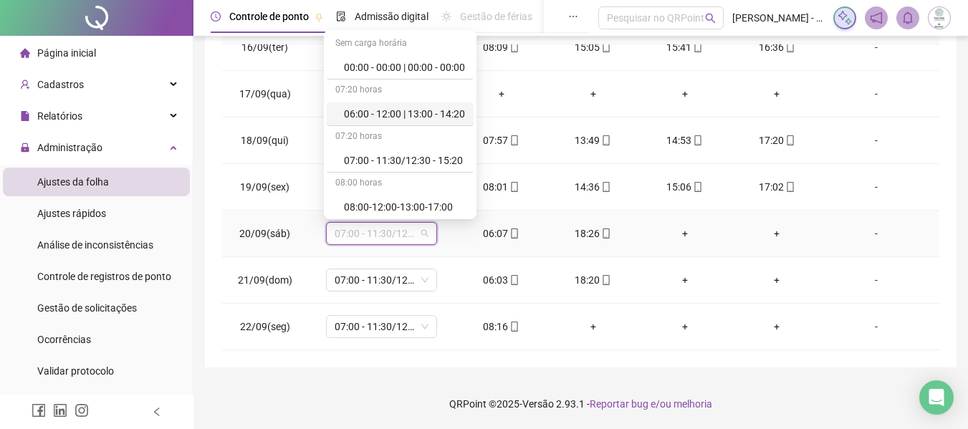
click at [383, 113] on div "06:00 - 12:00 | 13:00 - 14:20" at bounding box center [404, 114] width 121 height 16
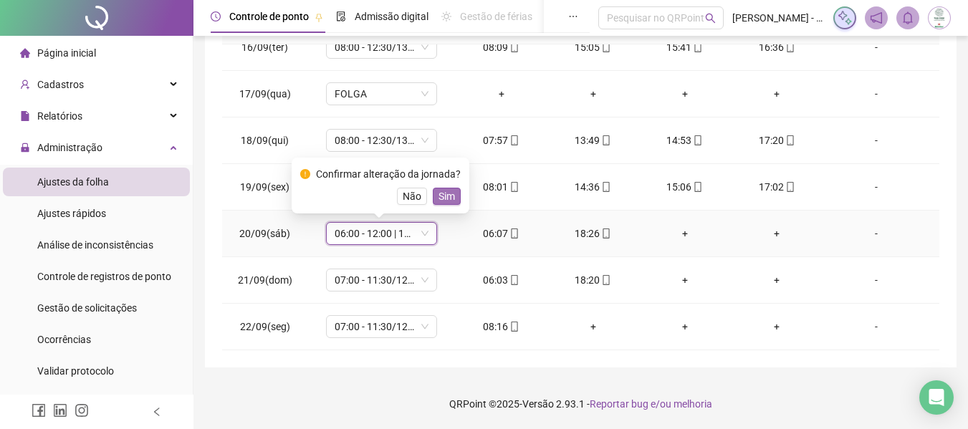
click at [439, 197] on span "Sim" at bounding box center [447, 196] width 16 height 16
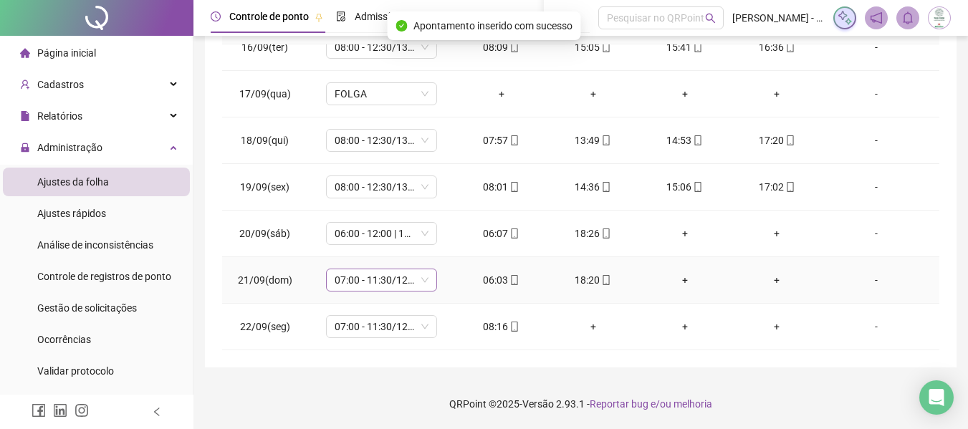
click at [371, 278] on span "07:00 - 11:30/12:30 - 15:20" at bounding box center [382, 279] width 94 height 21
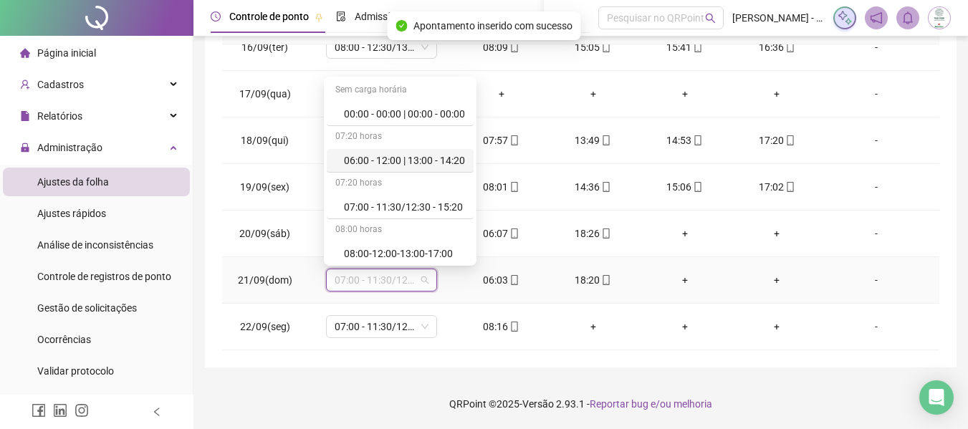
click at [393, 161] on div "06:00 - 12:00 | 13:00 - 14:20" at bounding box center [404, 161] width 121 height 16
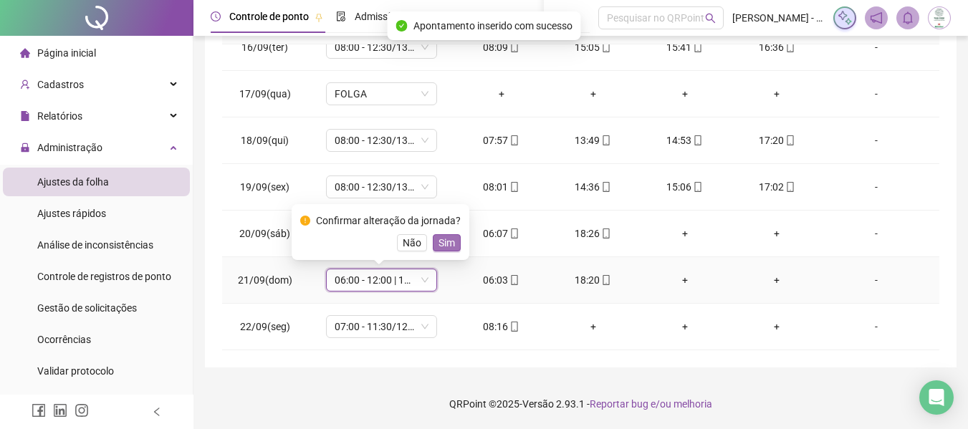
click at [441, 242] on span "Sim" at bounding box center [447, 243] width 16 height 16
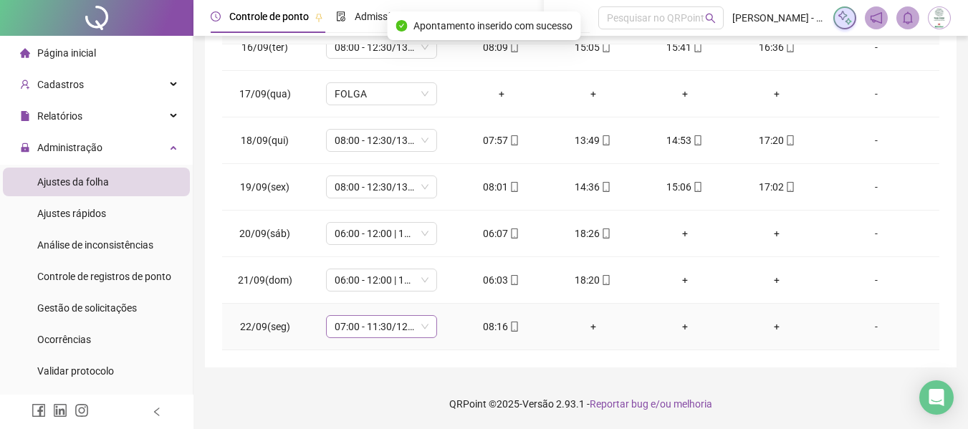
click at [373, 330] on span "07:00 - 11:30/12:30 - 15:20" at bounding box center [382, 326] width 94 height 21
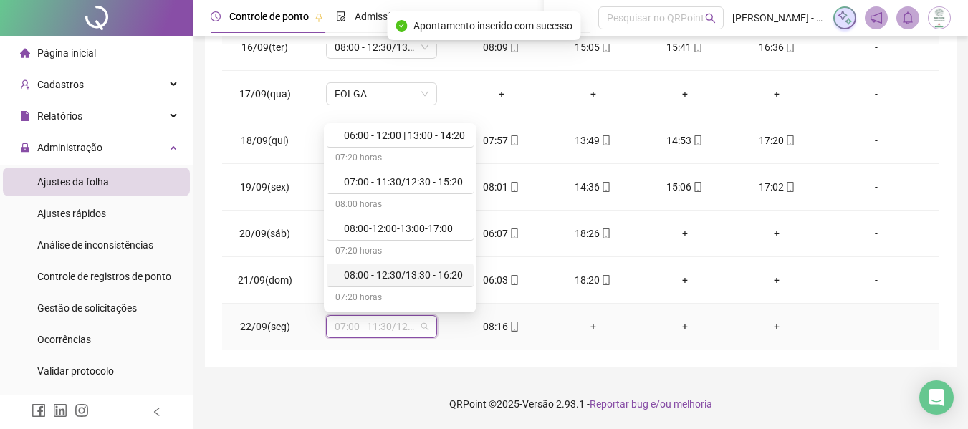
click at [417, 275] on div "08:00 - 12:30/13:30 - 16:20" at bounding box center [404, 275] width 121 height 16
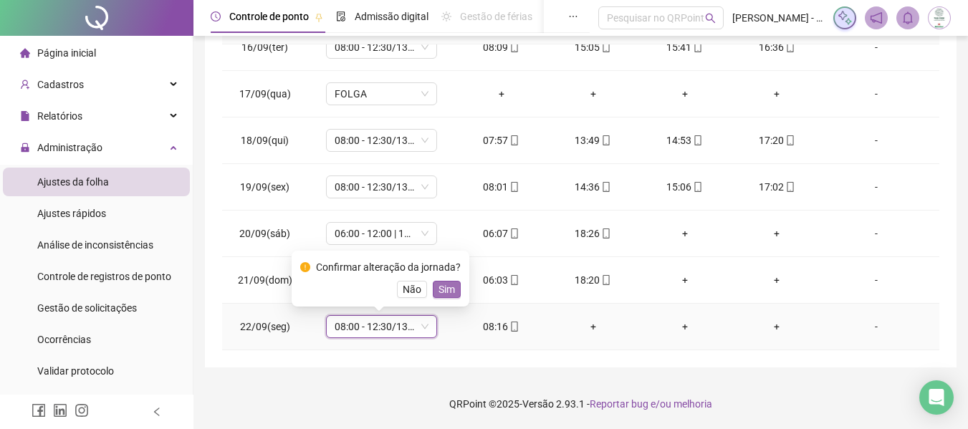
click at [443, 284] on span "Sim" at bounding box center [447, 290] width 16 height 16
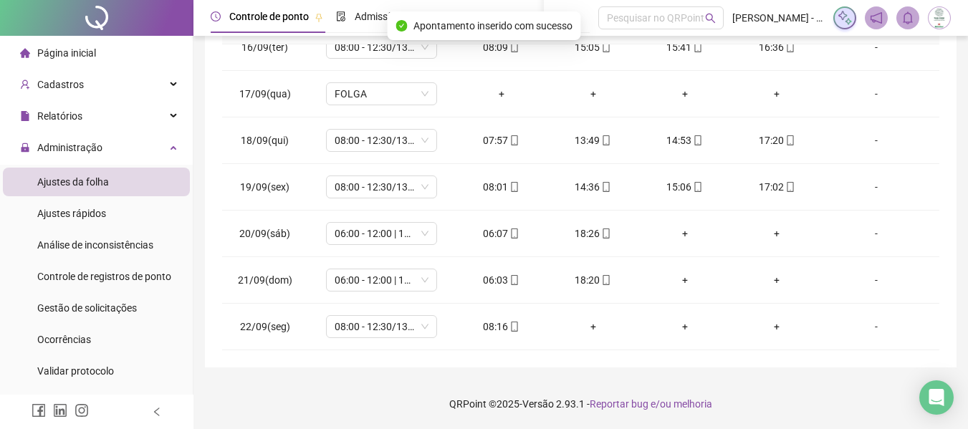
scroll to position [0, 0]
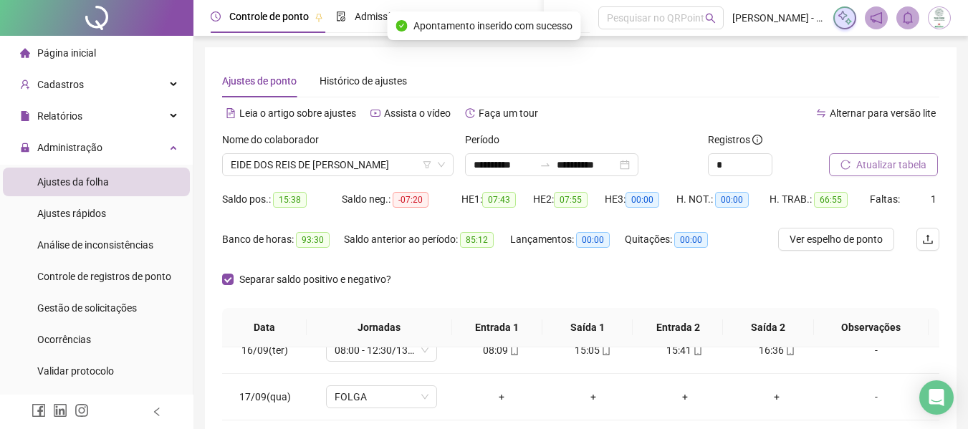
click at [901, 157] on span "Atualizar tabela" at bounding box center [891, 165] width 70 height 16
click at [443, 248] on div "Saldo anterior ao período: 85:12" at bounding box center [427, 239] width 166 height 23
click at [310, 159] on span "EIDE DOS REIS DE [PERSON_NAME]" at bounding box center [338, 164] width 214 height 21
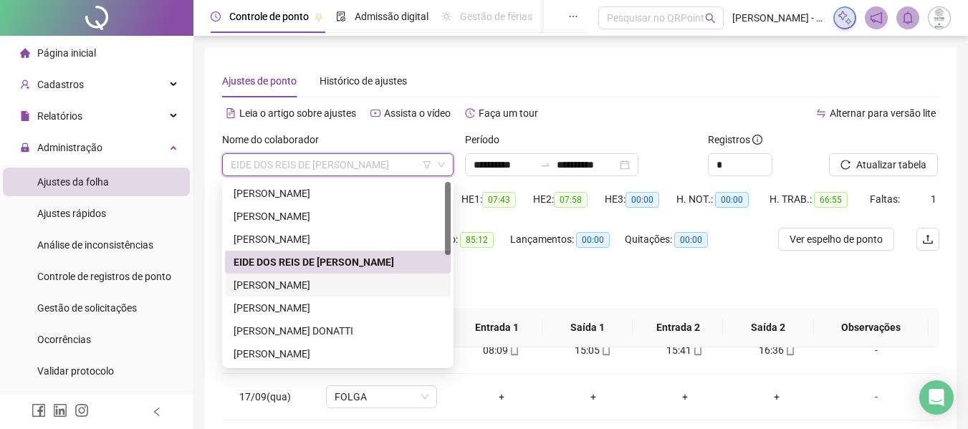
click at [283, 282] on div "[PERSON_NAME]" at bounding box center [338, 285] width 209 height 16
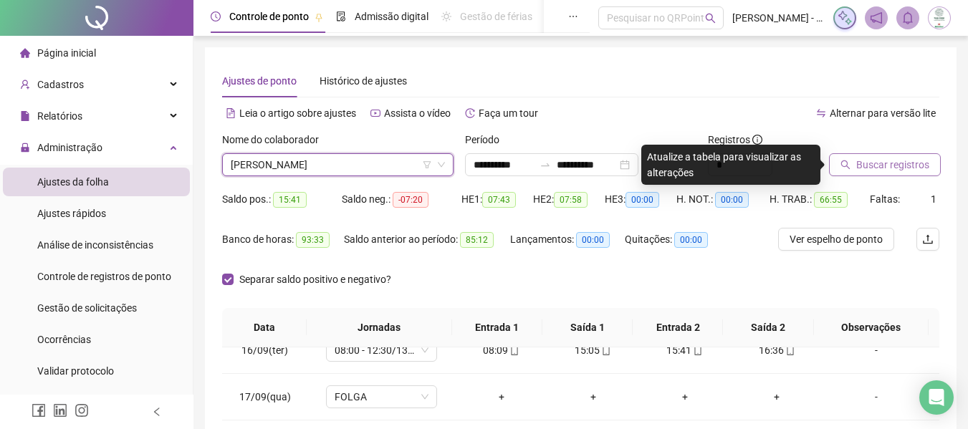
click at [884, 162] on span "Buscar registros" at bounding box center [892, 165] width 73 height 16
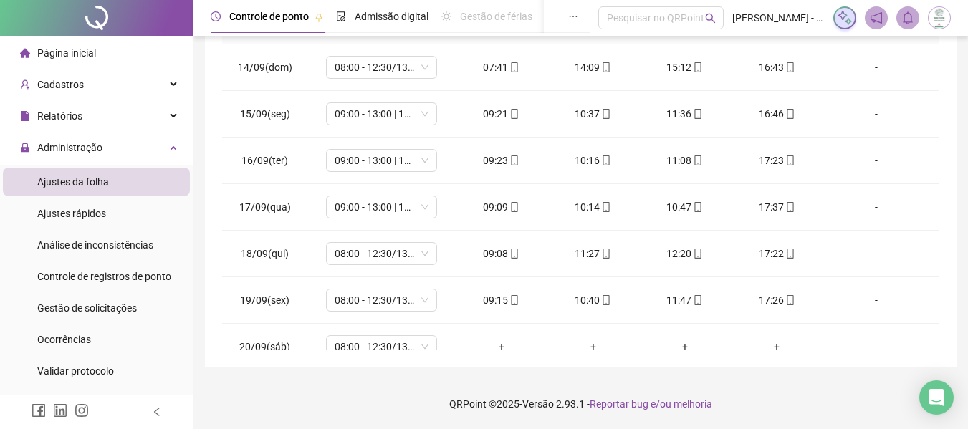
click at [966, 132] on div "**********" at bounding box center [580, 63] width 775 height 732
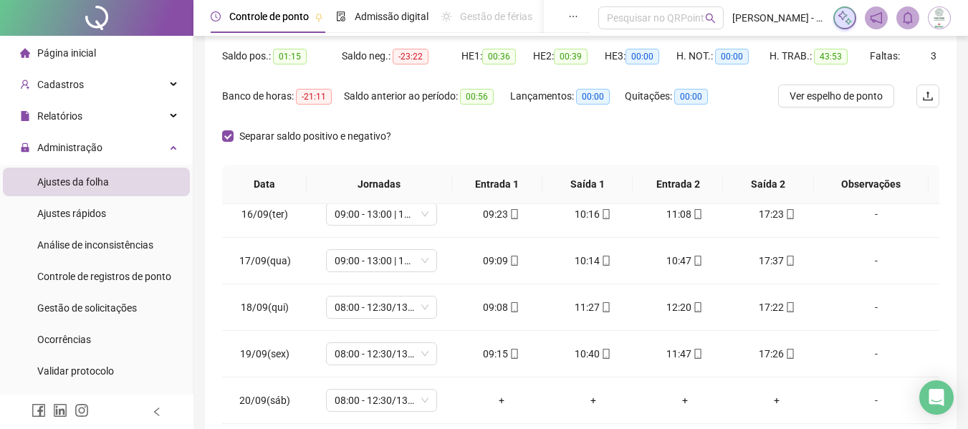
scroll to position [113, 0]
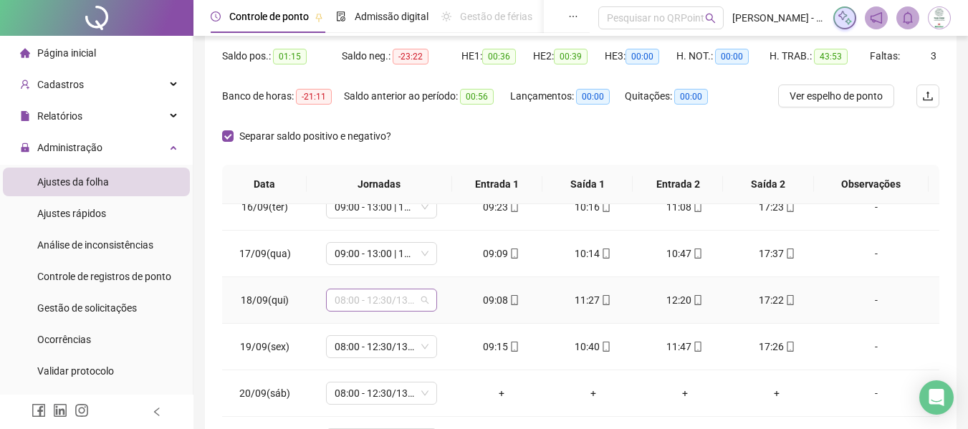
click at [396, 299] on span "08:00 - 12:30/13:30 - 16:20" at bounding box center [382, 300] width 94 height 21
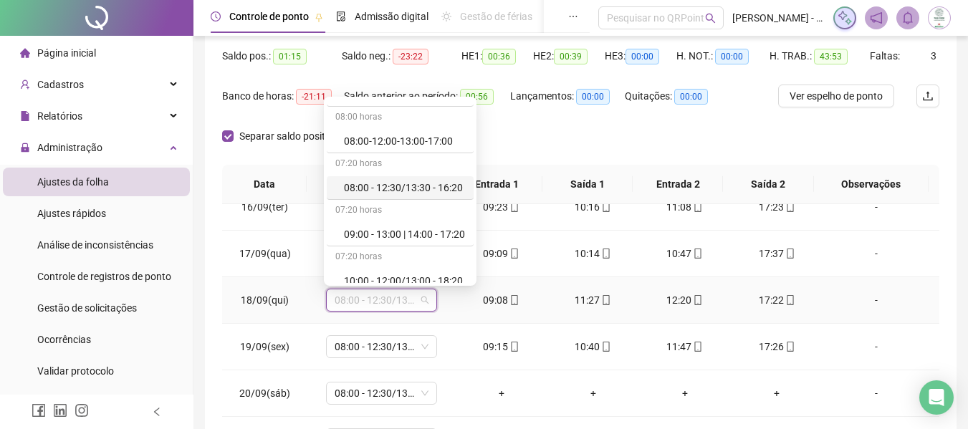
scroll to position [143, 0]
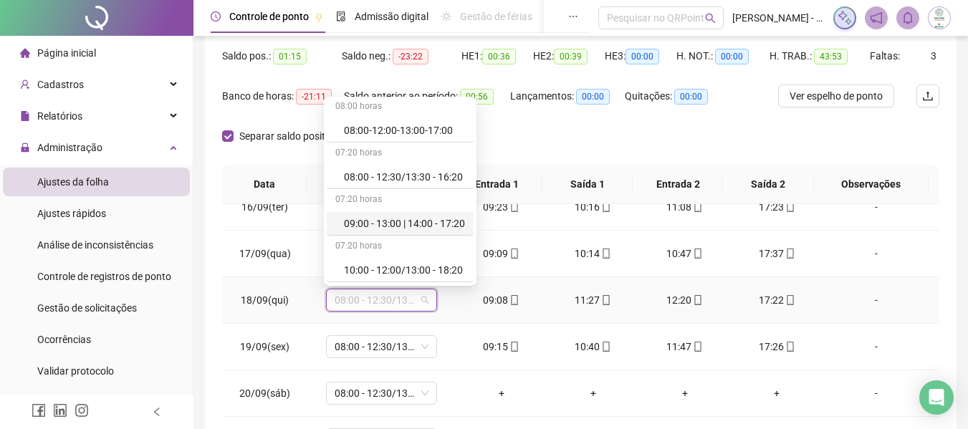
click at [414, 224] on div "09:00 - 13:00 | 14:00 - 17:20" at bounding box center [404, 224] width 121 height 16
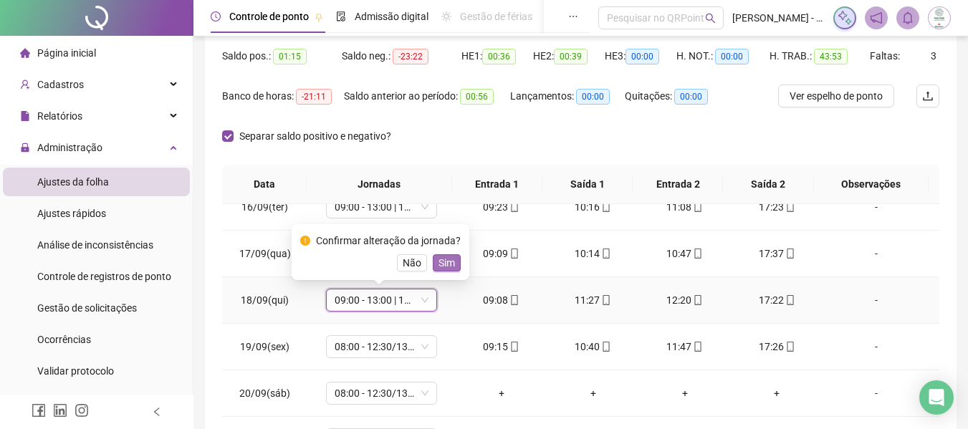
click at [444, 259] on span "Sim" at bounding box center [447, 263] width 16 height 16
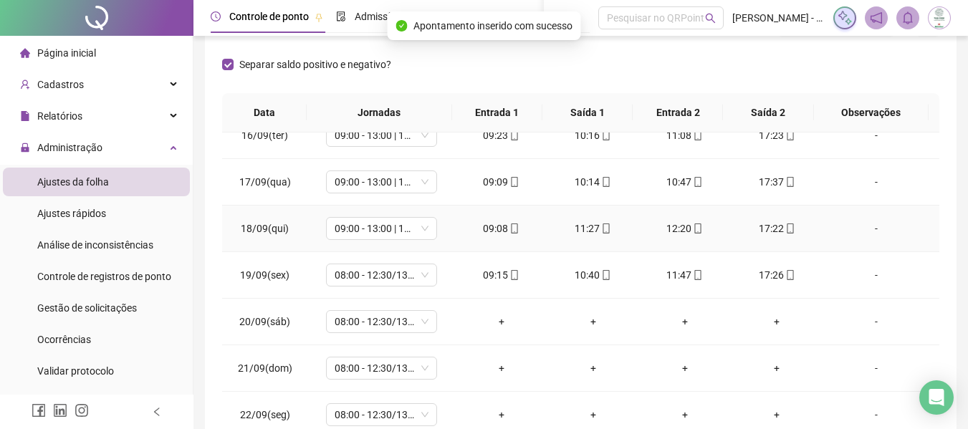
scroll to position [287, 0]
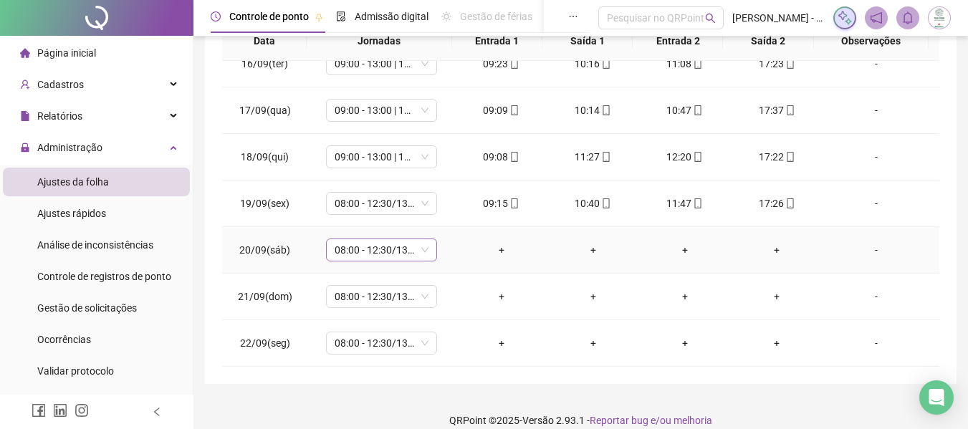
click at [390, 248] on span "08:00 - 12:30/13:30 - 16:20" at bounding box center [382, 249] width 94 height 21
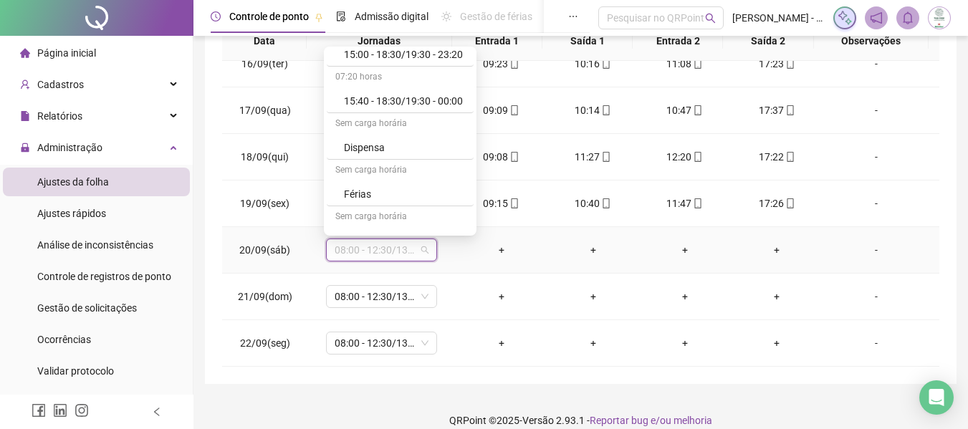
scroll to position [702, 0]
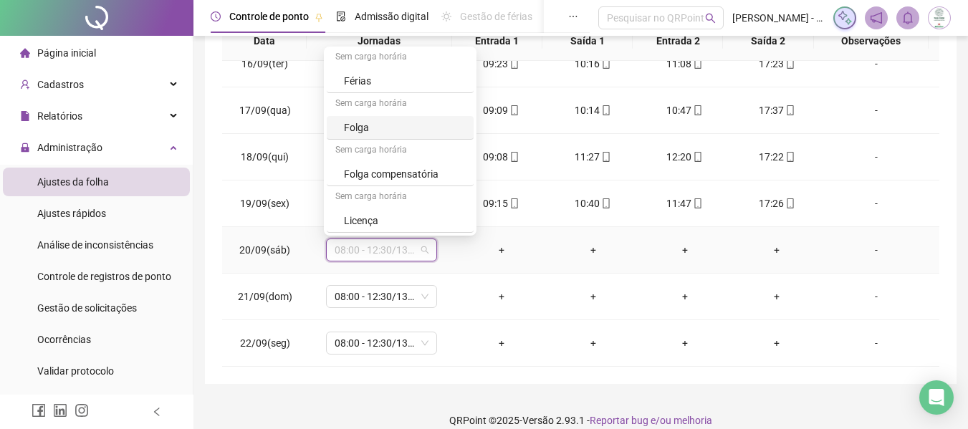
click at [385, 135] on div "Folga" at bounding box center [404, 128] width 121 height 16
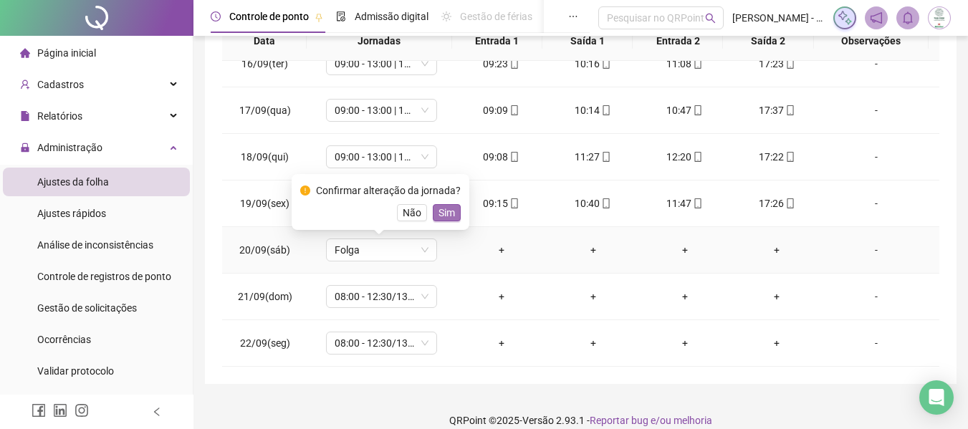
click at [441, 206] on span "Sim" at bounding box center [447, 213] width 16 height 16
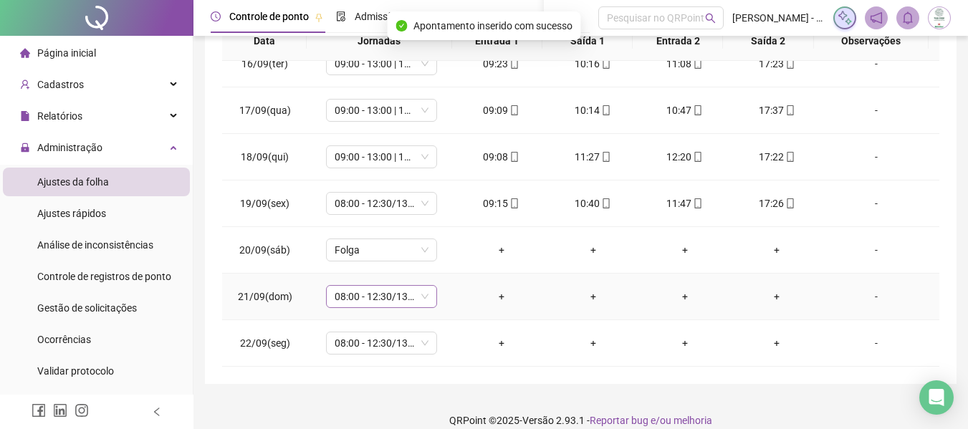
click at [379, 301] on span "08:00 - 12:30/13:30 - 16:20" at bounding box center [382, 296] width 94 height 21
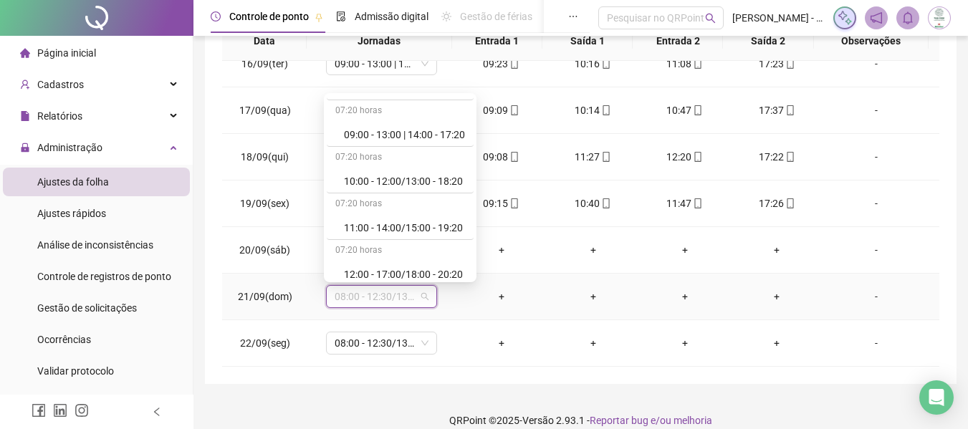
scroll to position [216, 0]
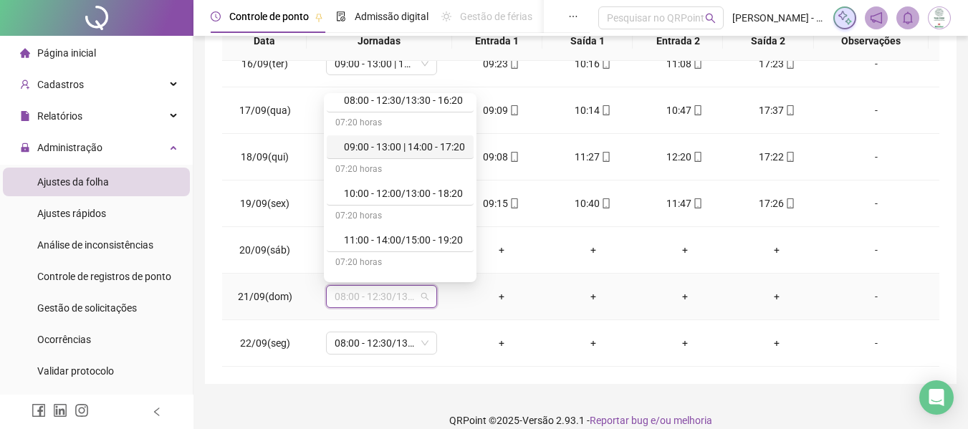
click at [396, 147] on div "09:00 - 13:00 | 14:00 - 17:20" at bounding box center [404, 147] width 121 height 16
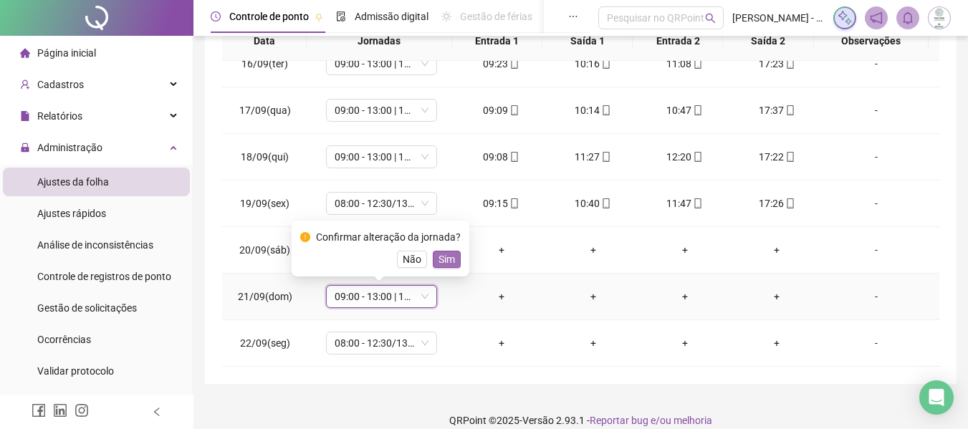
click at [439, 260] on span "Sim" at bounding box center [447, 260] width 16 height 16
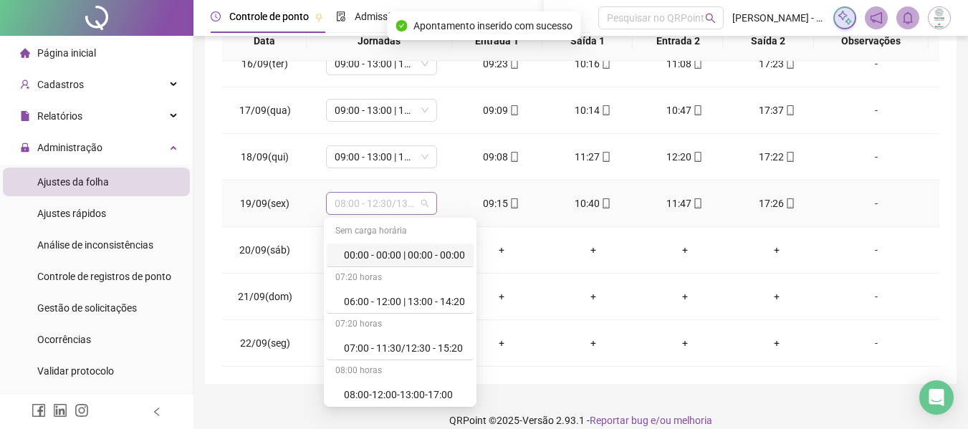
click at [388, 198] on span "08:00 - 12:30/13:30 - 16:20" at bounding box center [382, 203] width 94 height 21
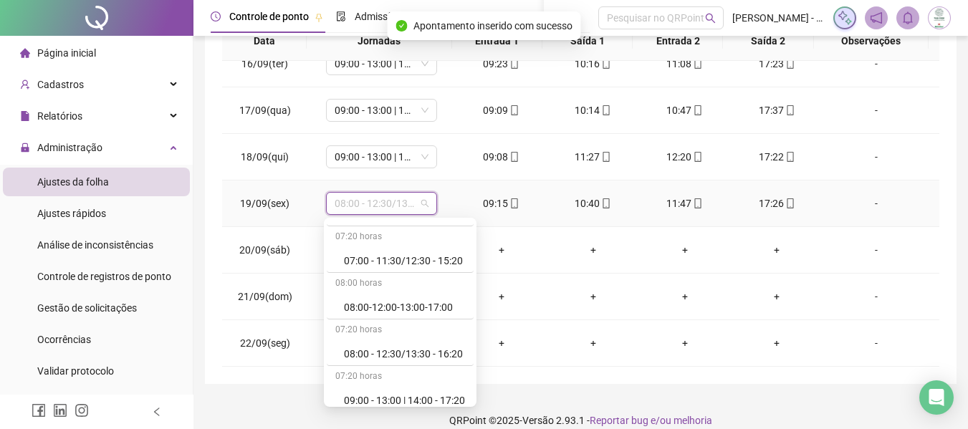
scroll to position [143, 0]
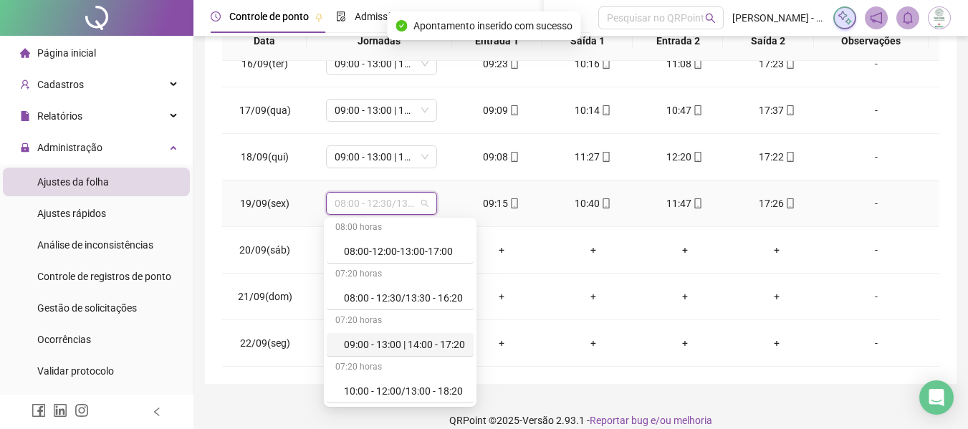
click at [402, 338] on div "09:00 - 13:00 | 14:00 - 17:20" at bounding box center [404, 345] width 121 height 16
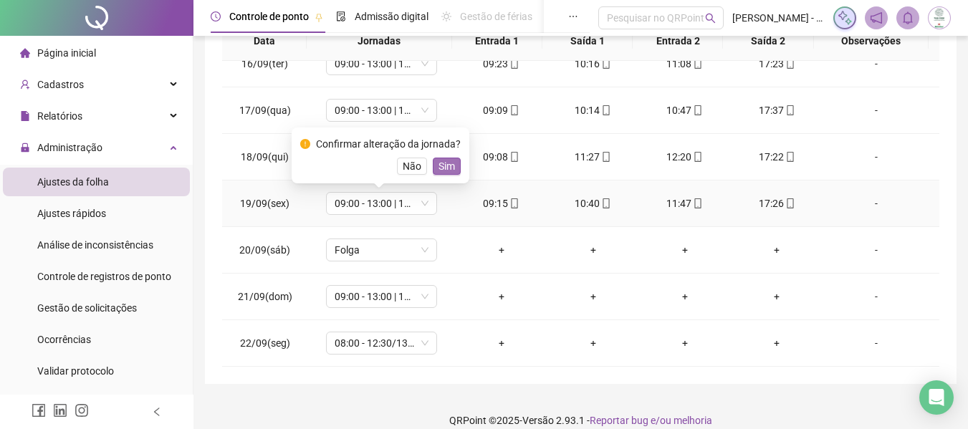
click at [449, 170] on span "Sim" at bounding box center [447, 166] width 16 height 16
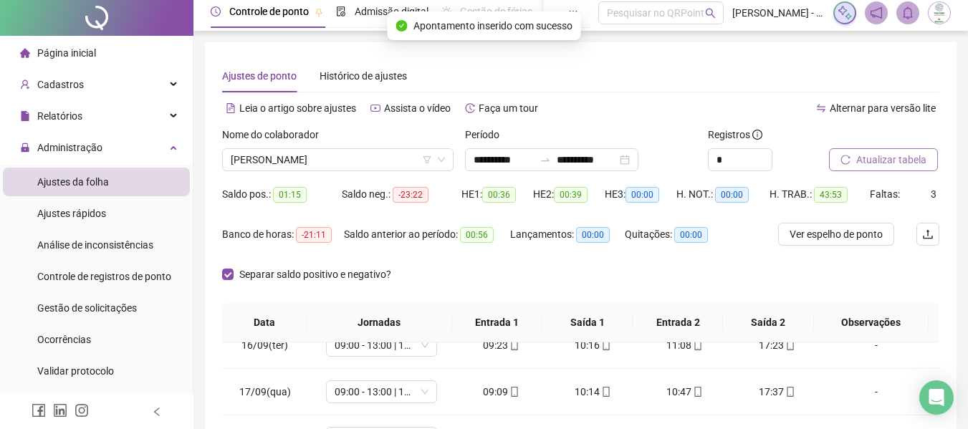
scroll to position [0, 0]
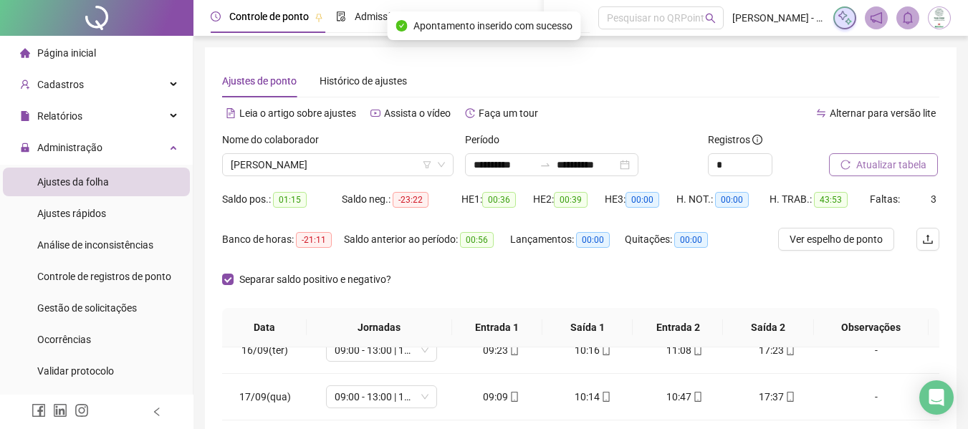
click at [884, 163] on span "Atualizar tabela" at bounding box center [891, 165] width 70 height 16
click at [386, 171] on span "[PERSON_NAME]" at bounding box center [338, 164] width 214 height 21
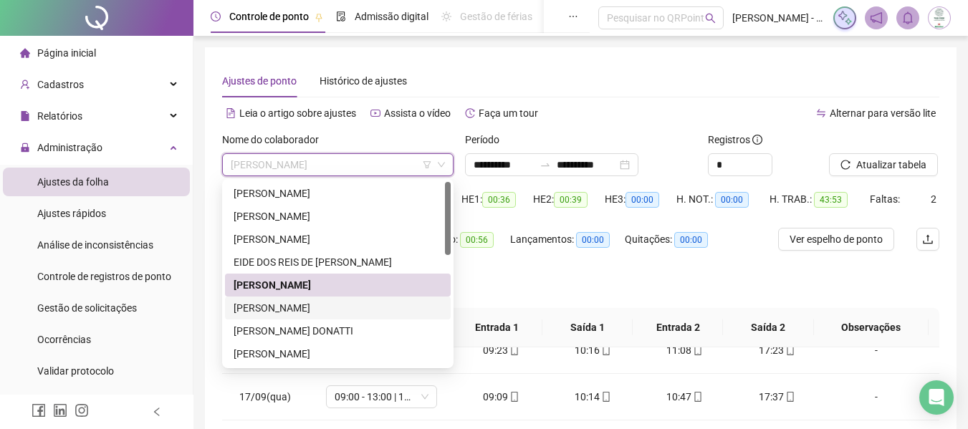
click at [335, 306] on div "[PERSON_NAME]" at bounding box center [338, 308] width 209 height 16
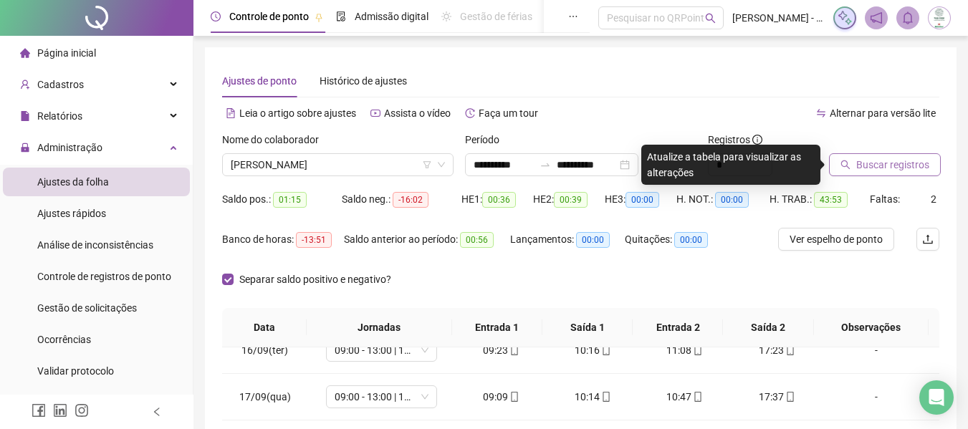
click at [856, 162] on button "Buscar registros" at bounding box center [885, 164] width 112 height 23
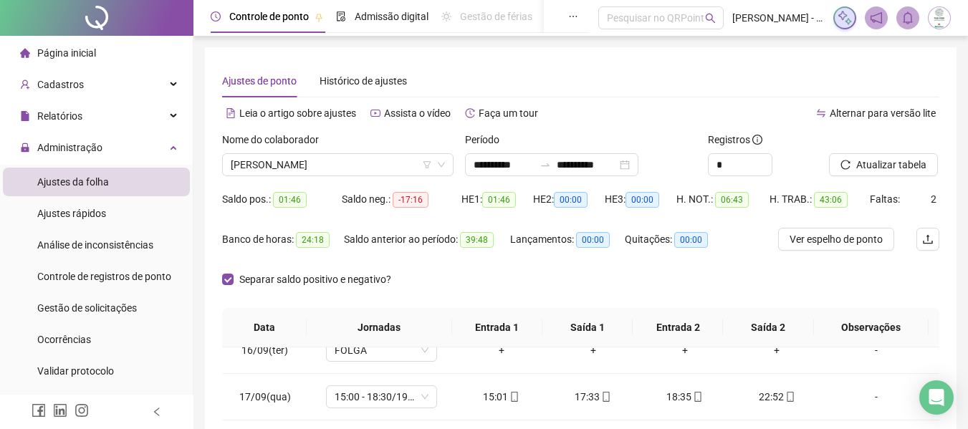
click at [549, 287] on div "Separar saldo positivo e negativo?" at bounding box center [580, 288] width 717 height 40
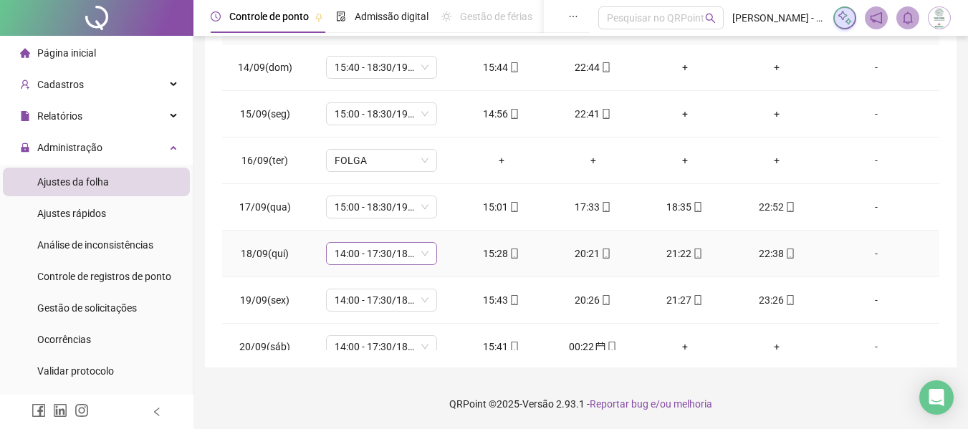
click at [381, 250] on span "14:00 - 17:30/18:30 - 22:20" at bounding box center [382, 253] width 94 height 21
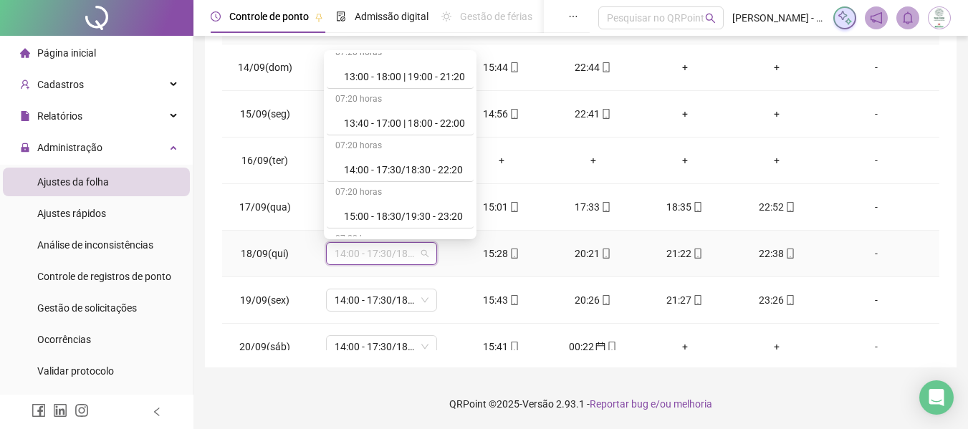
scroll to position [502, 0]
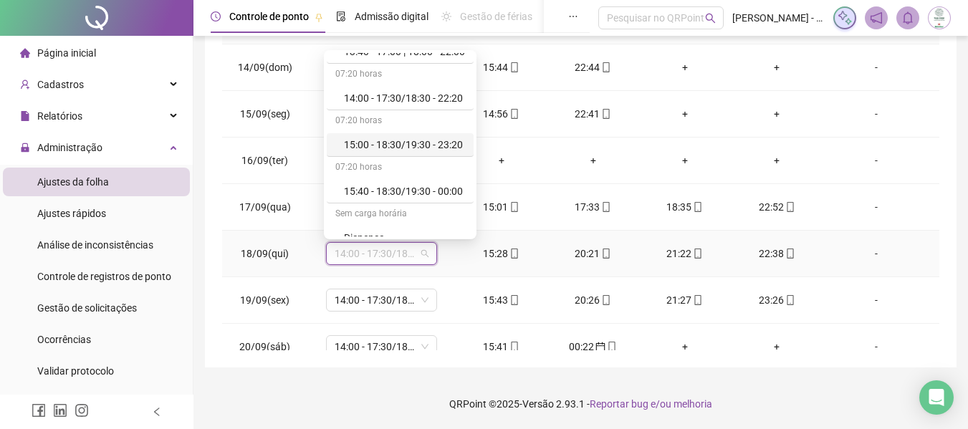
click at [401, 142] on div "15:00 - 18:30/19:30 - 23:20" at bounding box center [404, 145] width 121 height 16
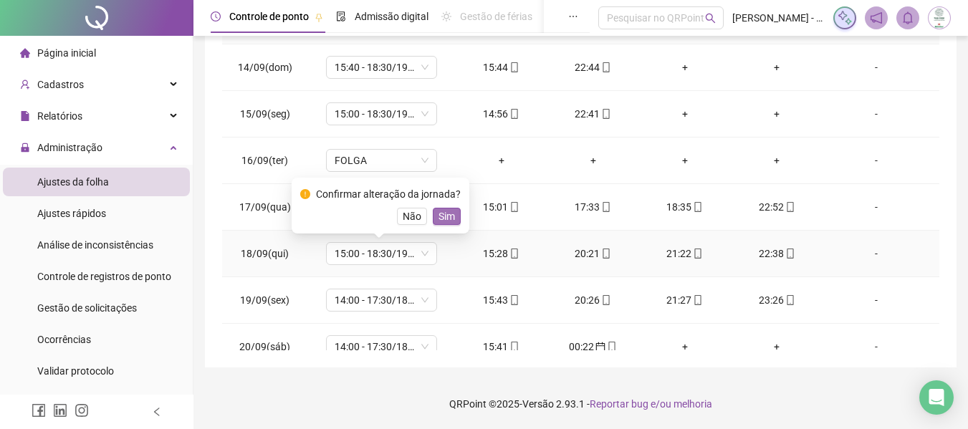
click at [446, 210] on span "Sim" at bounding box center [447, 217] width 16 height 16
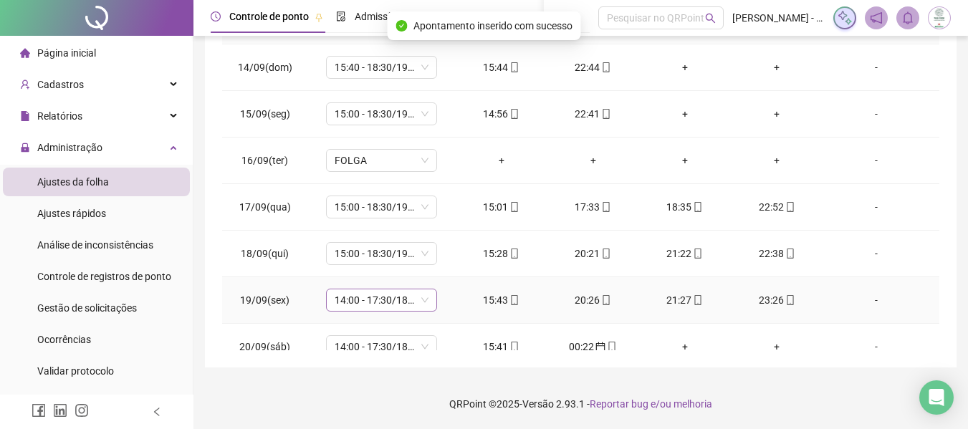
drag, startPoint x: 367, startPoint y: 308, endPoint x: 374, endPoint y: 294, distance: 16.0
click at [367, 307] on span "14:00 - 17:30/18:30 - 22:20" at bounding box center [382, 300] width 94 height 21
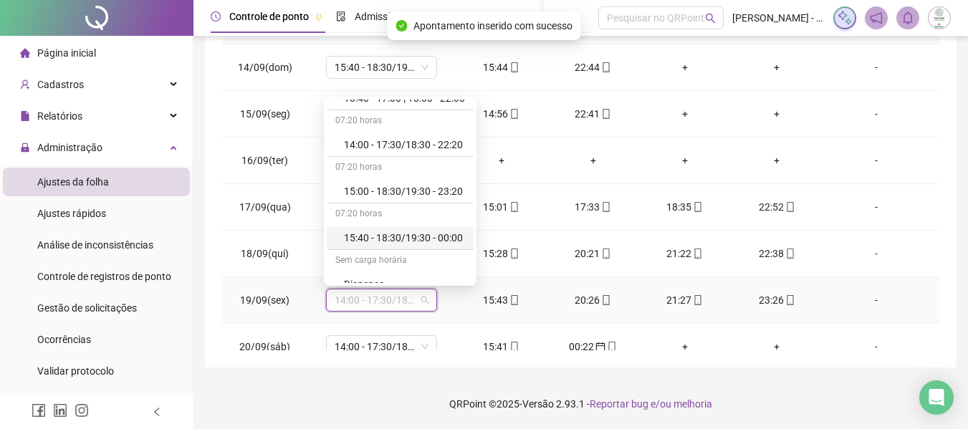
click at [390, 238] on div "15:40 - 18:30/19:30 - 00:00" at bounding box center [404, 238] width 121 height 16
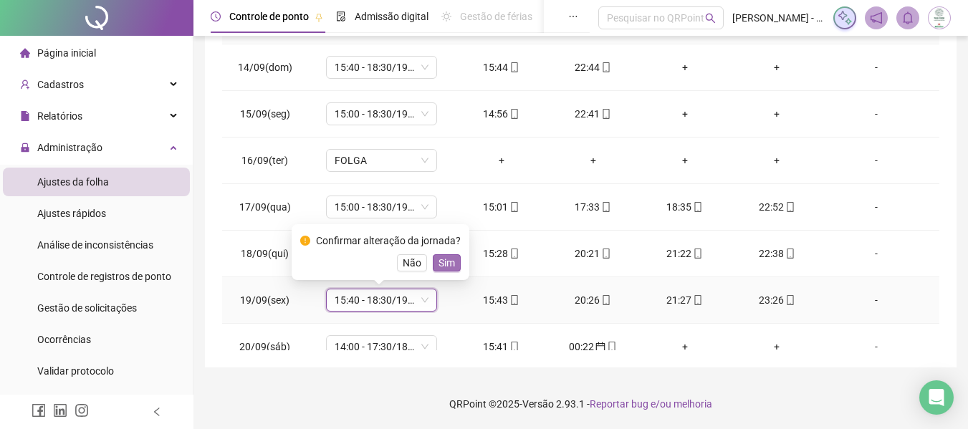
click at [441, 264] on span "Sim" at bounding box center [447, 263] width 16 height 16
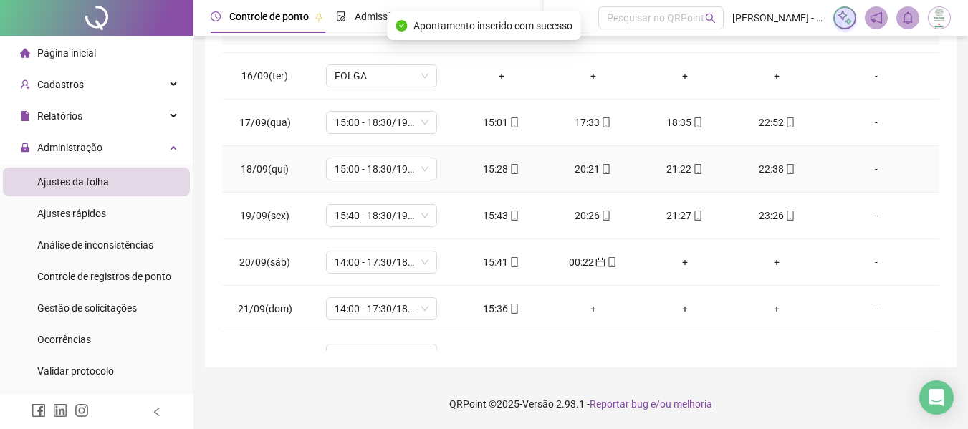
scroll to position [113, 0]
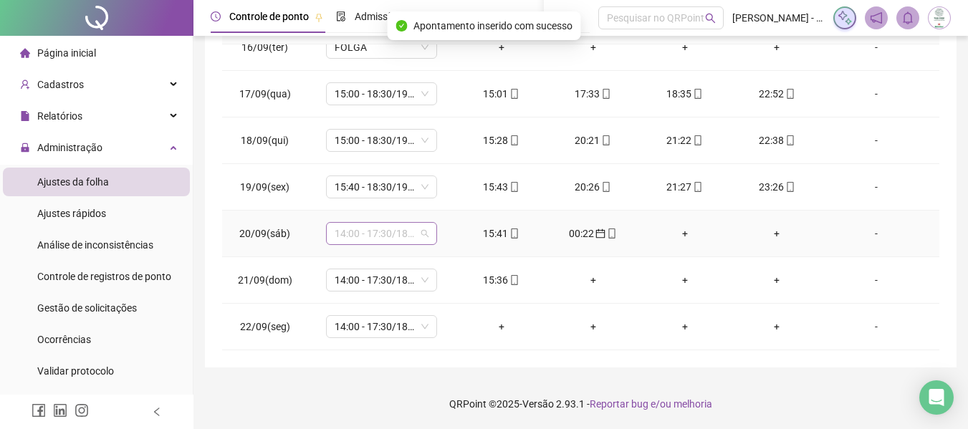
click at [386, 235] on span "14:00 - 17:30/18:30 - 22:20" at bounding box center [382, 233] width 94 height 21
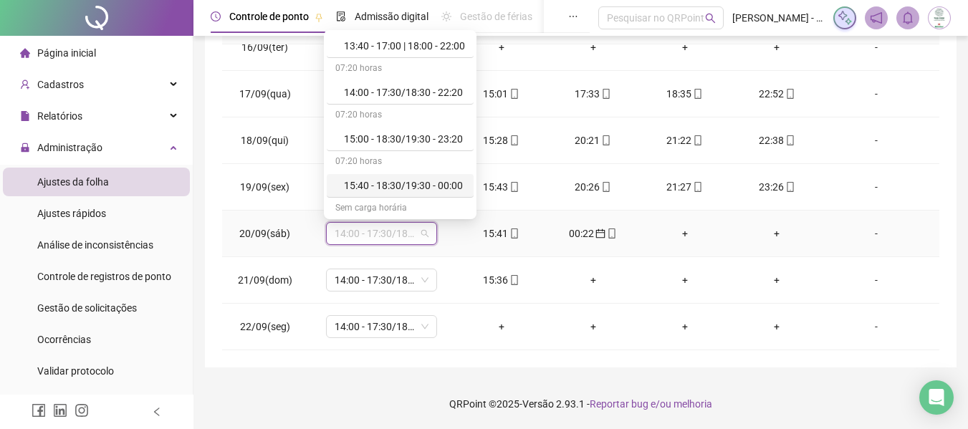
scroll to position [502, 0]
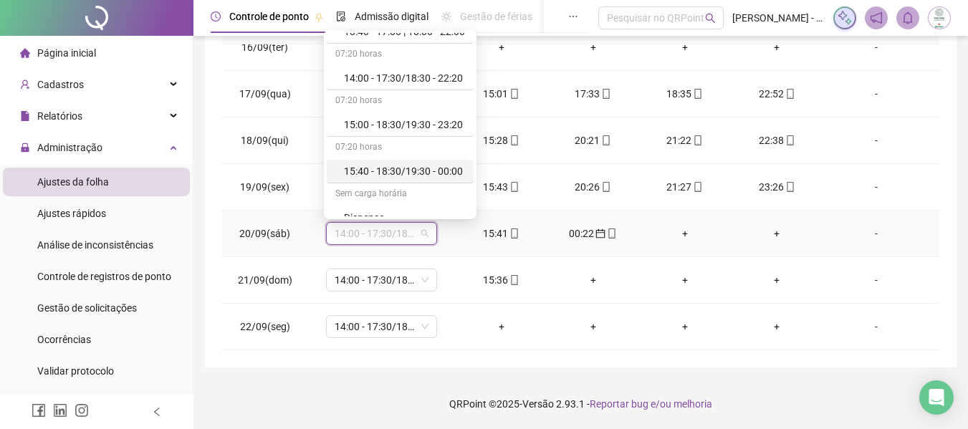
click at [403, 178] on div "15:40 - 18:30/19:30 - 00:00" at bounding box center [404, 171] width 121 height 16
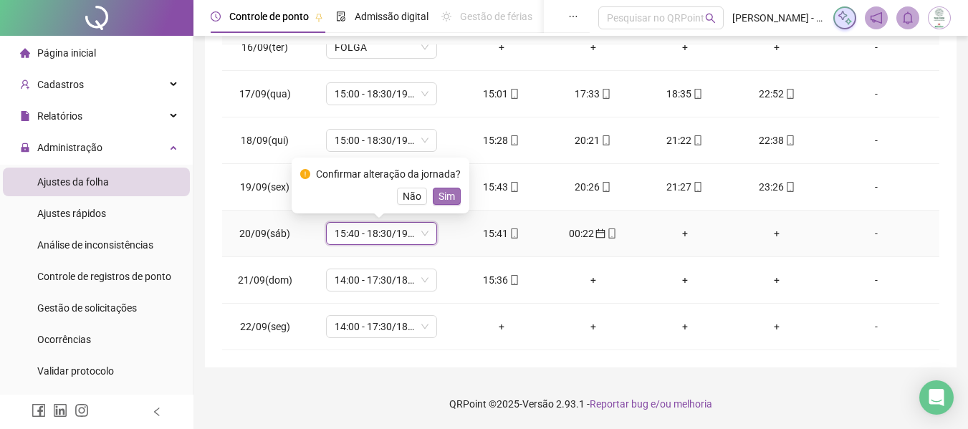
click at [439, 196] on span "Sim" at bounding box center [447, 196] width 16 height 16
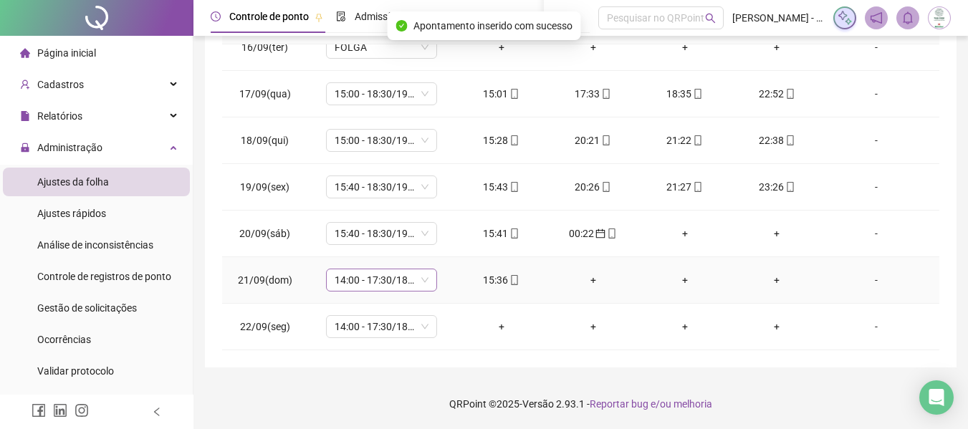
click at [361, 277] on span "14:00 - 17:30/18:30 - 22:20" at bounding box center [382, 279] width 94 height 21
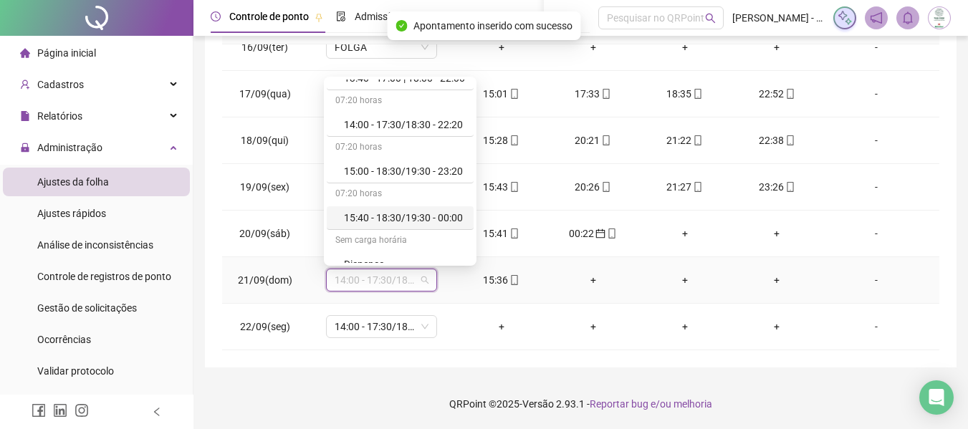
click at [403, 214] on div "15:40 - 18:30/19:30 - 00:00" at bounding box center [404, 218] width 121 height 16
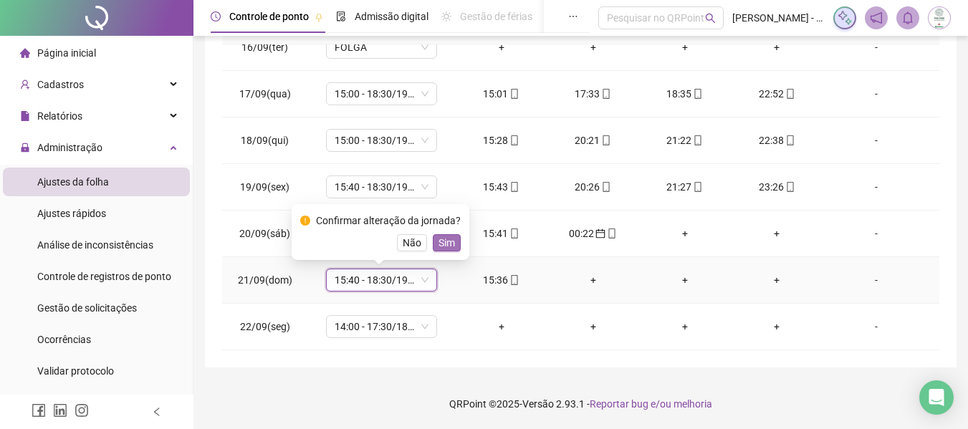
click at [445, 240] on span "Sim" at bounding box center [447, 243] width 16 height 16
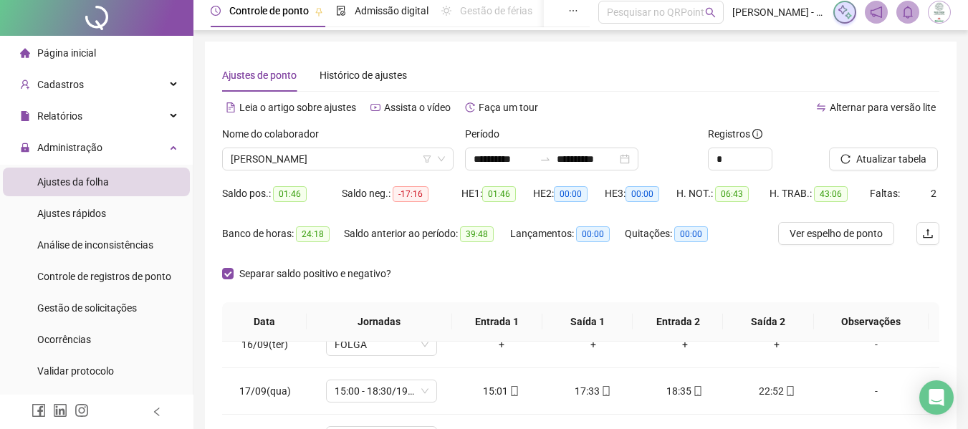
scroll to position [0, 0]
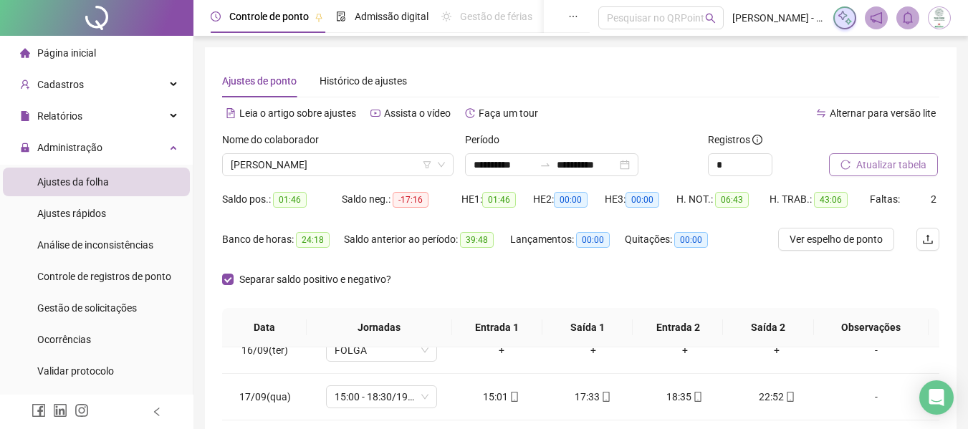
click at [874, 166] on span "Atualizar tabela" at bounding box center [891, 165] width 70 height 16
click at [124, 308] on span "Gestão de solicitações" at bounding box center [87, 307] width 100 height 11
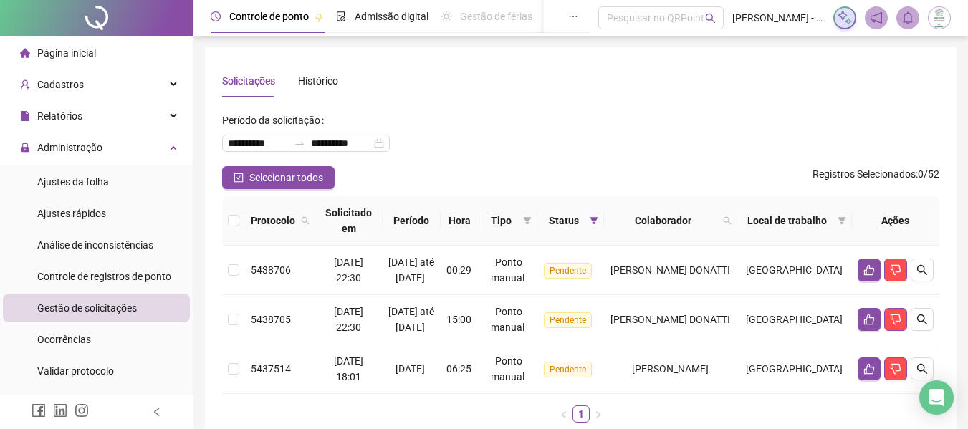
click at [601, 168] on div "Selecionar todos Registros Selecionados : 0 / 52" at bounding box center [580, 177] width 717 height 23
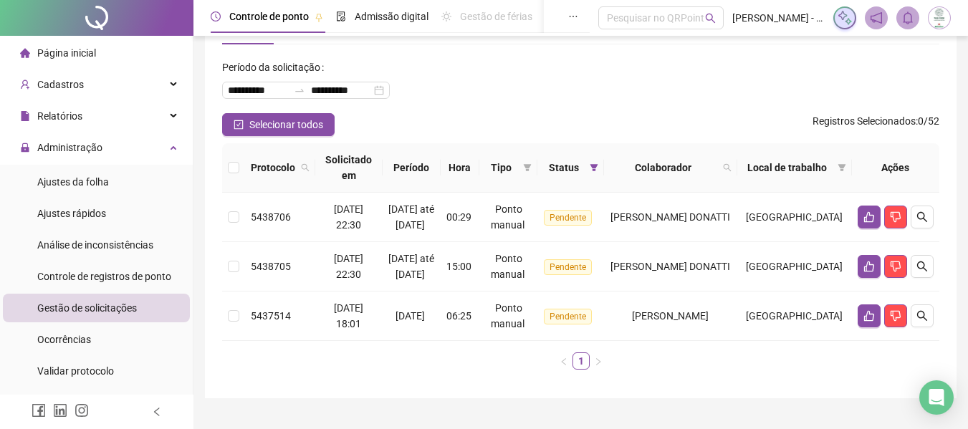
scroll to position [115, 0]
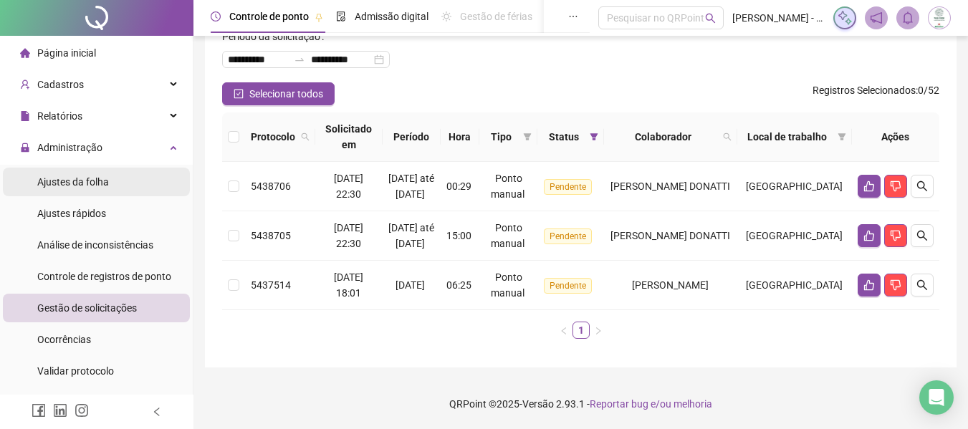
click at [62, 183] on span "Ajustes da folha" at bounding box center [73, 181] width 72 height 11
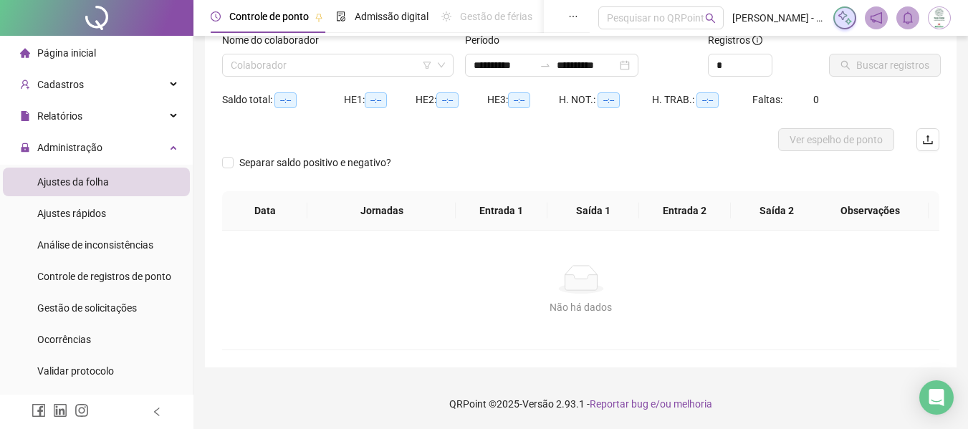
type input "**********"
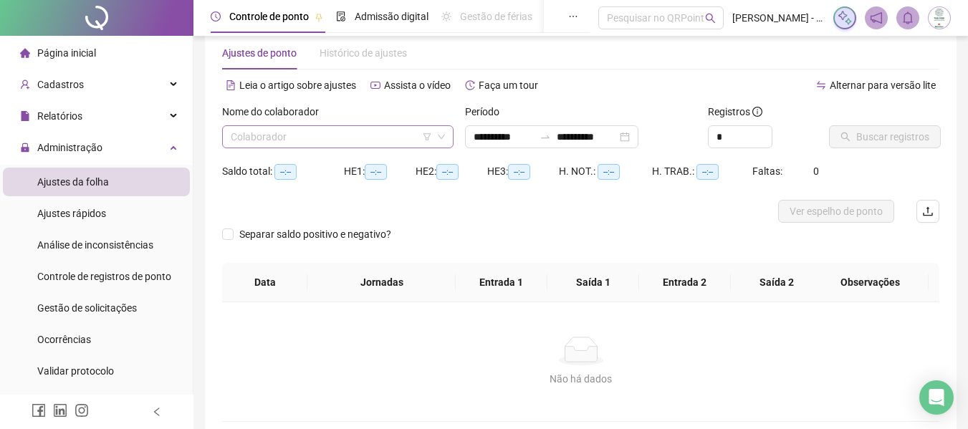
click at [327, 133] on input "search" at bounding box center [331, 136] width 201 height 21
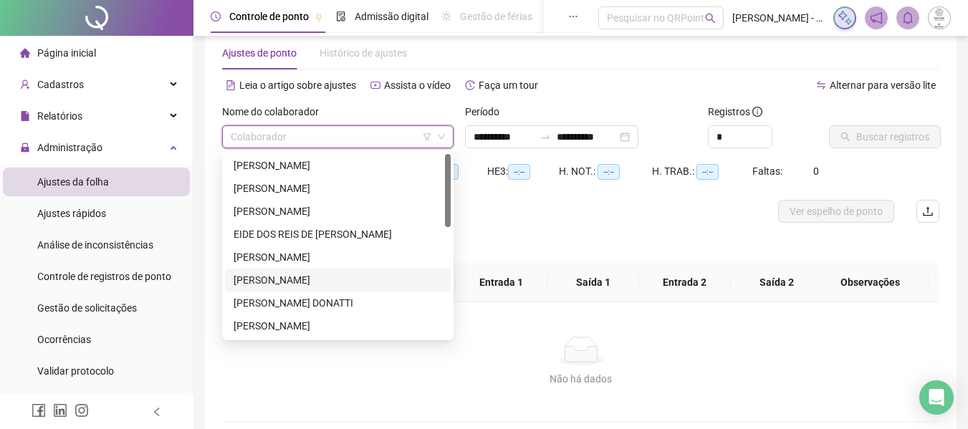
click at [302, 277] on div "[PERSON_NAME]" at bounding box center [338, 280] width 209 height 16
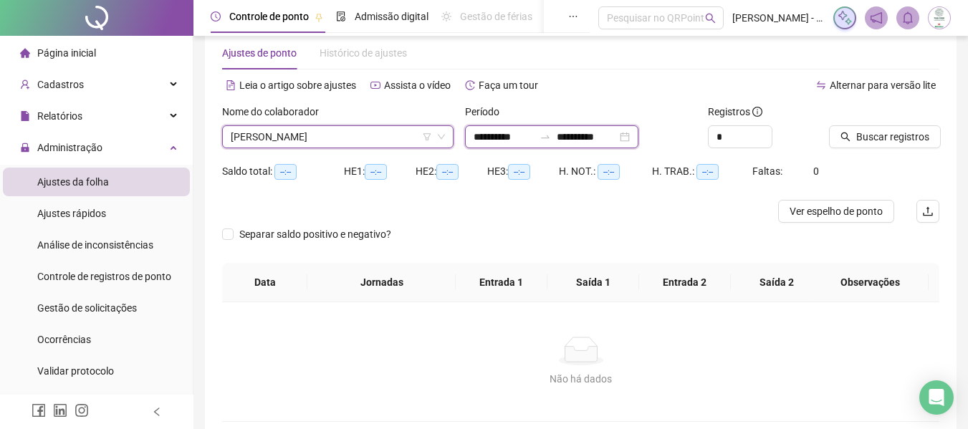
click at [487, 140] on input "**********" at bounding box center [504, 137] width 60 height 16
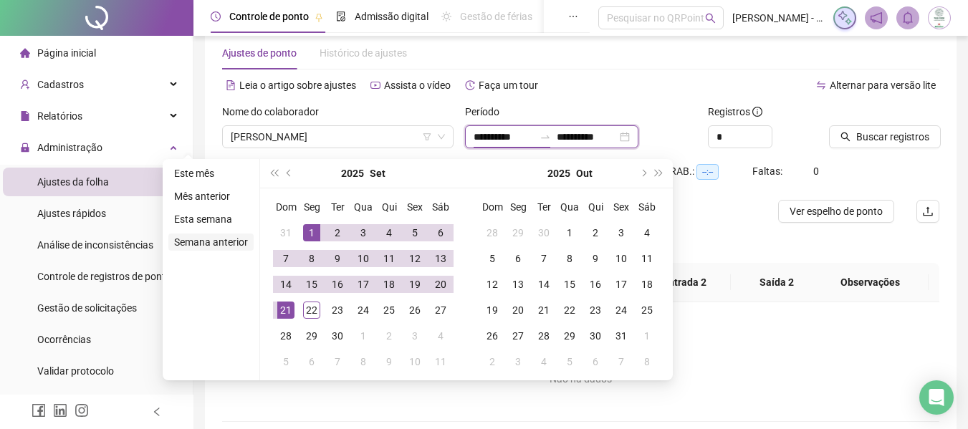
type input "**********"
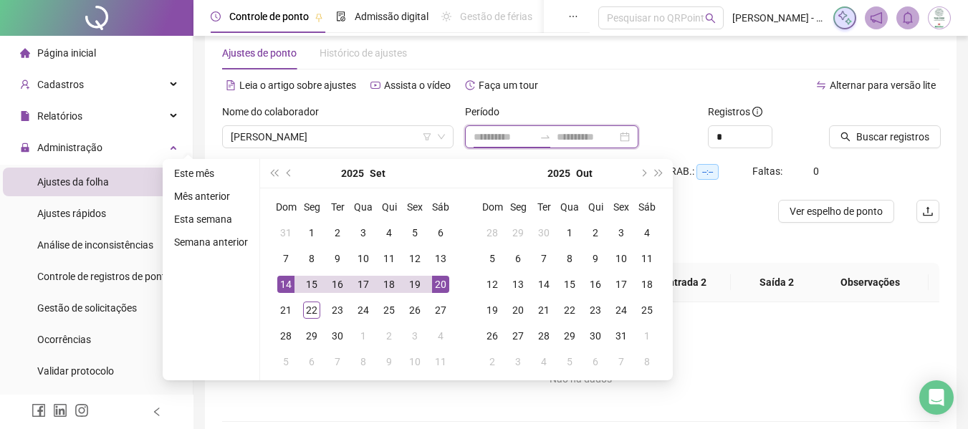
type input "**********"
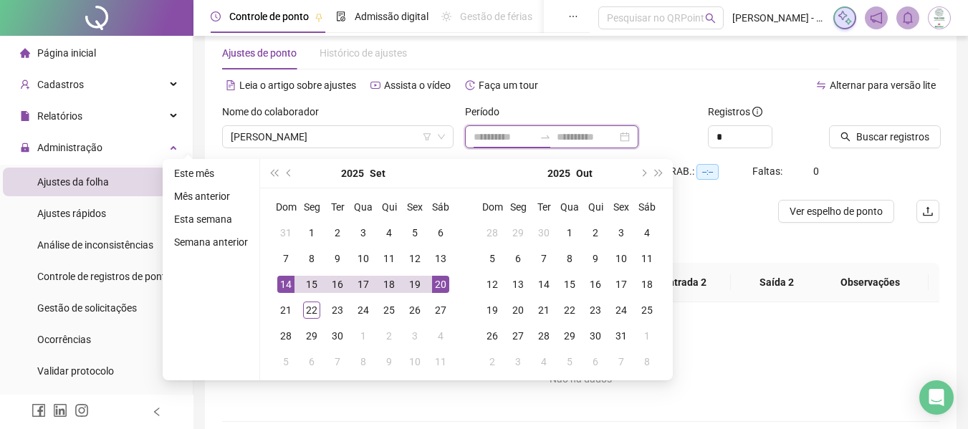
type input "**********"
click at [279, 285] on div "14" at bounding box center [285, 284] width 17 height 17
type input "**********"
click at [309, 311] on div "22" at bounding box center [311, 310] width 17 height 17
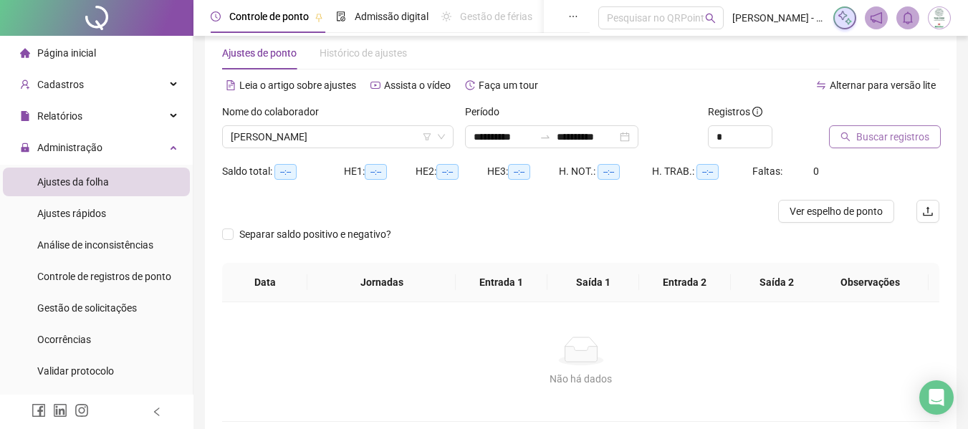
click at [853, 137] on button "Buscar registros" at bounding box center [885, 136] width 112 height 23
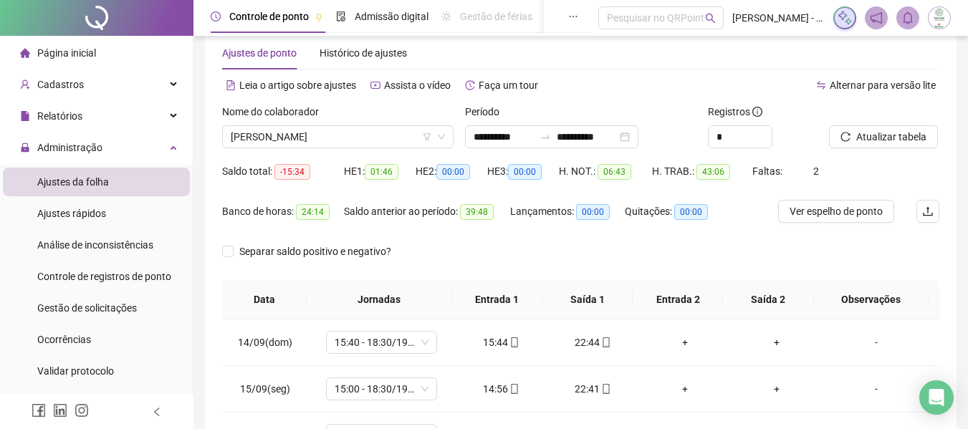
click at [717, 230] on div "Quitações: 00:00" at bounding box center [675, 220] width 100 height 40
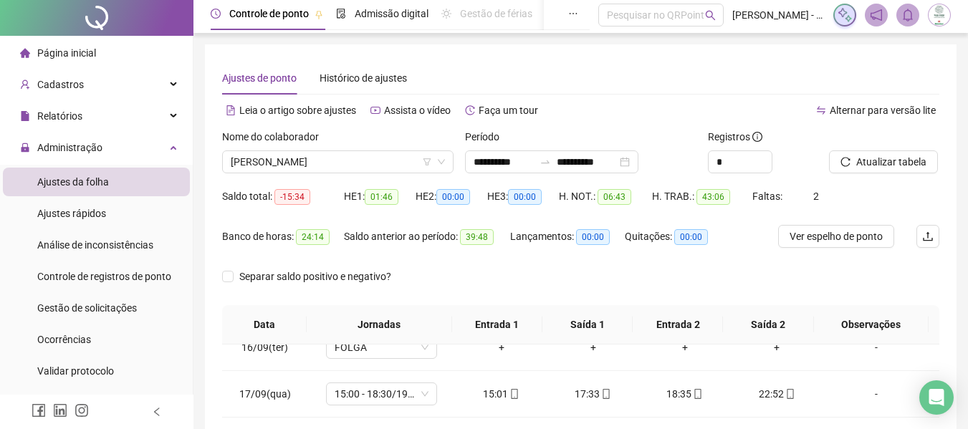
scroll to position [0, 0]
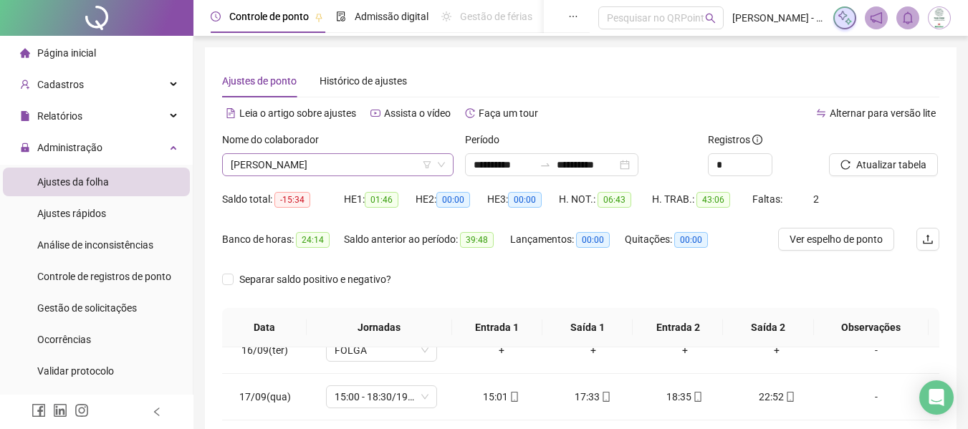
click at [326, 165] on span "[PERSON_NAME]" at bounding box center [338, 164] width 214 height 21
click at [567, 291] on div "Separar saldo positivo e negativo?" at bounding box center [580, 288] width 717 height 40
click at [303, 277] on span "Separar saldo positivo e negativo?" at bounding box center [315, 280] width 163 height 16
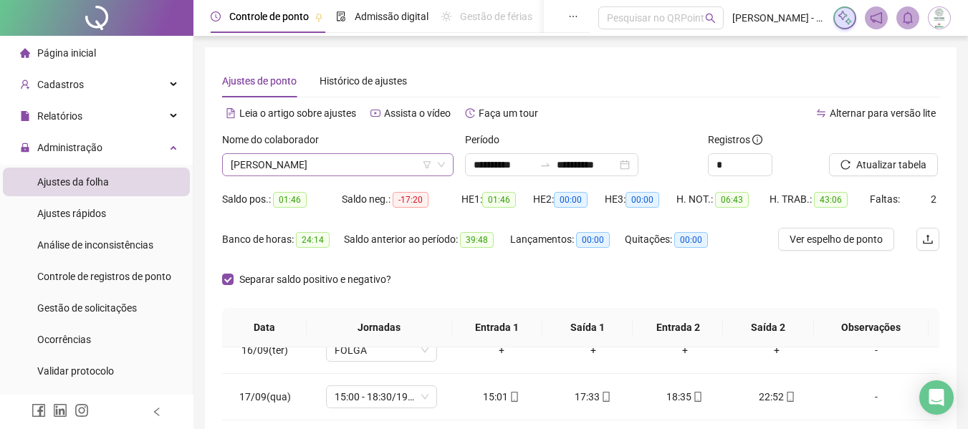
click at [380, 163] on span "[PERSON_NAME]" at bounding box center [338, 164] width 214 height 21
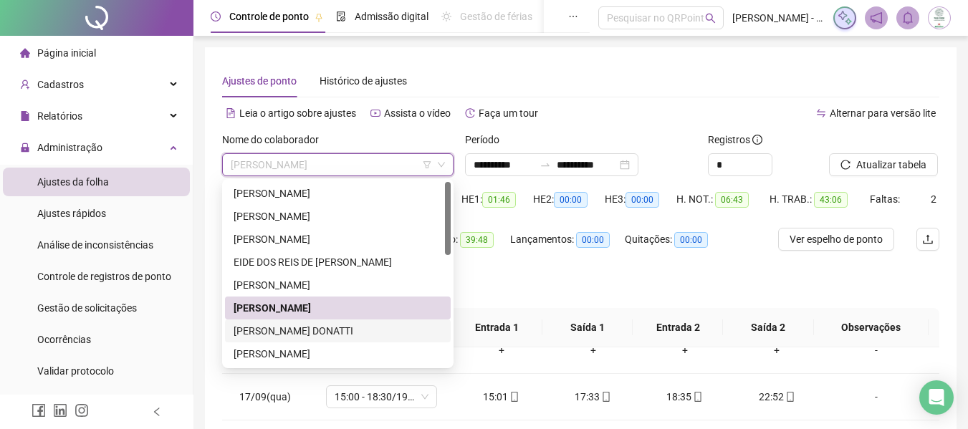
click at [315, 335] on div "[PERSON_NAME] DONATTI" at bounding box center [338, 331] width 209 height 16
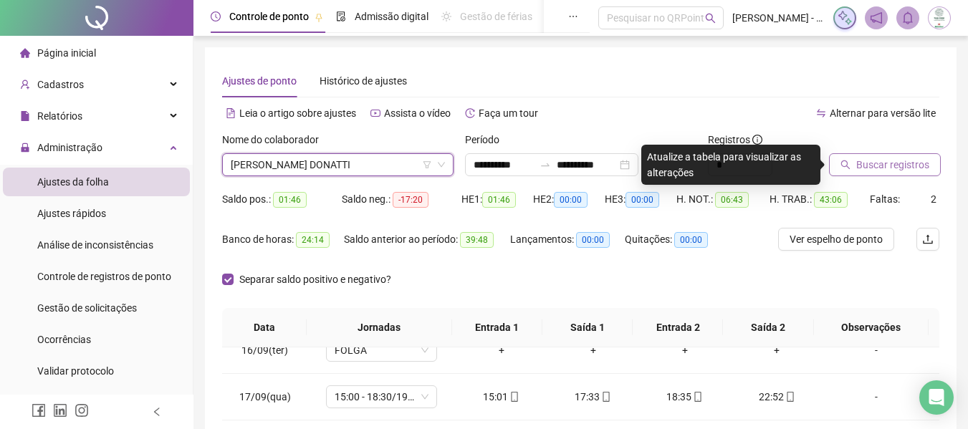
click at [873, 161] on span "Buscar registros" at bounding box center [892, 165] width 73 height 16
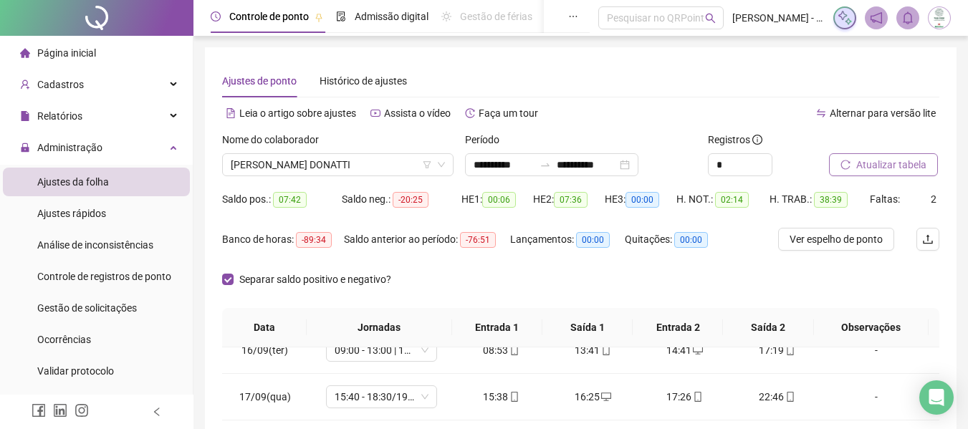
click at [632, 271] on div "Separar saldo positivo e negativo?" at bounding box center [580, 288] width 717 height 40
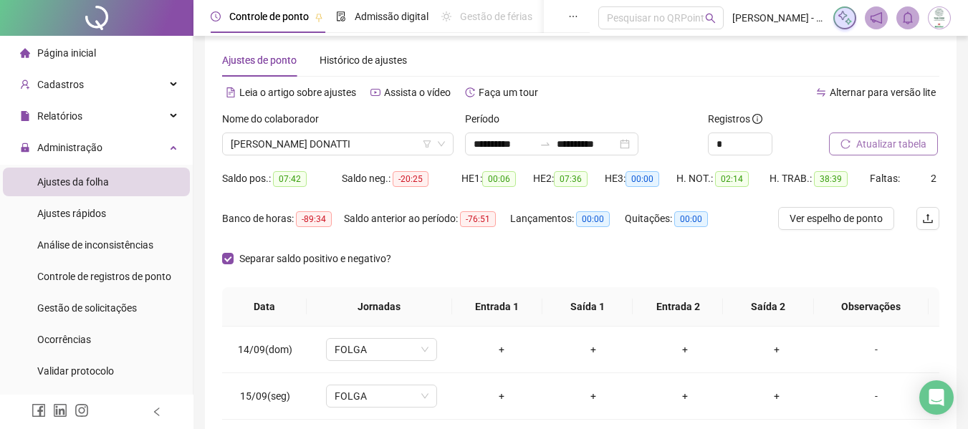
scroll to position [16, 0]
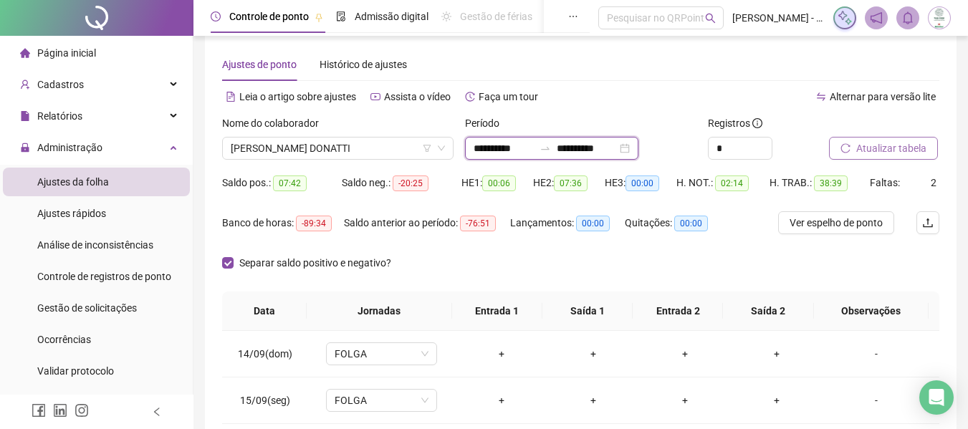
click at [477, 150] on input "**********" at bounding box center [504, 148] width 60 height 16
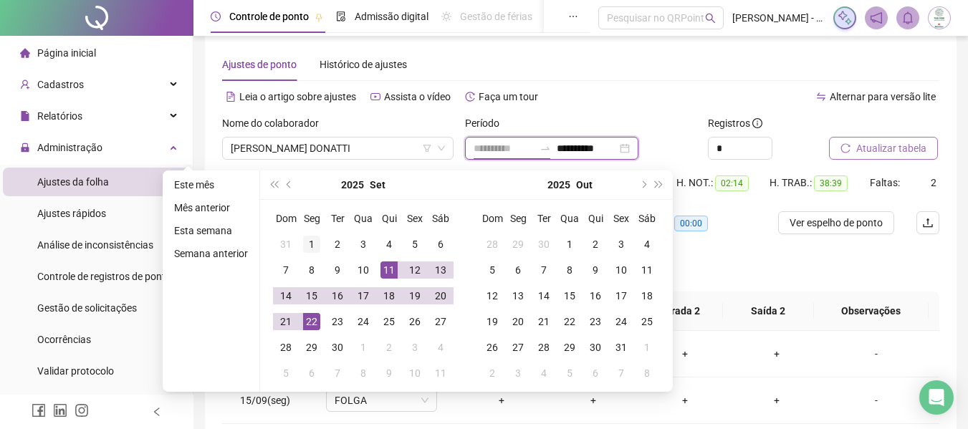
type input "**********"
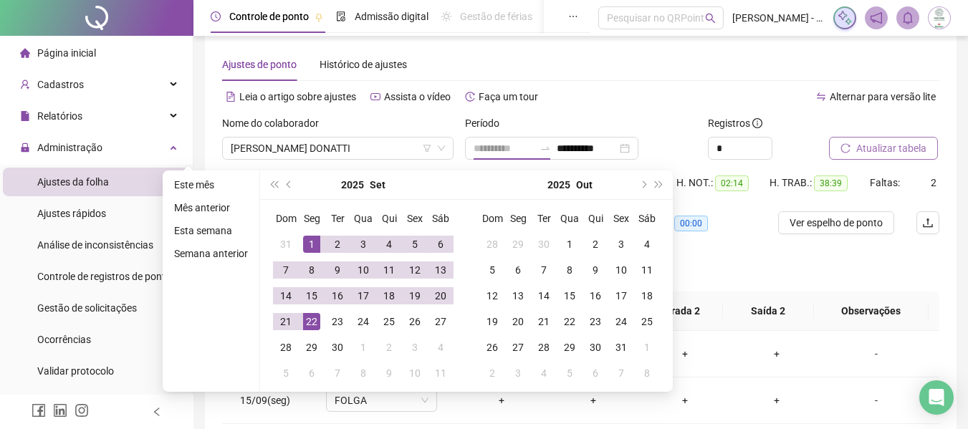
drag, startPoint x: 312, startPoint y: 243, endPoint x: 304, endPoint y: 310, distance: 67.8
click at [310, 243] on div "1" at bounding box center [311, 244] width 17 height 17
type input "**********"
click at [304, 329] on div "22" at bounding box center [311, 321] width 17 height 17
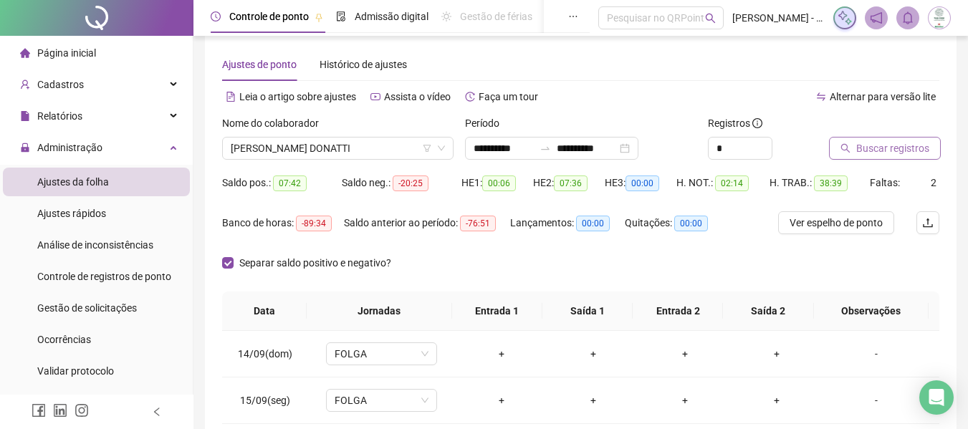
click at [886, 145] on span "Buscar registros" at bounding box center [892, 148] width 73 height 16
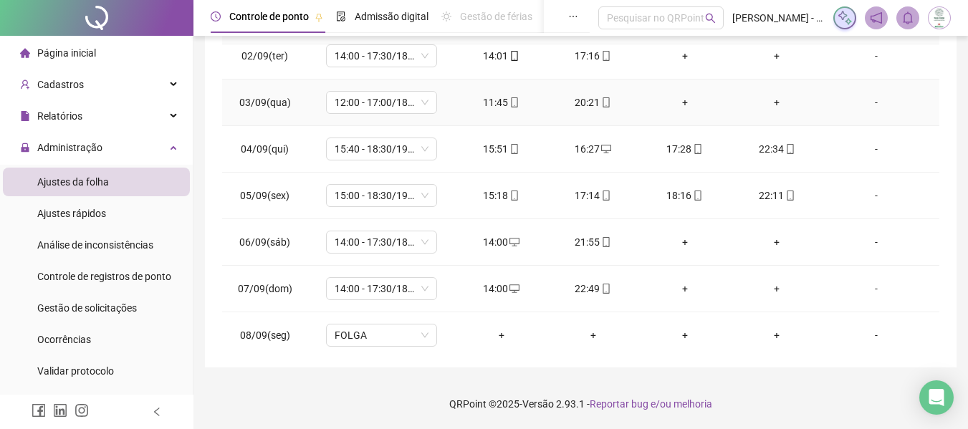
scroll to position [143, 0]
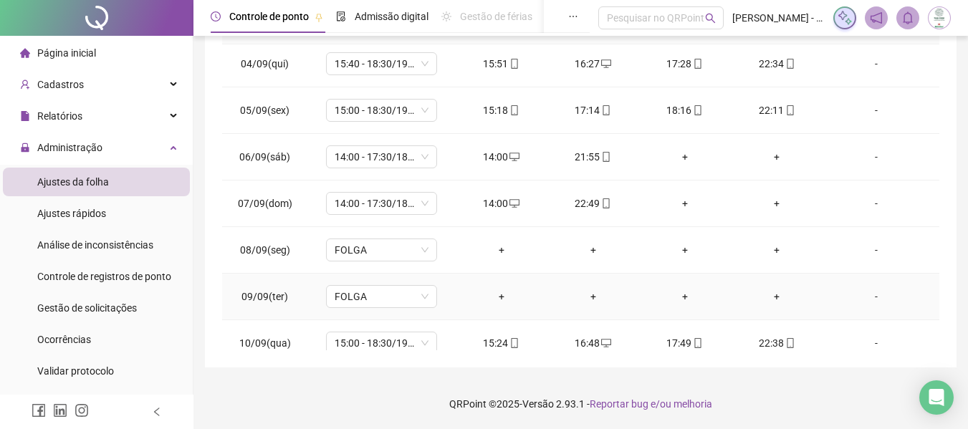
click at [863, 297] on div "-" at bounding box center [876, 297] width 85 height 16
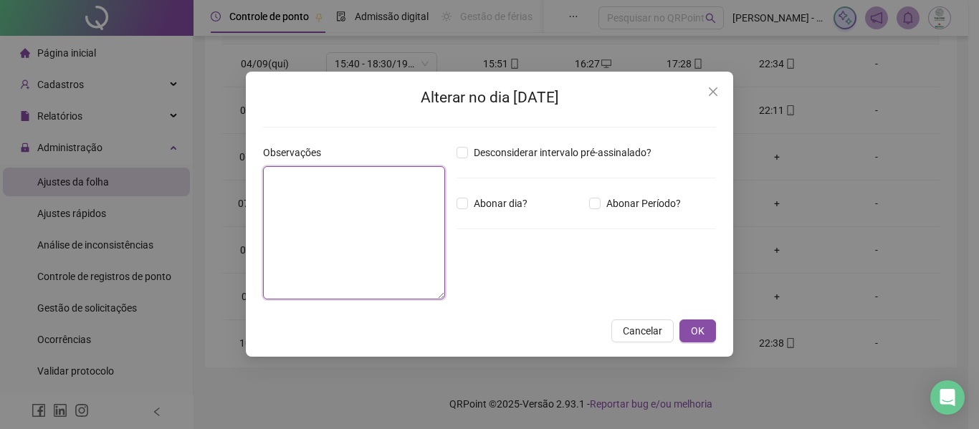
click at [343, 226] on textarea at bounding box center [354, 232] width 182 height 133
type textarea "*"
type textarea "**********"
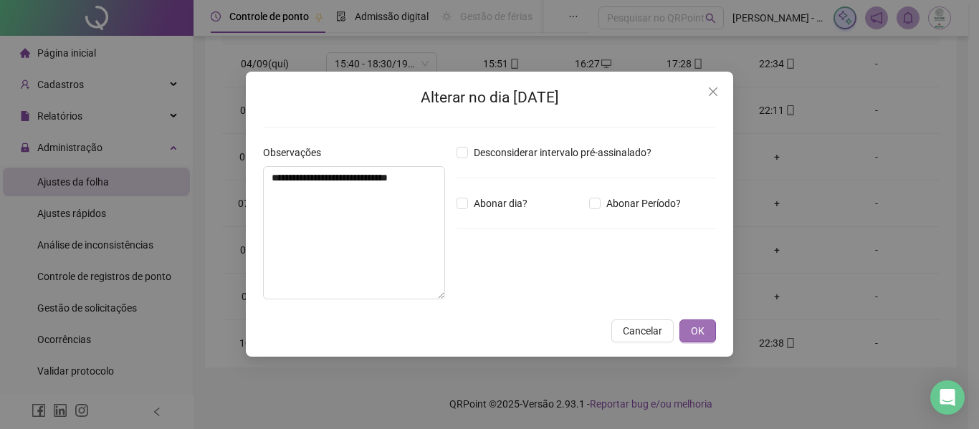
click at [694, 336] on span "OK" at bounding box center [698, 331] width 14 height 16
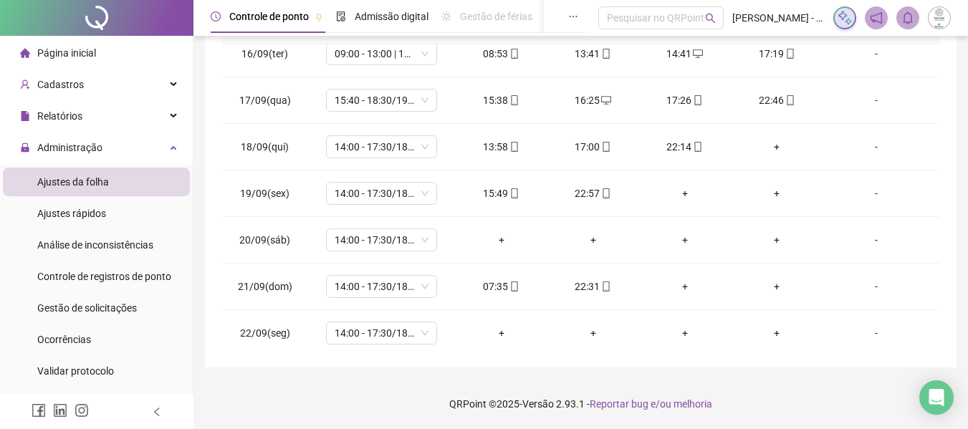
scroll to position [719, 0]
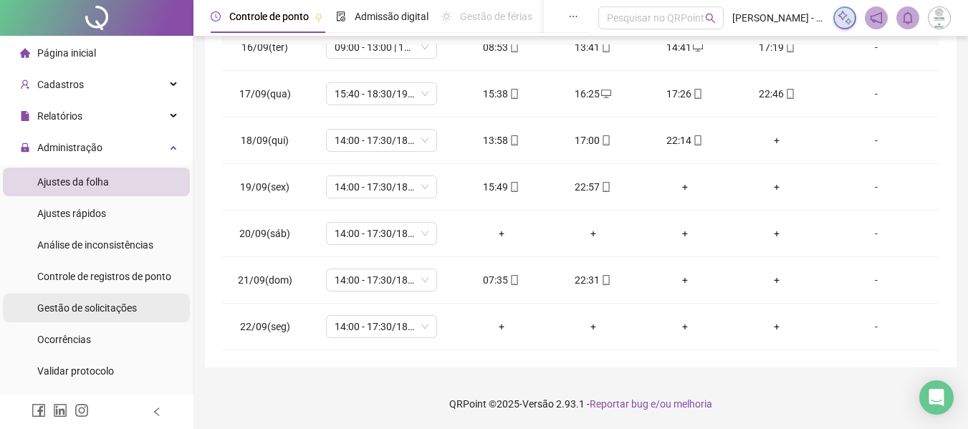
click at [97, 310] on span "Gestão de solicitações" at bounding box center [87, 307] width 100 height 11
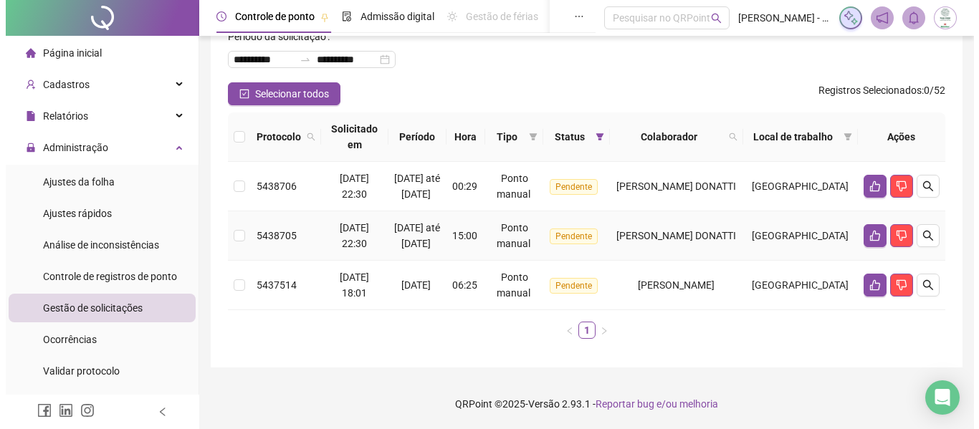
scroll to position [115, 0]
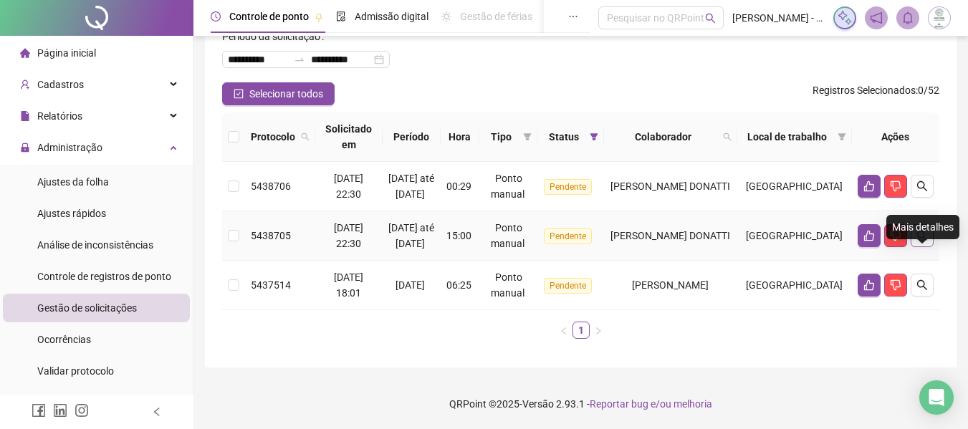
click at [925, 230] on icon "search" at bounding box center [922, 235] width 11 height 11
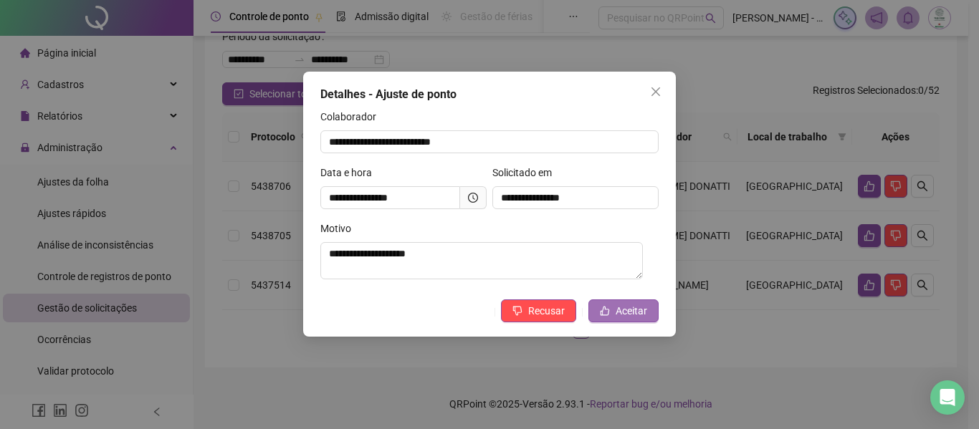
click at [636, 313] on span "Aceitar" at bounding box center [632, 311] width 32 height 16
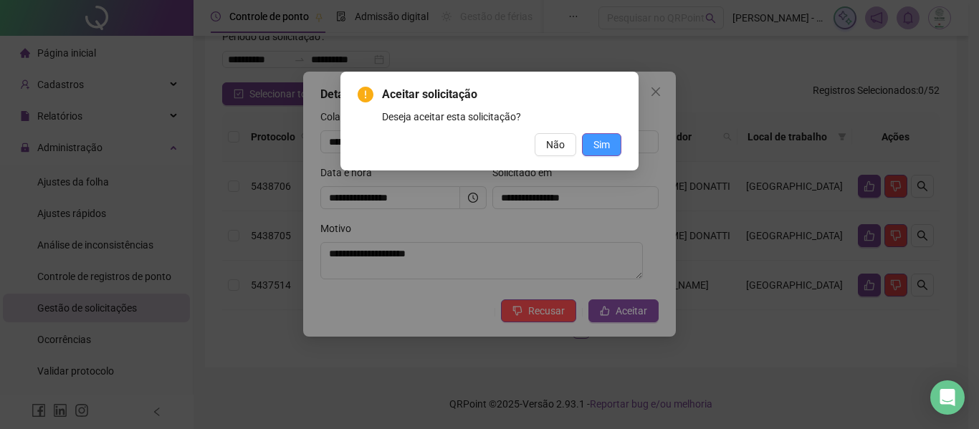
click at [598, 141] on span "Sim" at bounding box center [601, 145] width 16 height 16
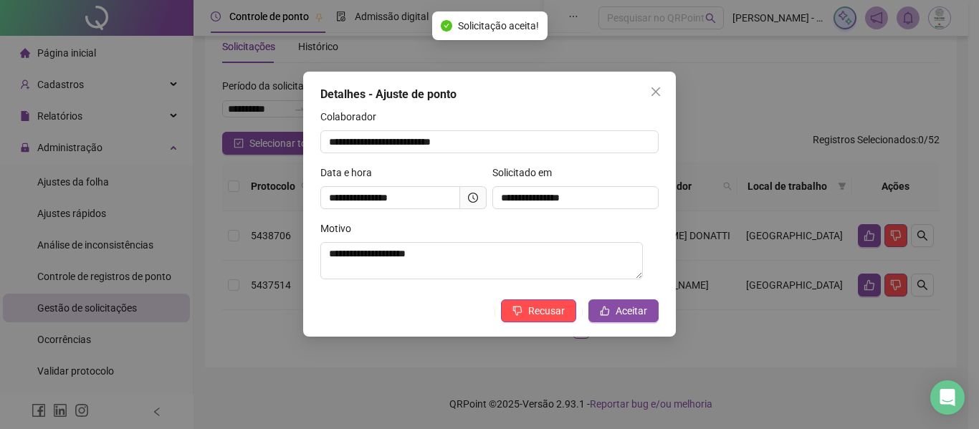
scroll to position [50, 0]
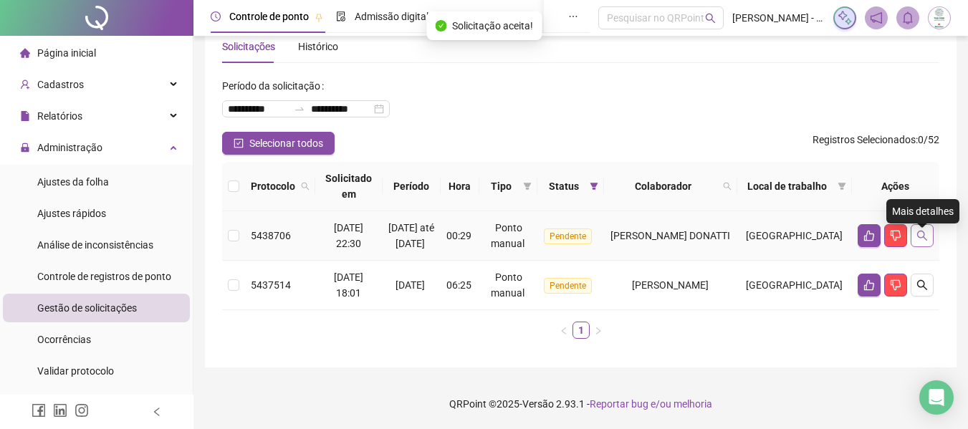
click at [923, 231] on icon "search" at bounding box center [922, 236] width 10 height 10
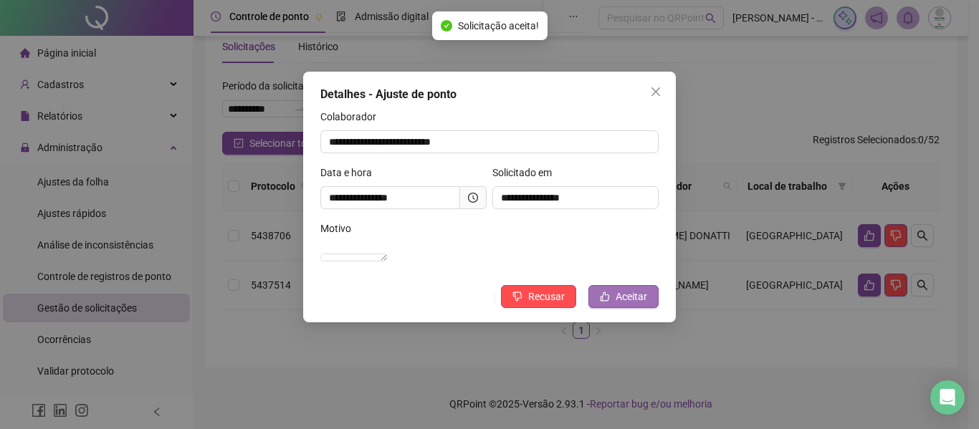
click at [640, 305] on span "Aceitar" at bounding box center [632, 297] width 32 height 16
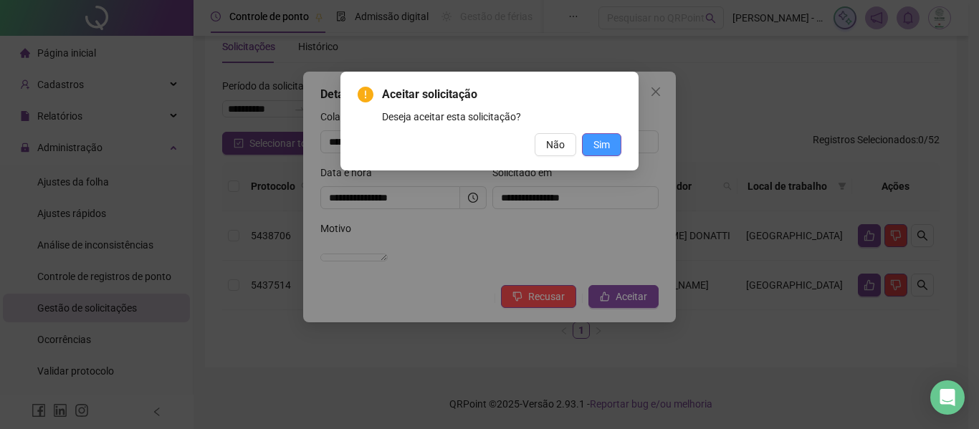
click at [602, 144] on span "Sim" at bounding box center [601, 145] width 16 height 16
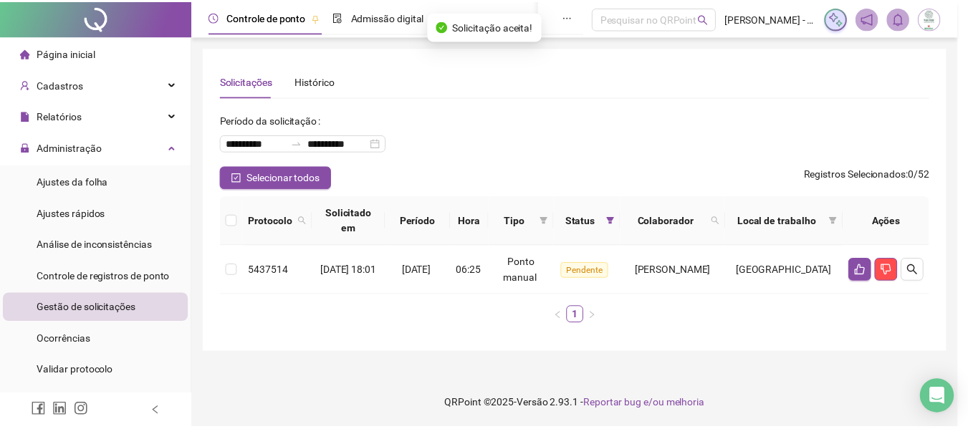
scroll to position [0, 0]
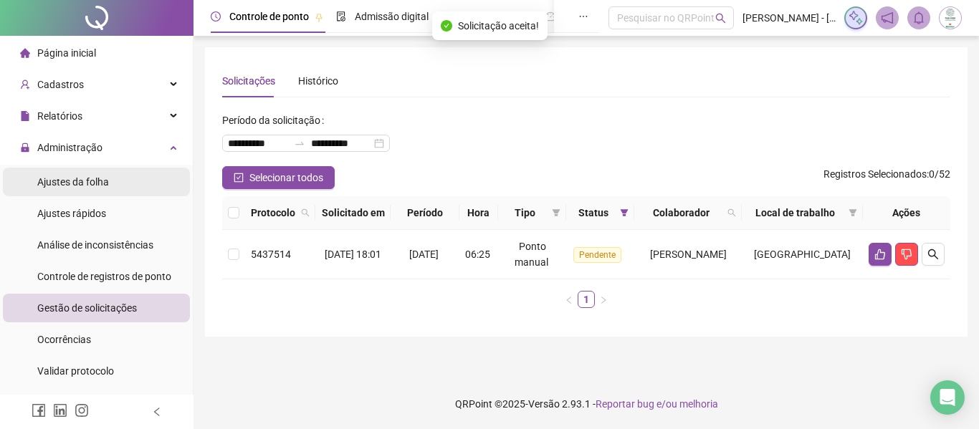
drag, startPoint x: 87, startPoint y: 186, endPoint x: 123, endPoint y: 170, distance: 39.4
click at [87, 186] on span "Ajustes da folha" at bounding box center [73, 181] width 72 height 11
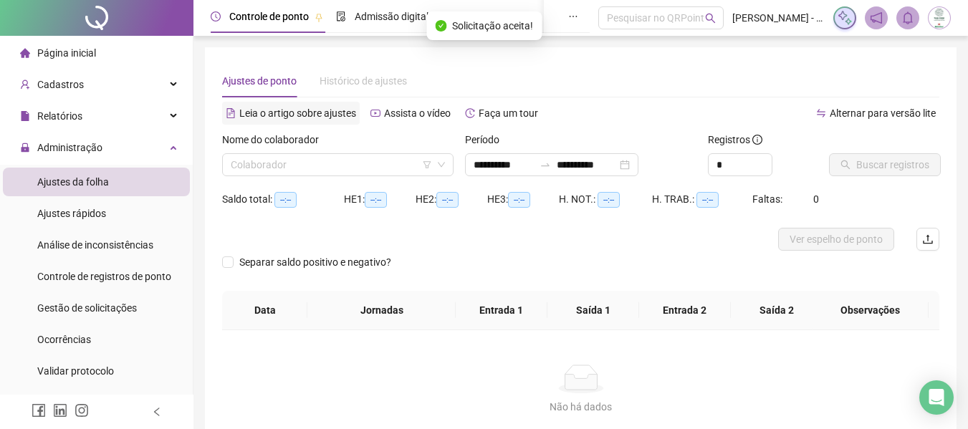
type input "**********"
click at [287, 166] on input "search" at bounding box center [331, 164] width 201 height 21
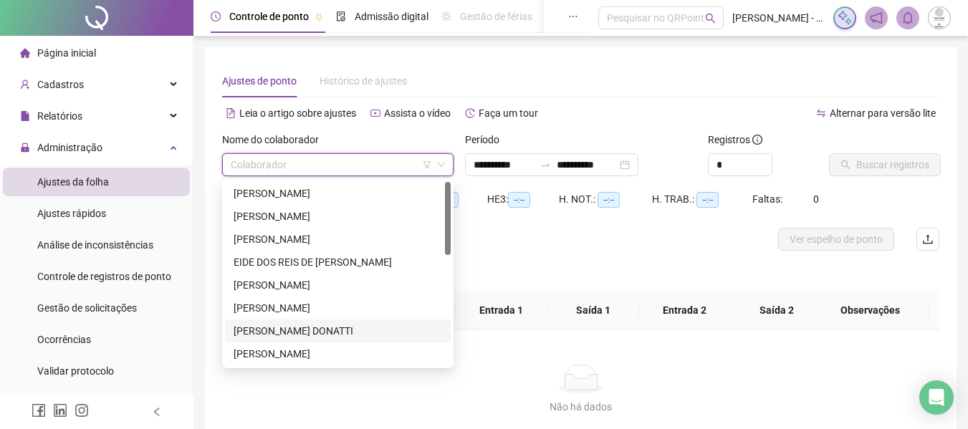
click at [343, 333] on div "[PERSON_NAME] DONATTI" at bounding box center [338, 331] width 209 height 16
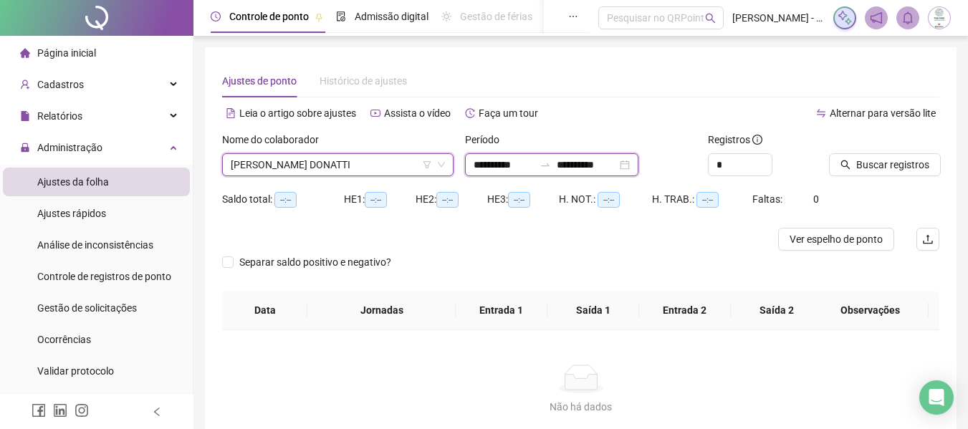
click at [489, 166] on input "**********" at bounding box center [504, 165] width 60 height 16
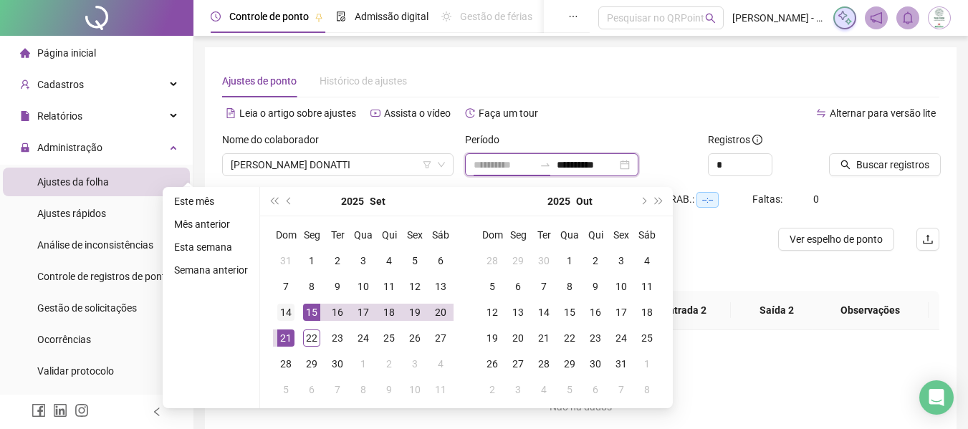
type input "**********"
click at [285, 310] on div "14" at bounding box center [285, 312] width 17 height 17
type input "**********"
click at [315, 334] on div "22" at bounding box center [311, 338] width 17 height 17
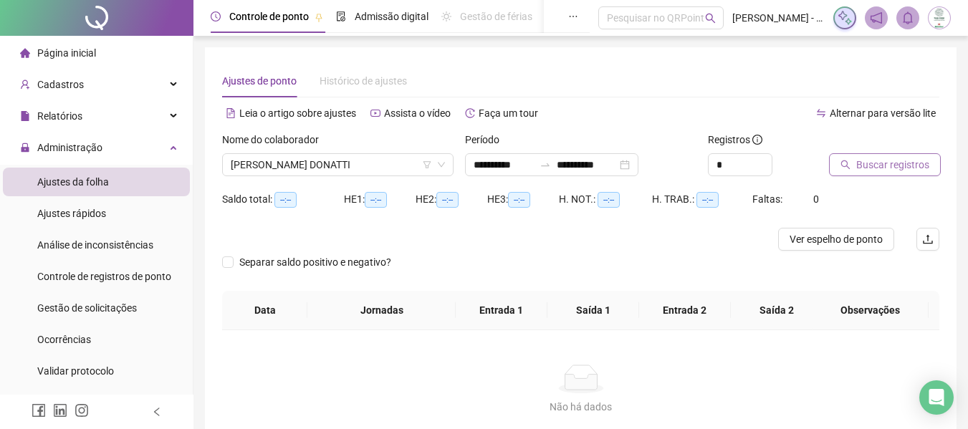
click at [897, 163] on span "Buscar registros" at bounding box center [892, 165] width 73 height 16
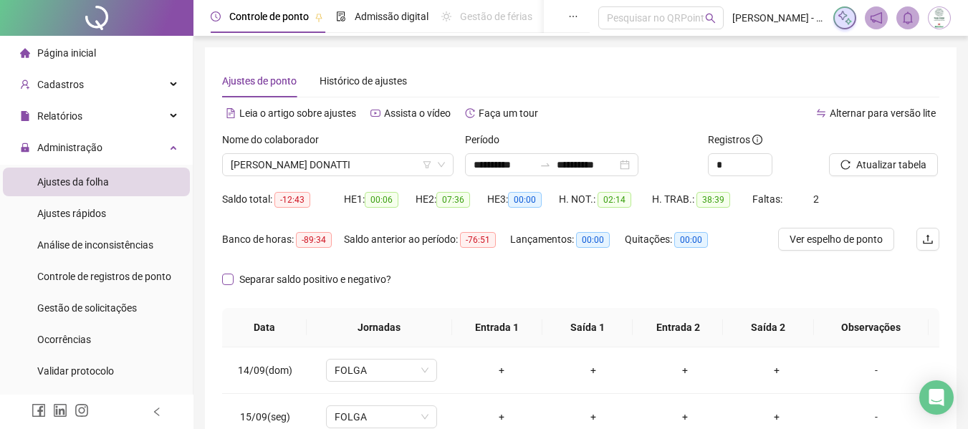
click at [349, 282] on span "Separar saldo positivo e negativo?" at bounding box center [315, 280] width 163 height 16
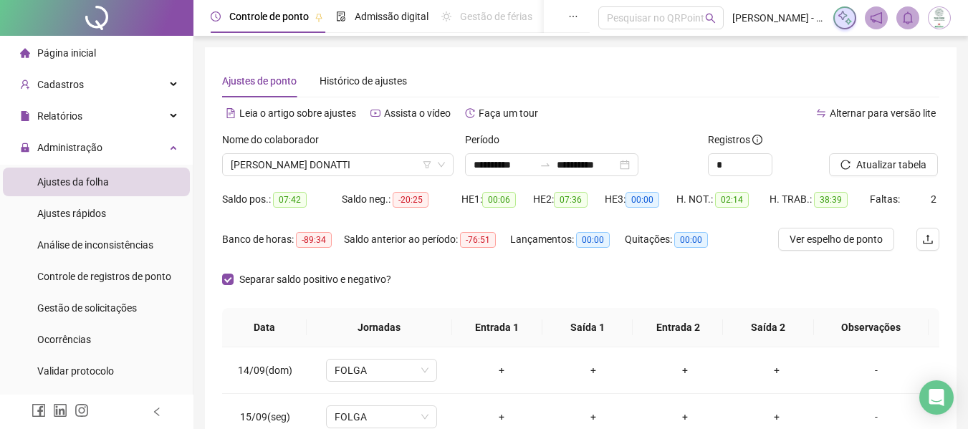
click at [547, 269] on div "Separar saldo positivo e negativo?" at bounding box center [580, 288] width 717 height 40
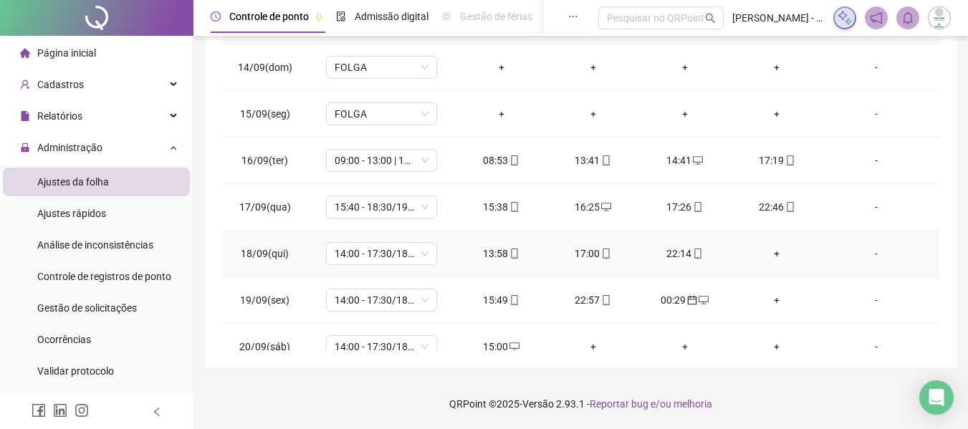
click at [772, 258] on div "+" at bounding box center [776, 254] width 69 height 16
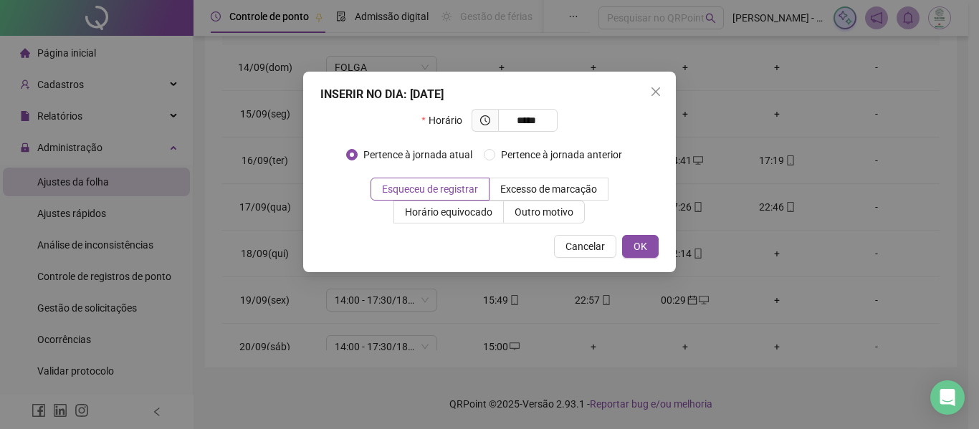
type input "*****"
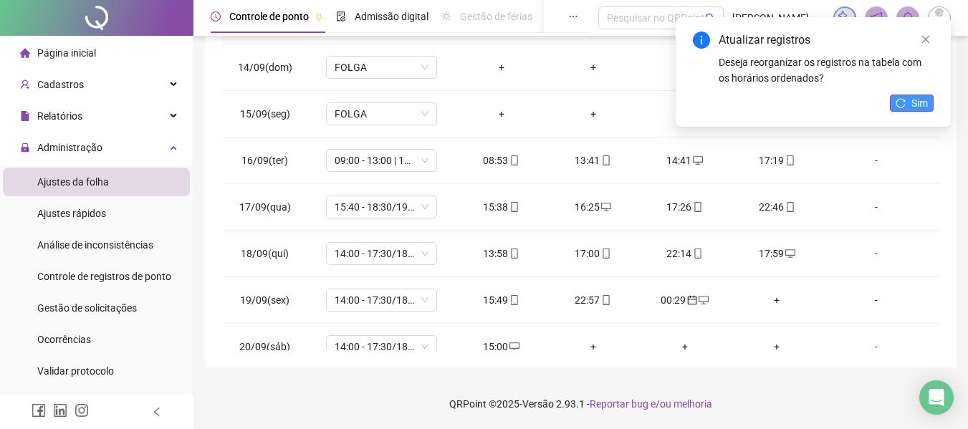
click at [916, 105] on span "Sim" at bounding box center [920, 103] width 16 height 16
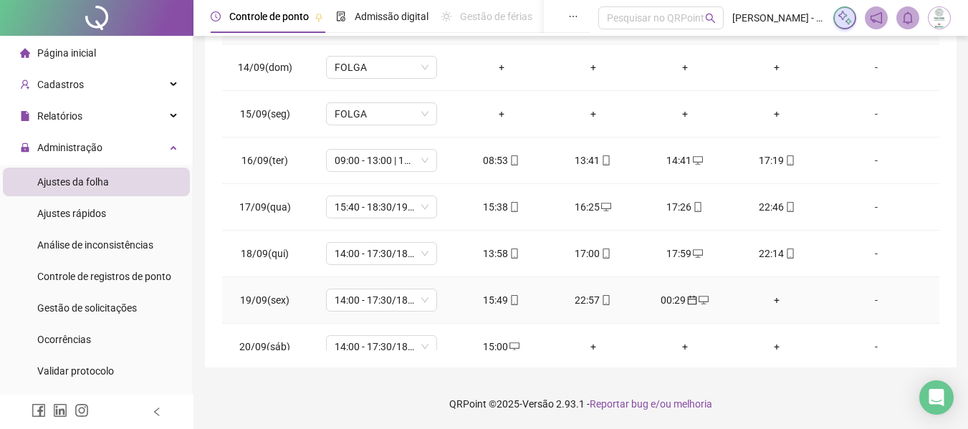
click at [689, 301] on icon "calendar" at bounding box center [692, 300] width 10 height 10
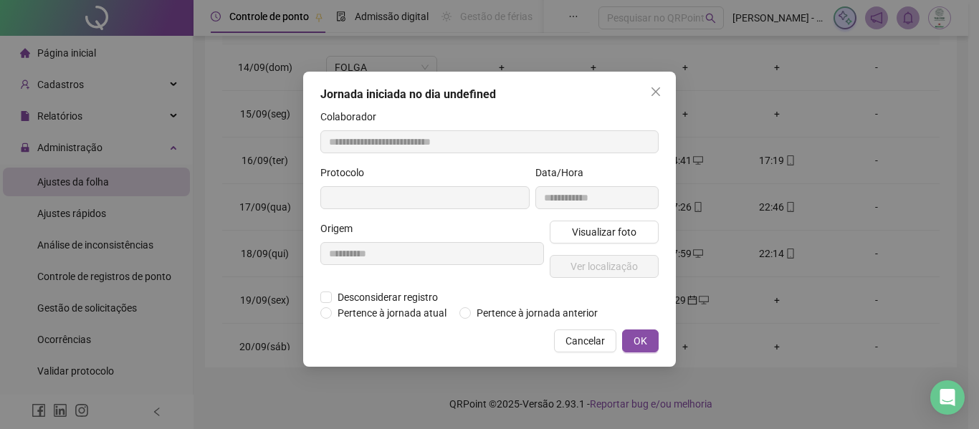
type input "**********"
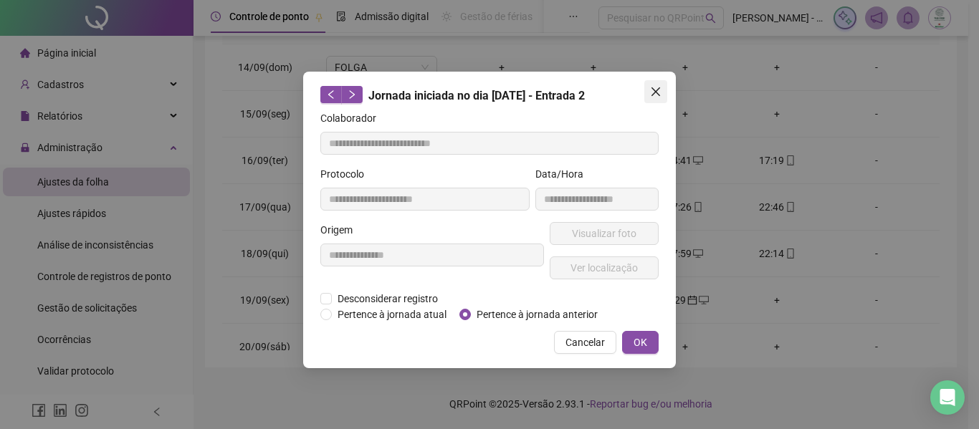
click at [659, 85] on button "Close" at bounding box center [655, 91] width 23 height 23
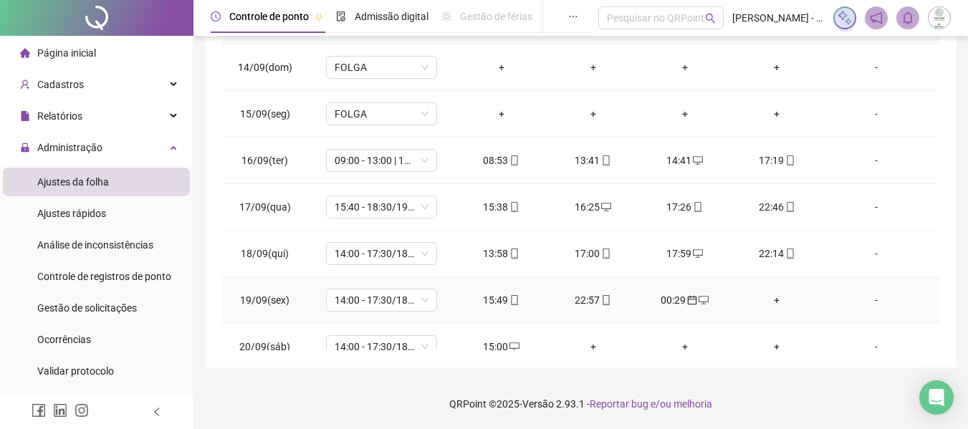
click at [687, 301] on icon "calendar" at bounding box center [692, 300] width 10 height 10
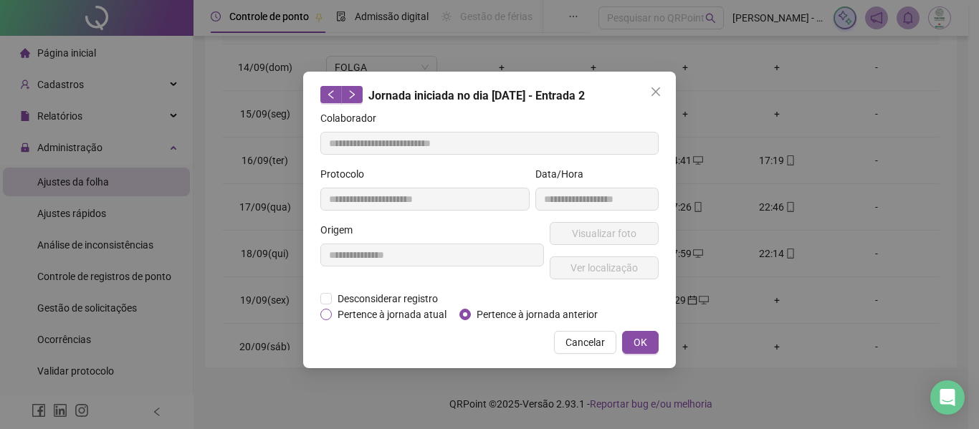
click at [381, 313] on span "Pertence à jornada atual" at bounding box center [392, 315] width 120 height 16
click at [635, 343] on span "OK" at bounding box center [640, 343] width 14 height 16
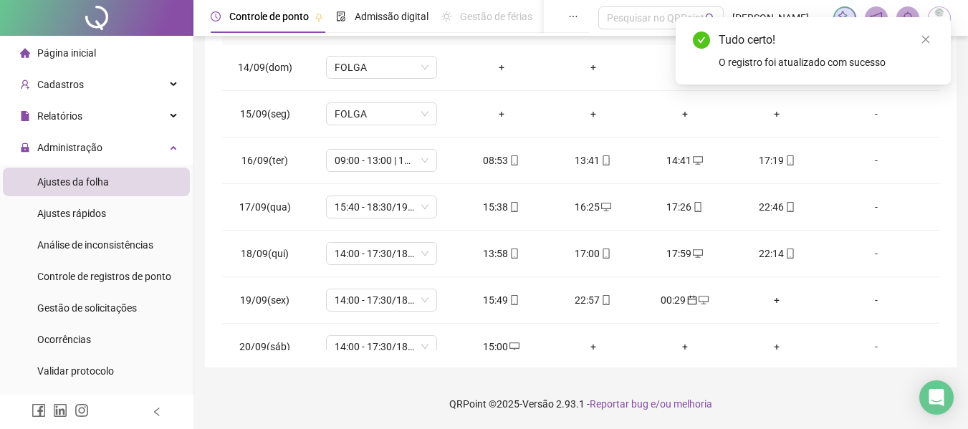
scroll to position [0, 0]
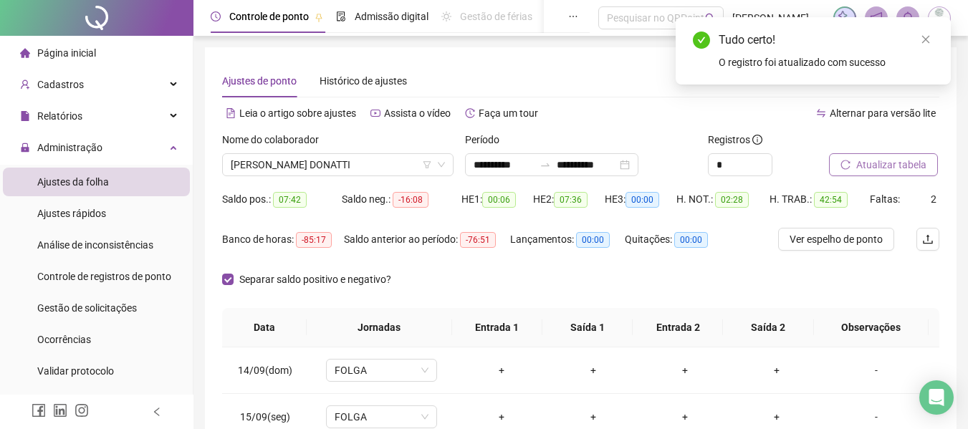
click at [871, 163] on span "Atualizar tabela" at bounding box center [891, 165] width 70 height 16
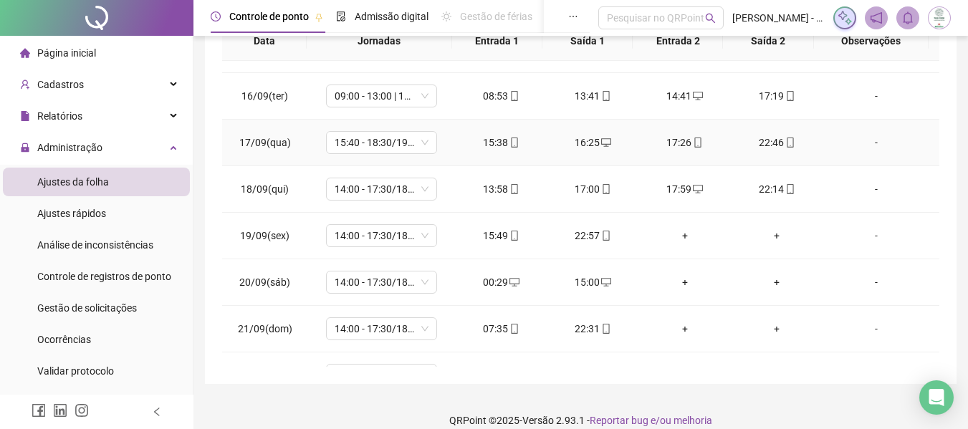
scroll to position [113, 0]
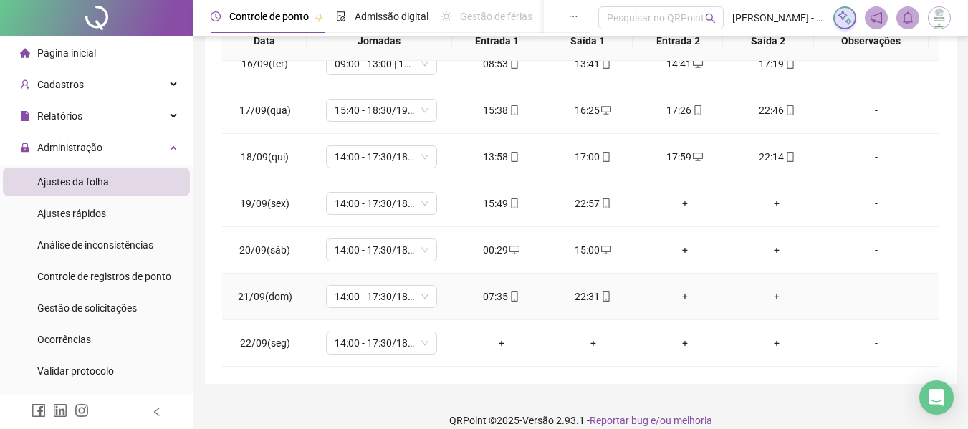
click at [677, 295] on div "+" at bounding box center [685, 297] width 69 height 16
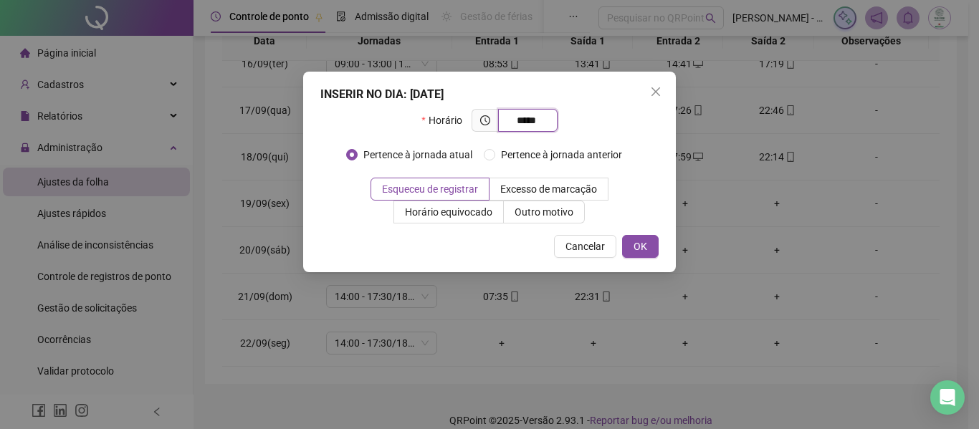
type input "*****"
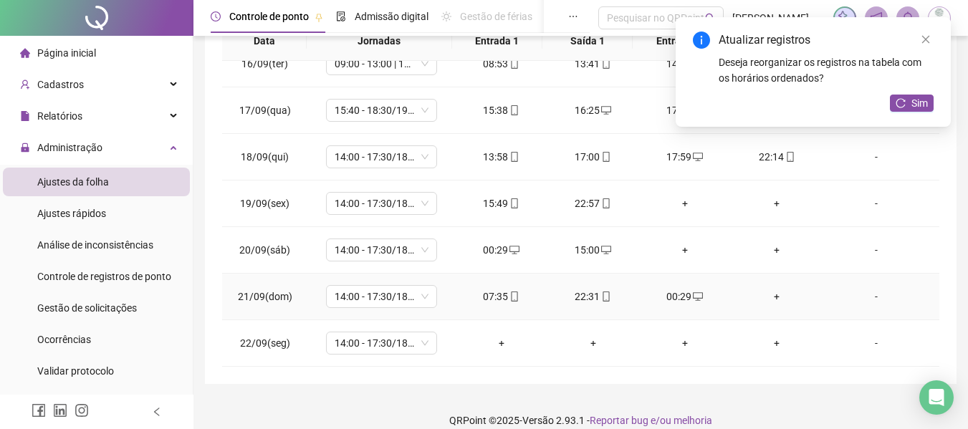
click at [693, 297] on icon "desktop" at bounding box center [698, 297] width 10 height 10
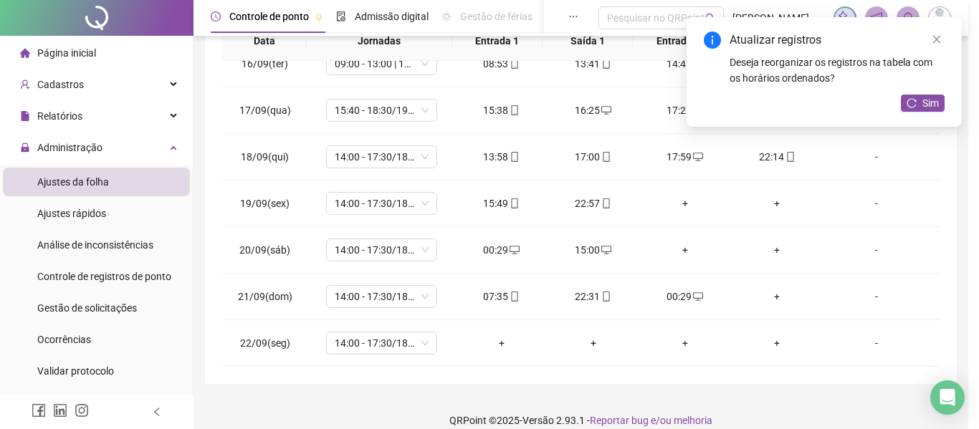
type input "**********"
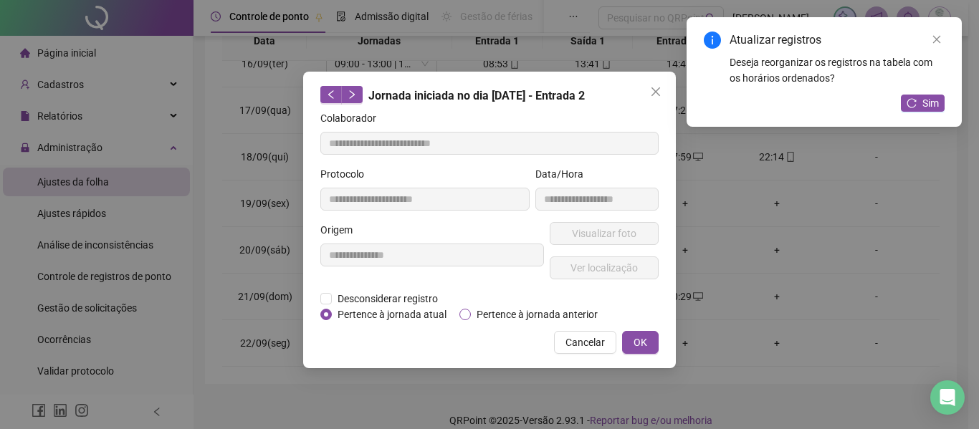
drag, startPoint x: 528, startPoint y: 314, endPoint x: 570, endPoint y: 310, distance: 42.4
click at [529, 314] on span "Pertence à jornada anterior" at bounding box center [537, 315] width 133 height 16
click at [639, 340] on span "OK" at bounding box center [640, 343] width 14 height 16
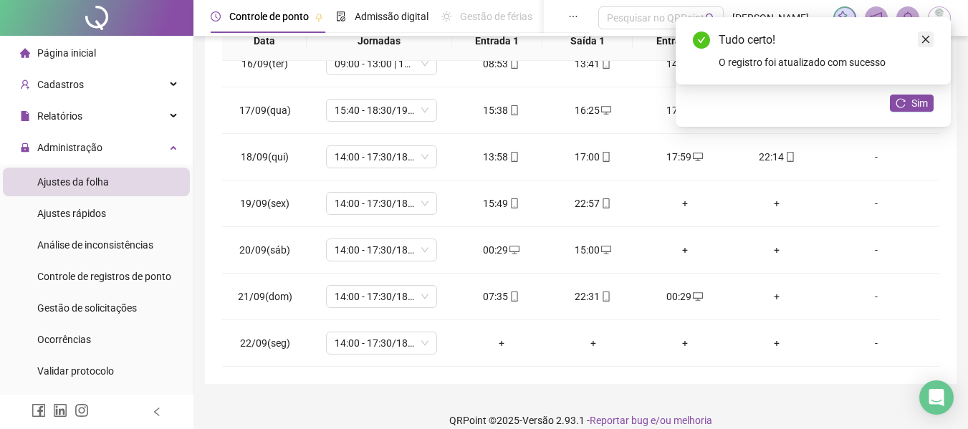
click at [924, 33] on link "Close" at bounding box center [926, 40] width 16 height 16
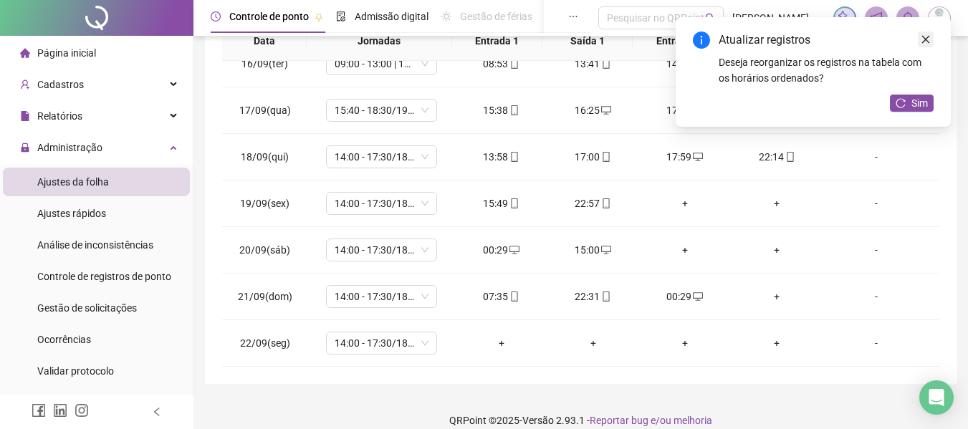
drag, startPoint x: 923, startPoint y: 39, endPoint x: 963, endPoint y: 91, distance: 65.9
click at [924, 39] on icon "close" at bounding box center [926, 39] width 10 height 10
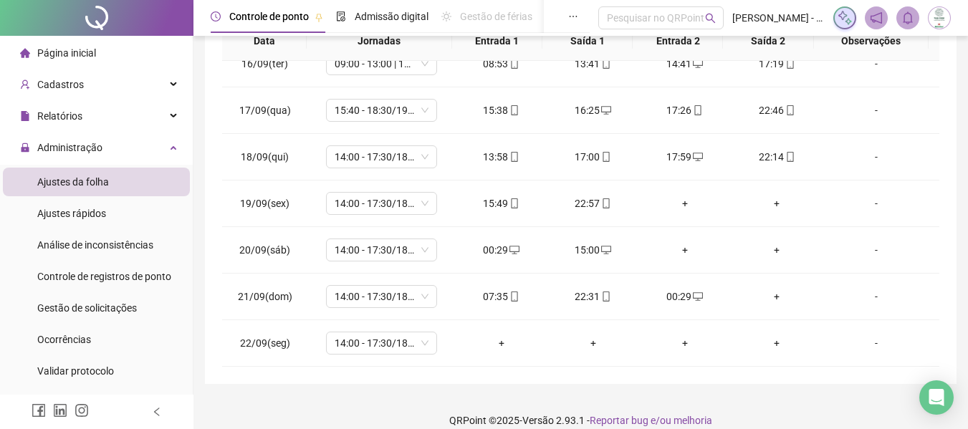
scroll to position [0, 0]
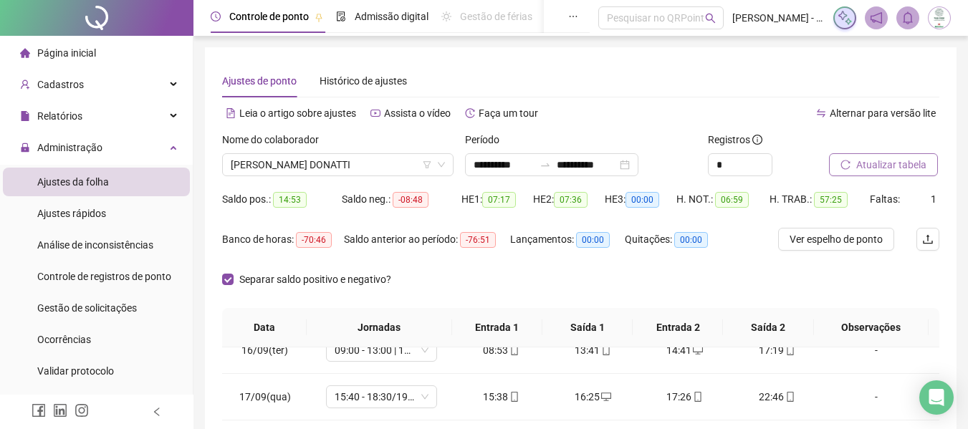
click at [893, 156] on button "Atualizar tabela" at bounding box center [883, 164] width 109 height 23
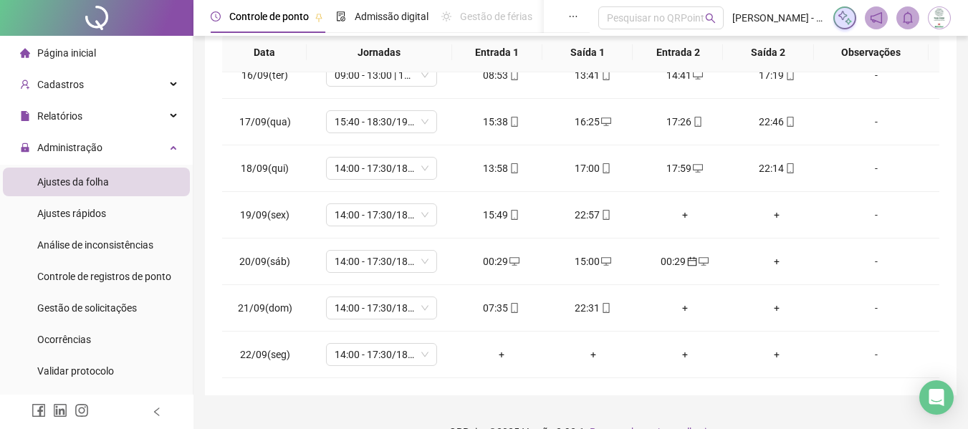
scroll to position [303, 0]
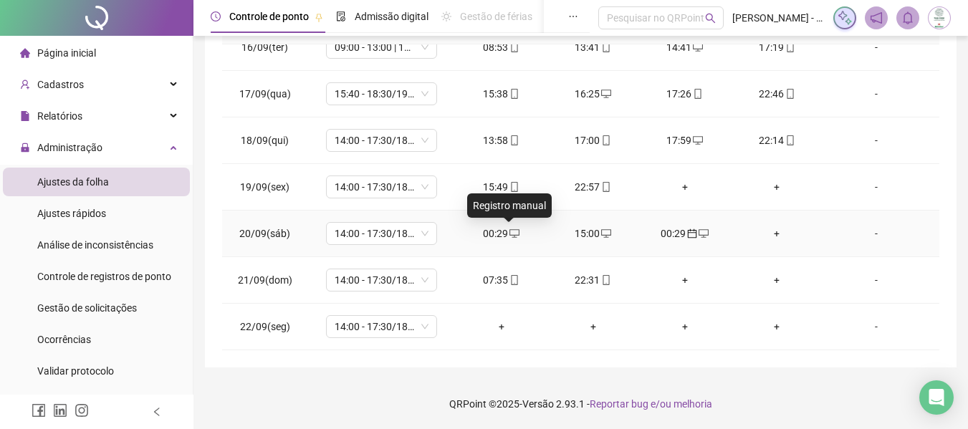
click at [510, 229] on icon "desktop" at bounding box center [515, 234] width 10 height 10
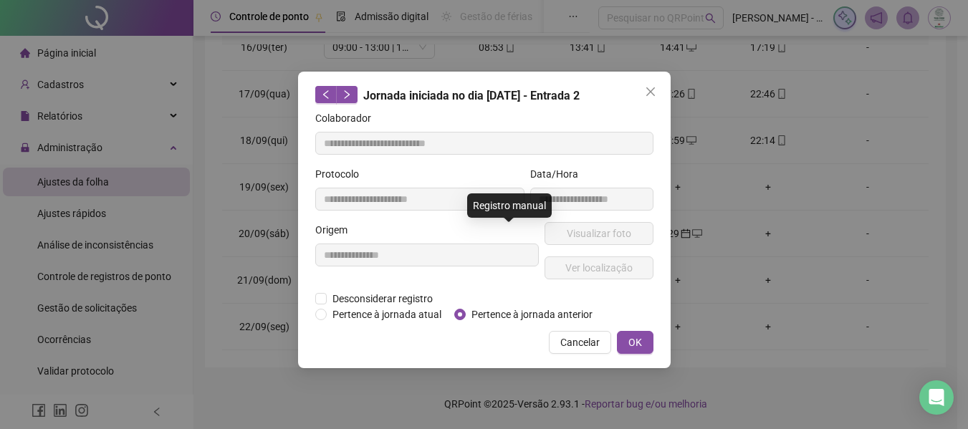
type input "**********"
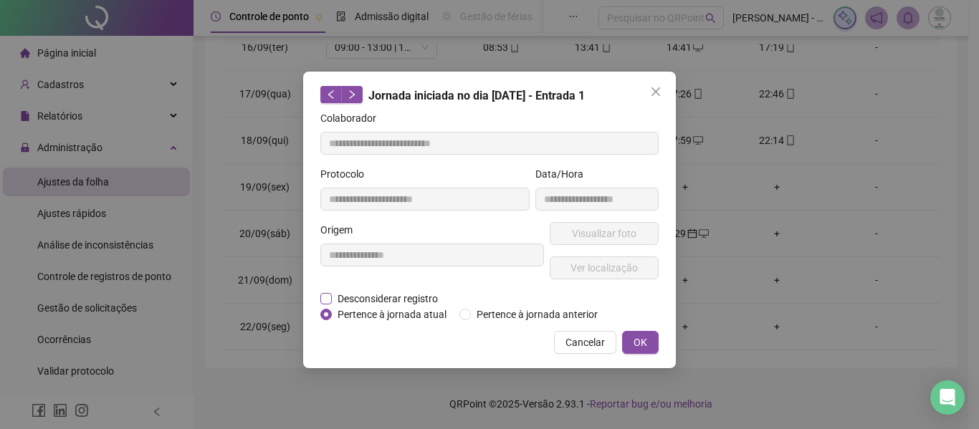
click at [418, 305] on span "Desconsiderar registro" at bounding box center [388, 299] width 112 height 16
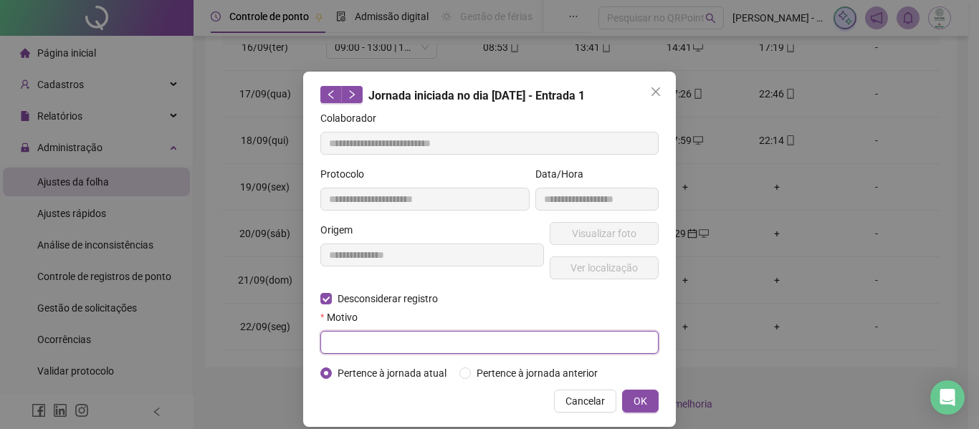
click at [383, 343] on input "text" at bounding box center [489, 342] width 338 height 23
type input "**********"
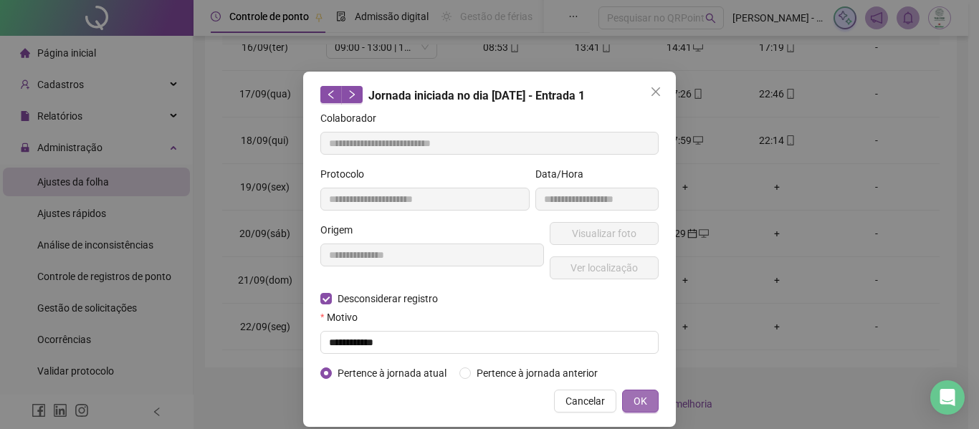
click at [628, 404] on button "OK" at bounding box center [640, 401] width 37 height 23
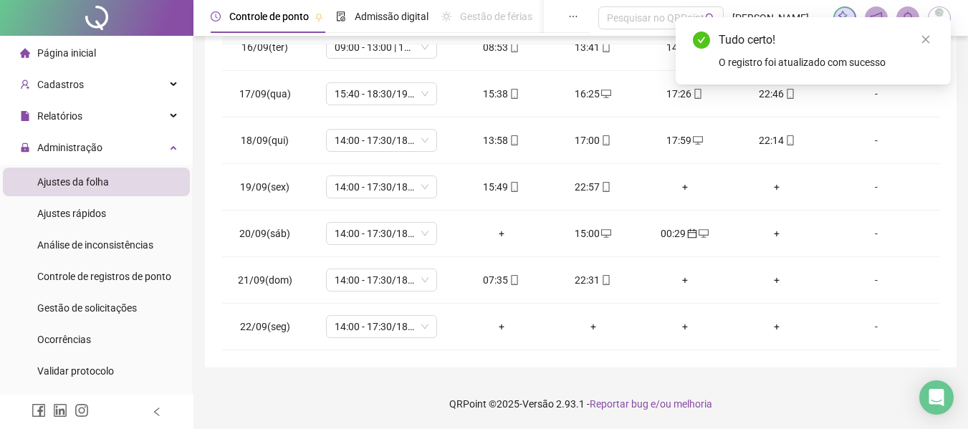
scroll to position [0, 0]
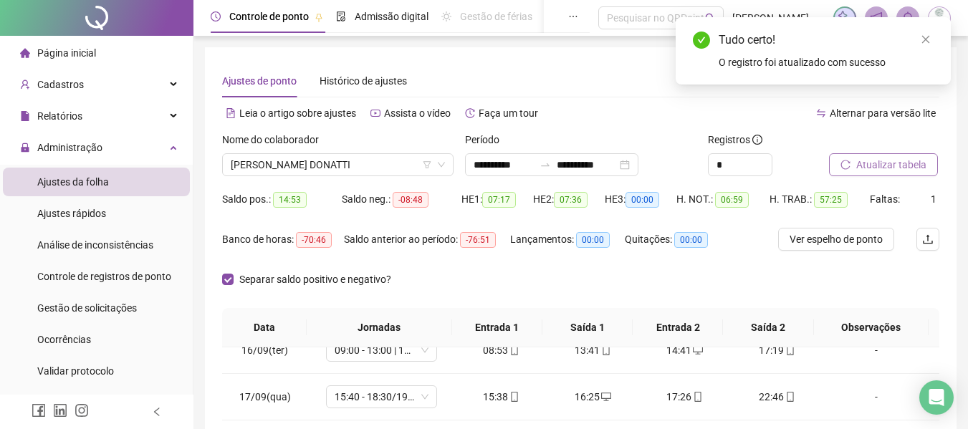
click at [876, 166] on span "Atualizar tabela" at bounding box center [891, 165] width 70 height 16
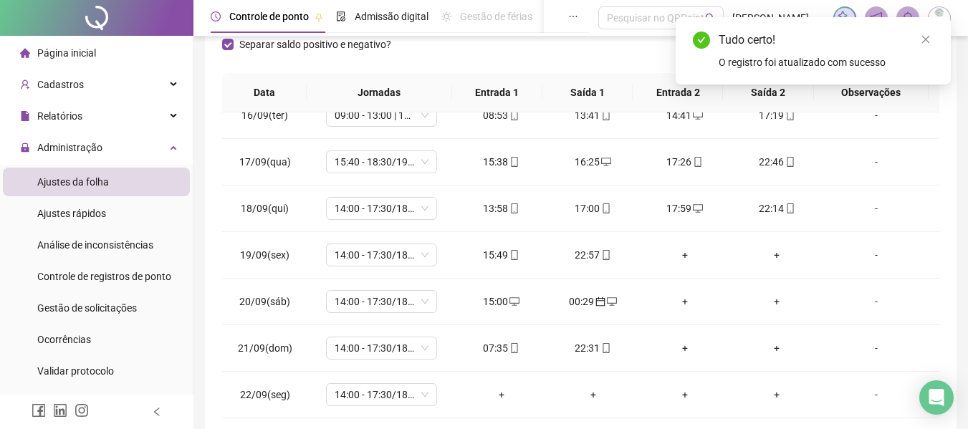
scroll to position [303, 0]
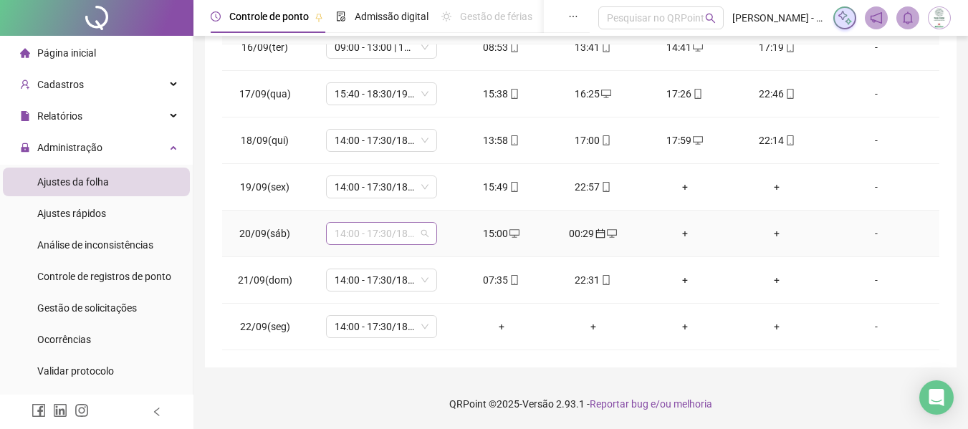
click at [370, 231] on span "14:00 - 17:30/18:30 - 22:20" at bounding box center [382, 233] width 94 height 21
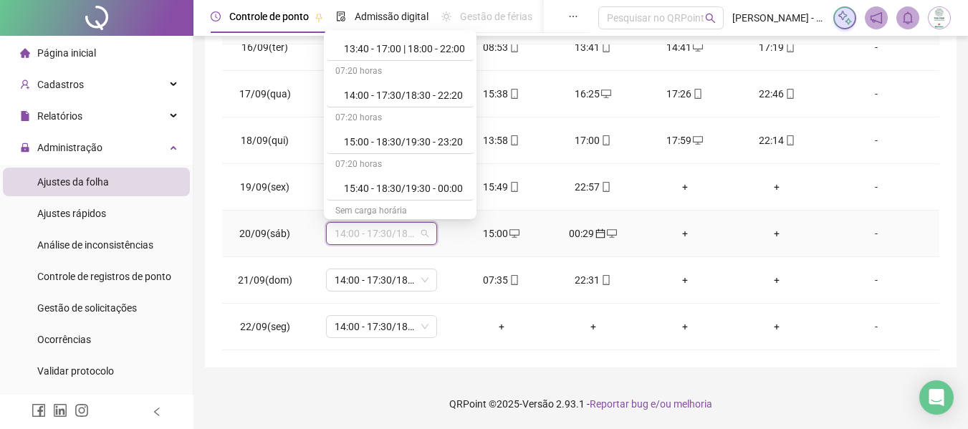
scroll to position [502, 0]
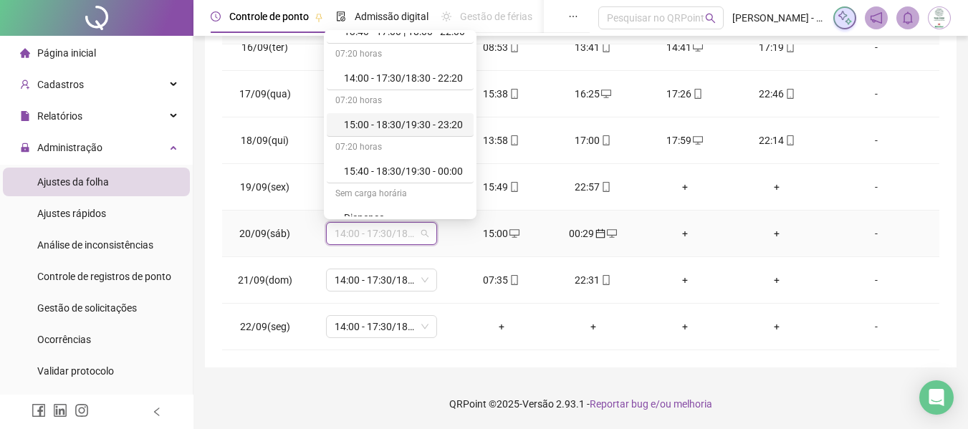
click at [401, 122] on div "15:00 - 18:30/19:30 - 23:20" at bounding box center [404, 125] width 121 height 16
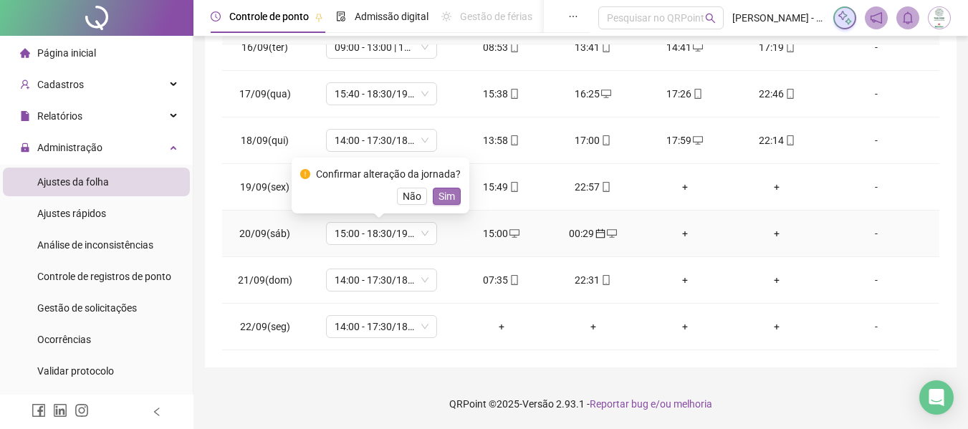
click at [442, 196] on span "Sim" at bounding box center [447, 196] width 16 height 16
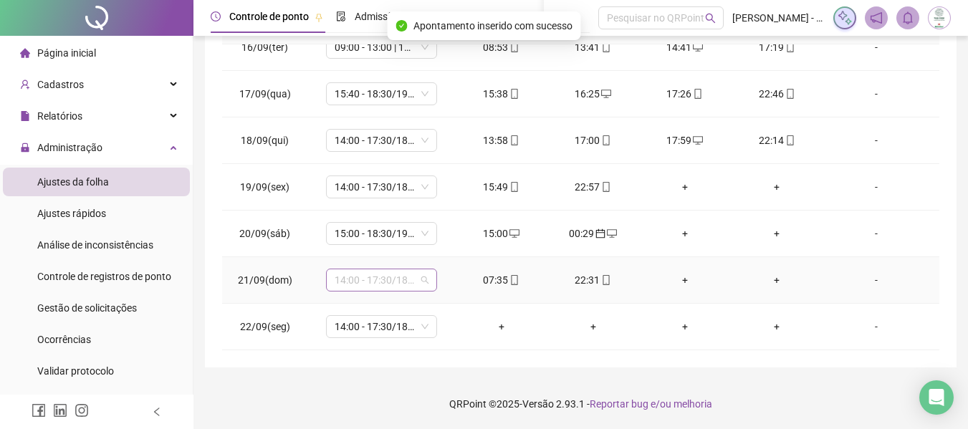
click at [370, 279] on span "14:00 - 17:30/18:30 - 22:20" at bounding box center [382, 279] width 94 height 21
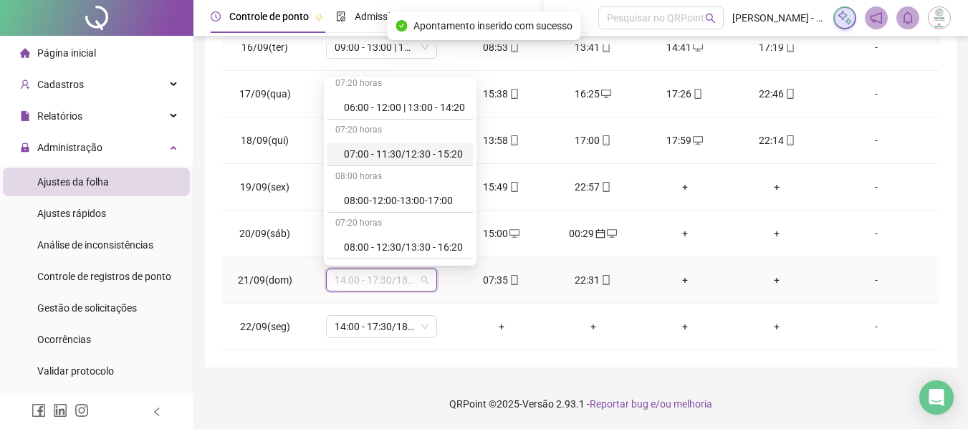
scroll to position [72, 0]
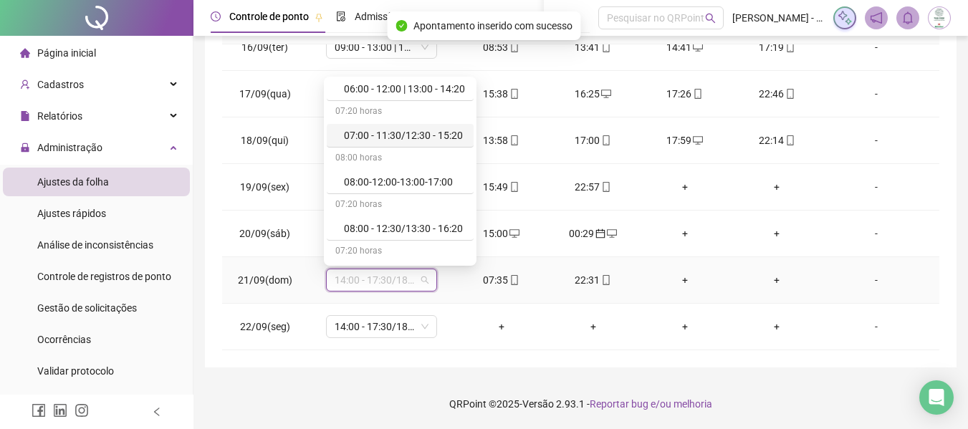
click at [426, 135] on div "07:00 - 11:30/12:30 - 15:20" at bounding box center [404, 136] width 121 height 16
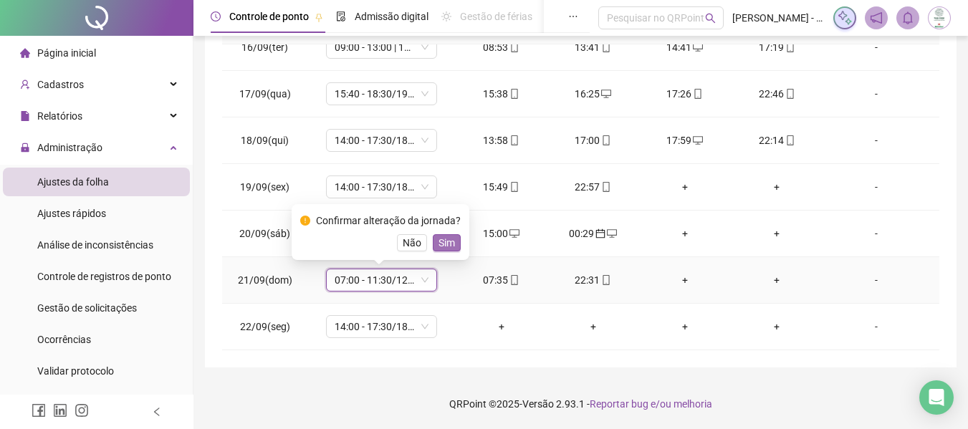
click at [446, 242] on span "Sim" at bounding box center [447, 243] width 16 height 16
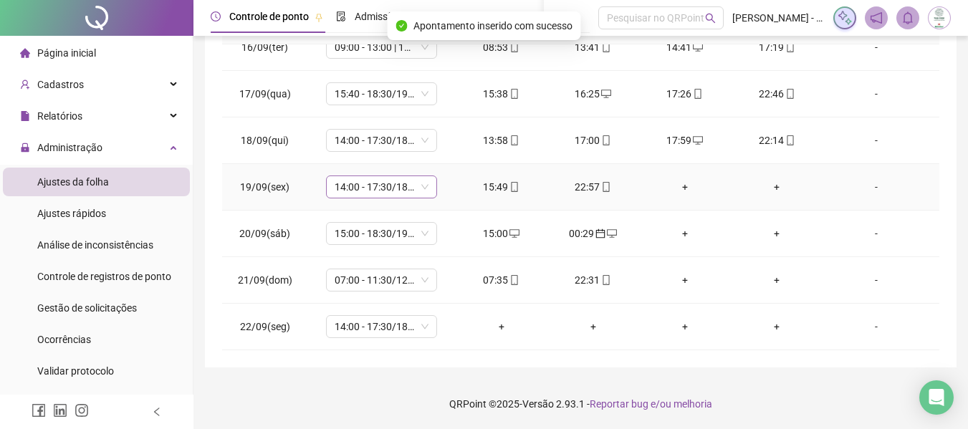
click at [373, 189] on span "14:00 - 17:30/18:30 - 22:20" at bounding box center [382, 186] width 94 height 21
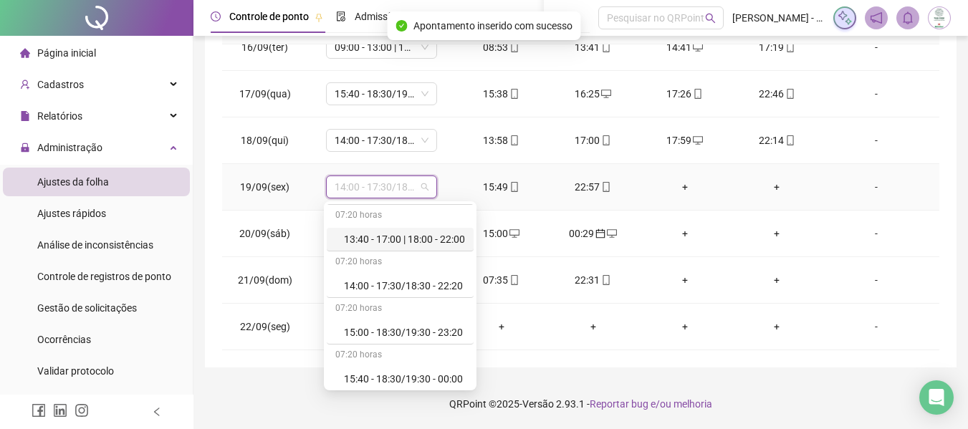
scroll to position [502, 0]
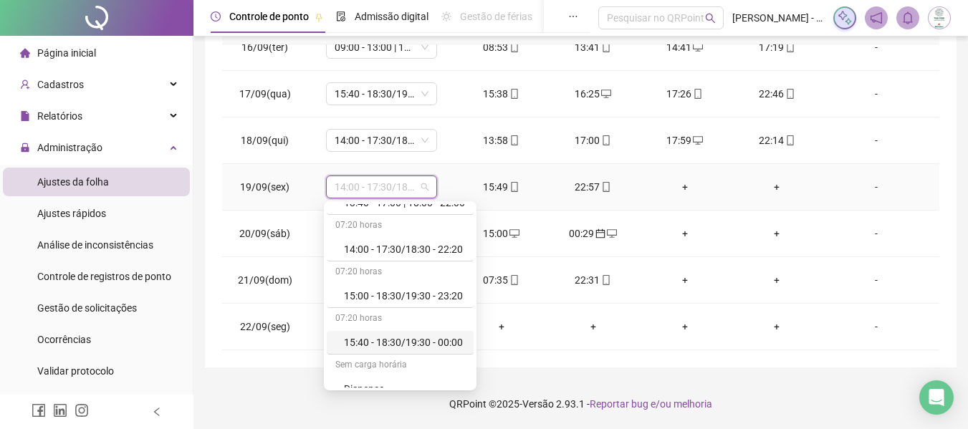
click at [403, 345] on div "15:40 - 18:30/19:30 - 00:00" at bounding box center [404, 343] width 121 height 16
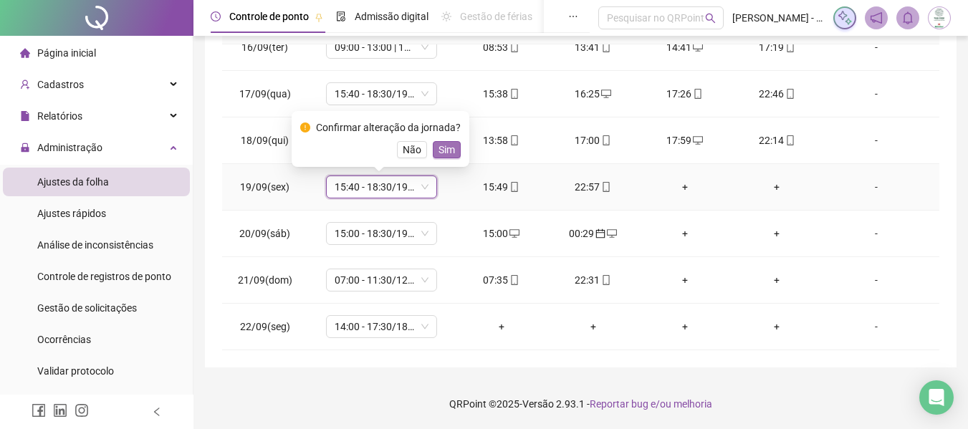
click at [442, 145] on span "Sim" at bounding box center [447, 150] width 16 height 16
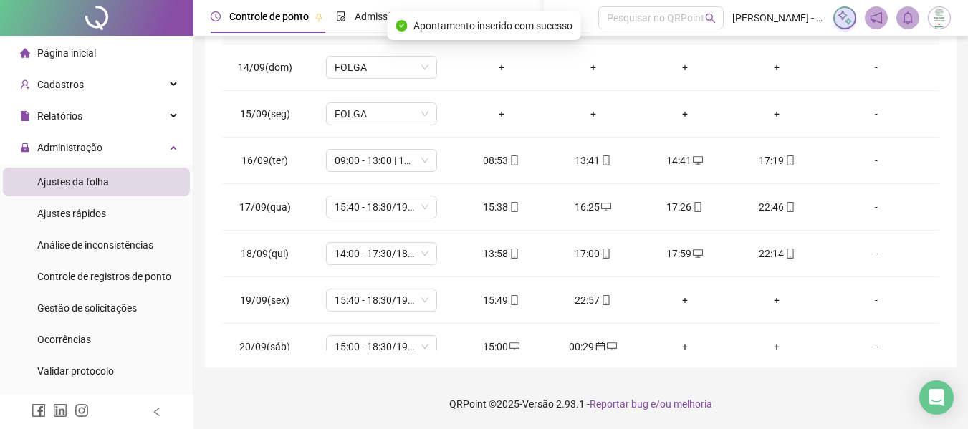
scroll to position [0, 0]
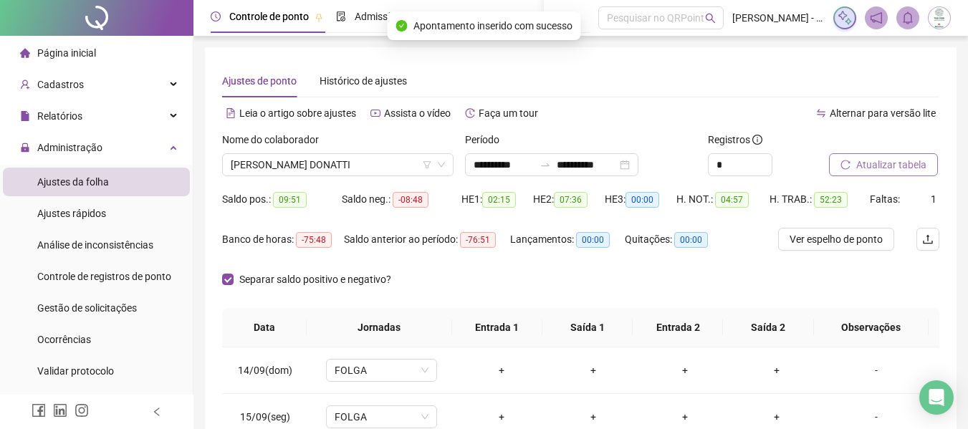
click at [898, 161] on span "Atualizar tabela" at bounding box center [891, 165] width 70 height 16
click at [465, 269] on div "Separar saldo positivo e negativo?" at bounding box center [580, 288] width 717 height 40
click at [467, 266] on div "Saldo anterior ao período: -76:51" at bounding box center [427, 248] width 166 height 40
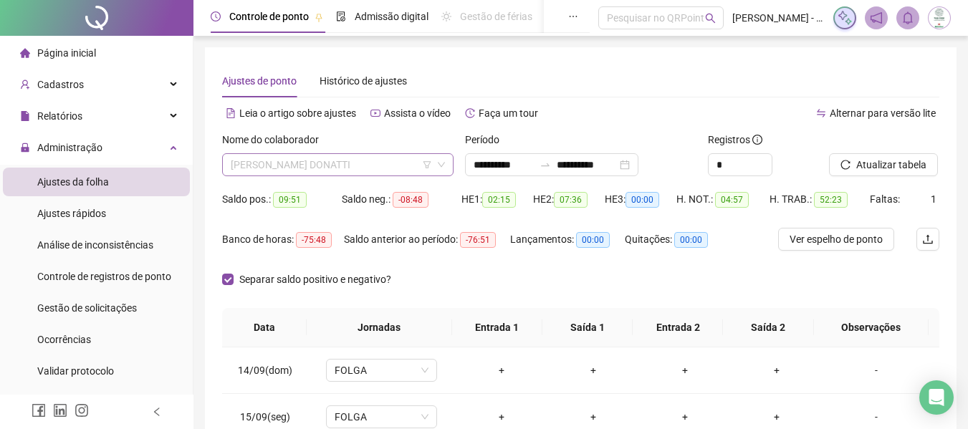
click at [351, 173] on span "[PERSON_NAME] DONATTI" at bounding box center [338, 164] width 214 height 21
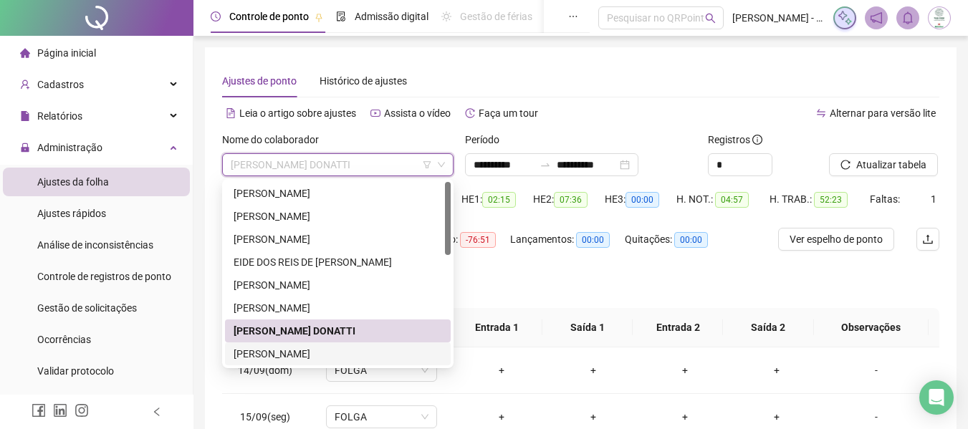
click at [315, 349] on div "[PERSON_NAME]" at bounding box center [338, 354] width 209 height 16
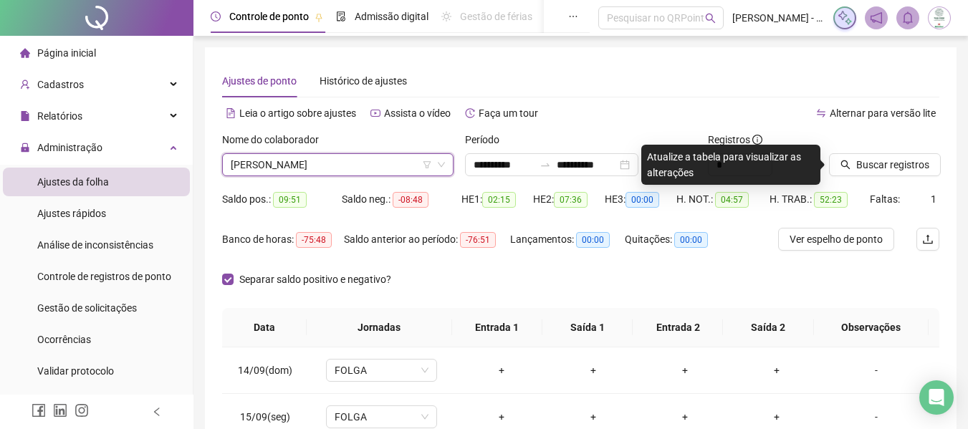
click at [401, 301] on div "Separar saldo positivo e negativo?" at bounding box center [318, 288] width 193 height 40
click at [874, 158] on span "Buscar registros" at bounding box center [892, 165] width 73 height 16
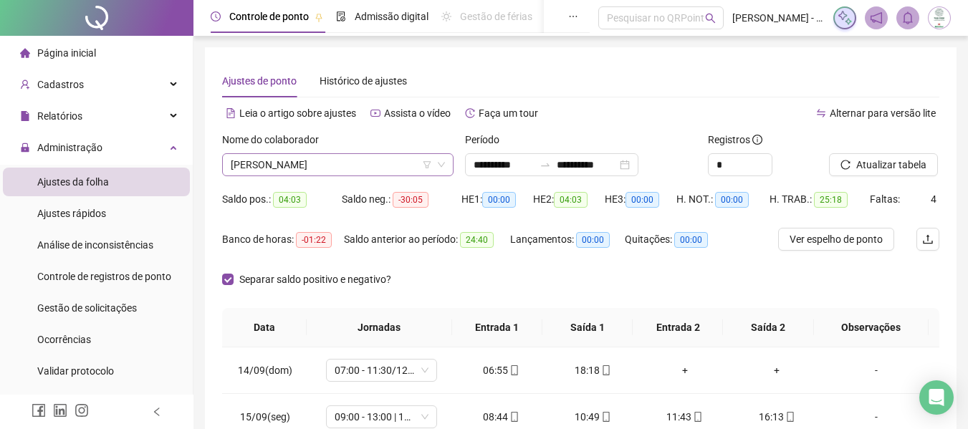
click at [384, 161] on span "[PERSON_NAME]" at bounding box center [338, 164] width 214 height 21
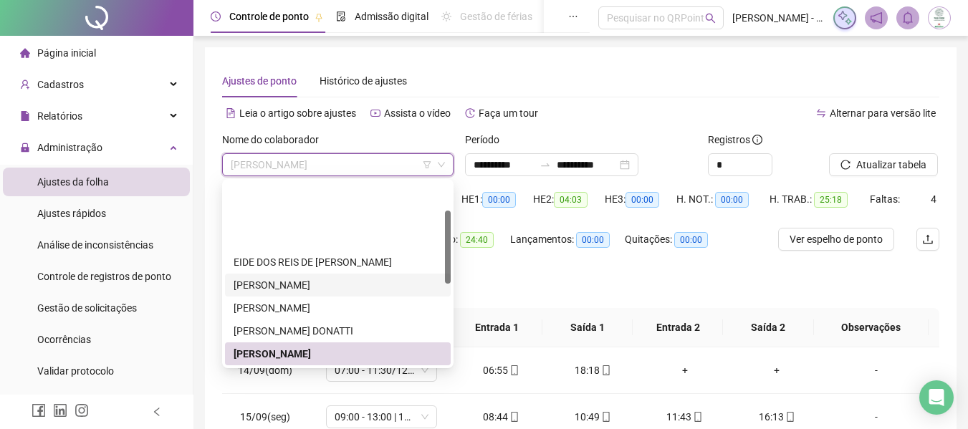
scroll to position [72, 0]
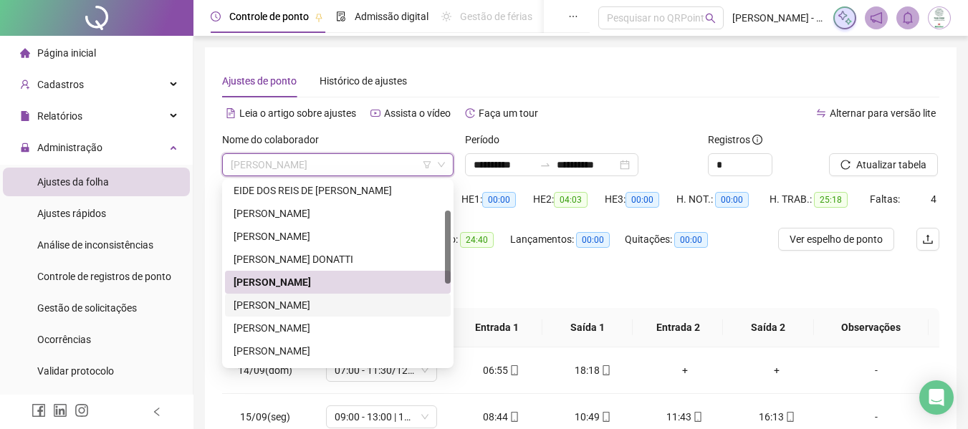
click at [340, 303] on div "[PERSON_NAME]" at bounding box center [338, 305] width 209 height 16
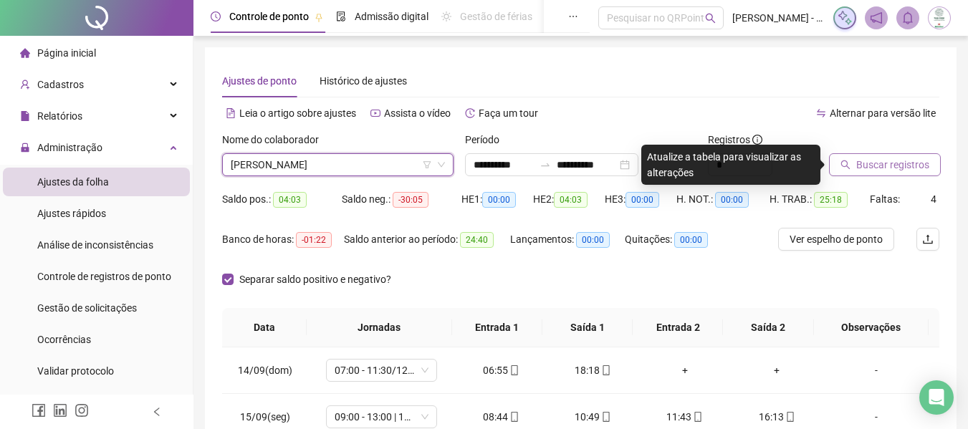
click at [871, 170] on span "Buscar registros" at bounding box center [892, 165] width 73 height 16
